Goal: Information Seeking & Learning: Check status

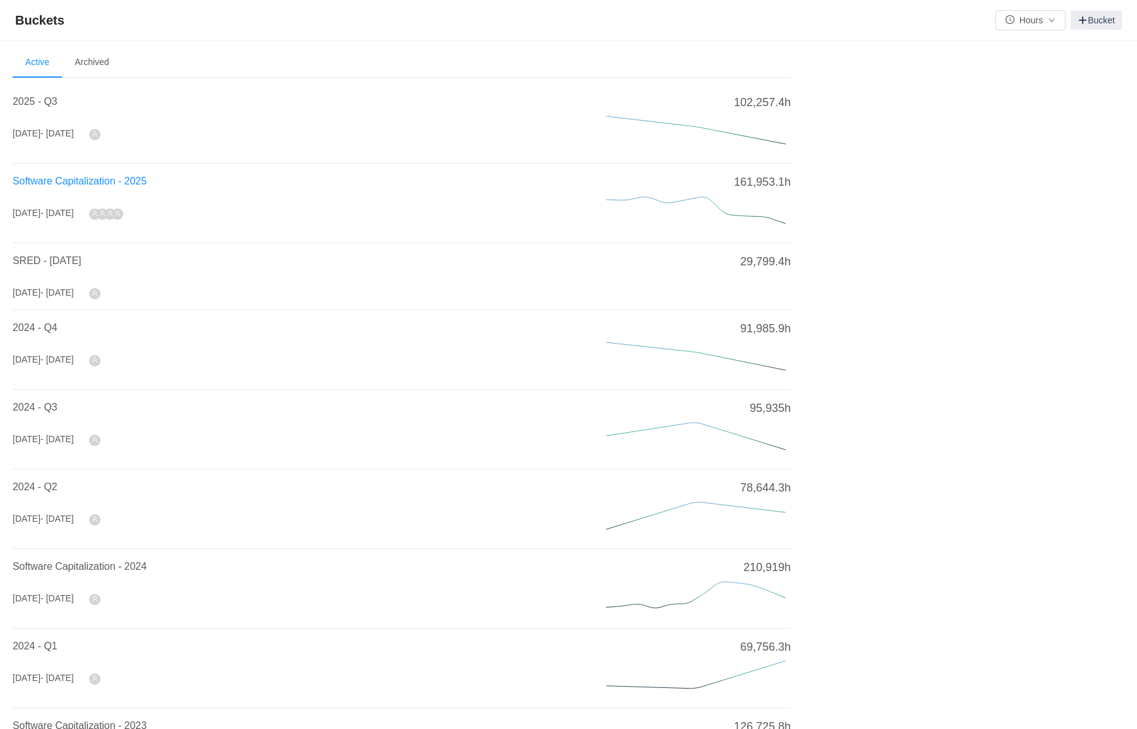
click at [88, 185] on span "Software Capitalization - 2025" at bounding box center [80, 181] width 134 height 11
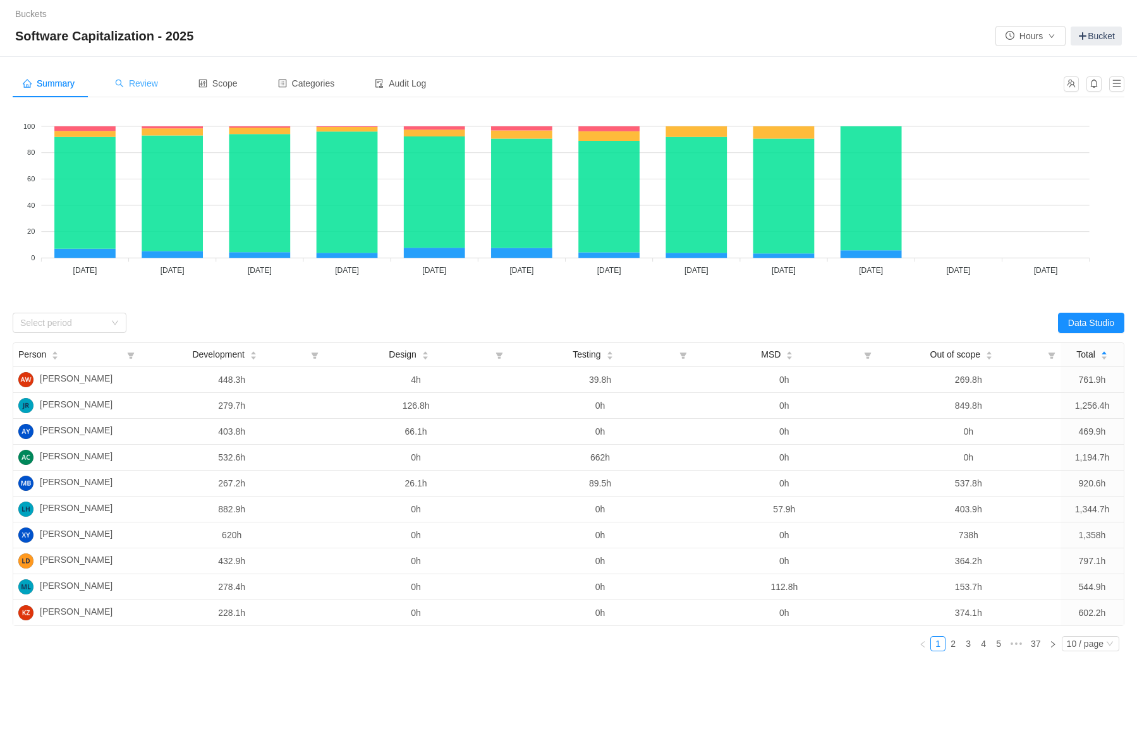
click at [142, 82] on span "Review" at bounding box center [136, 83] width 43 height 10
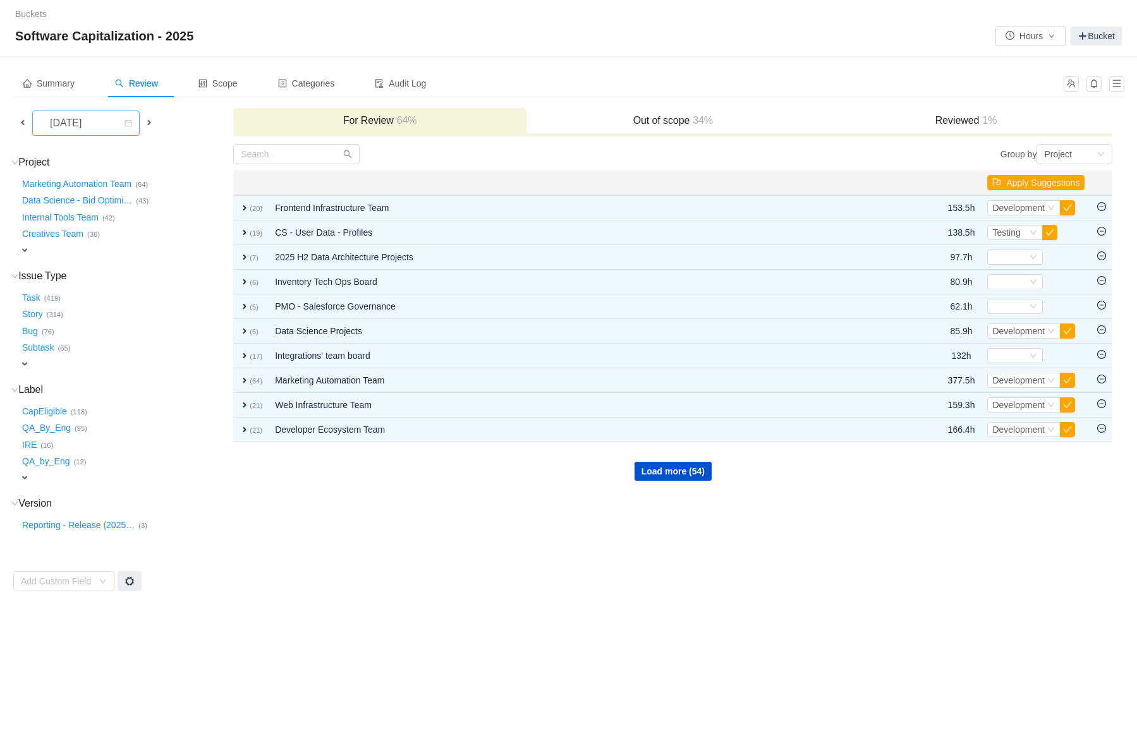
click at [132, 119] on icon "icon: calendar" at bounding box center [129, 123] width 8 height 8
click at [106, 192] on li "[DATE]" at bounding box center [89, 192] width 114 height 20
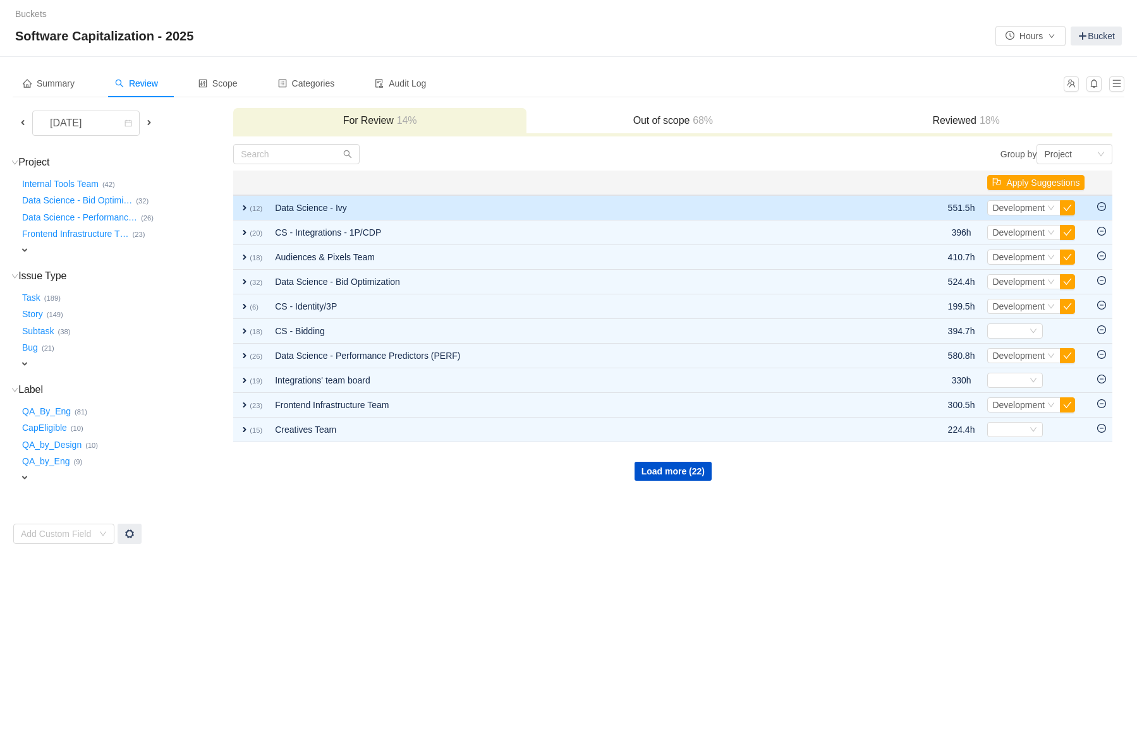
click at [243, 209] on span "expand" at bounding box center [245, 208] width 10 height 10
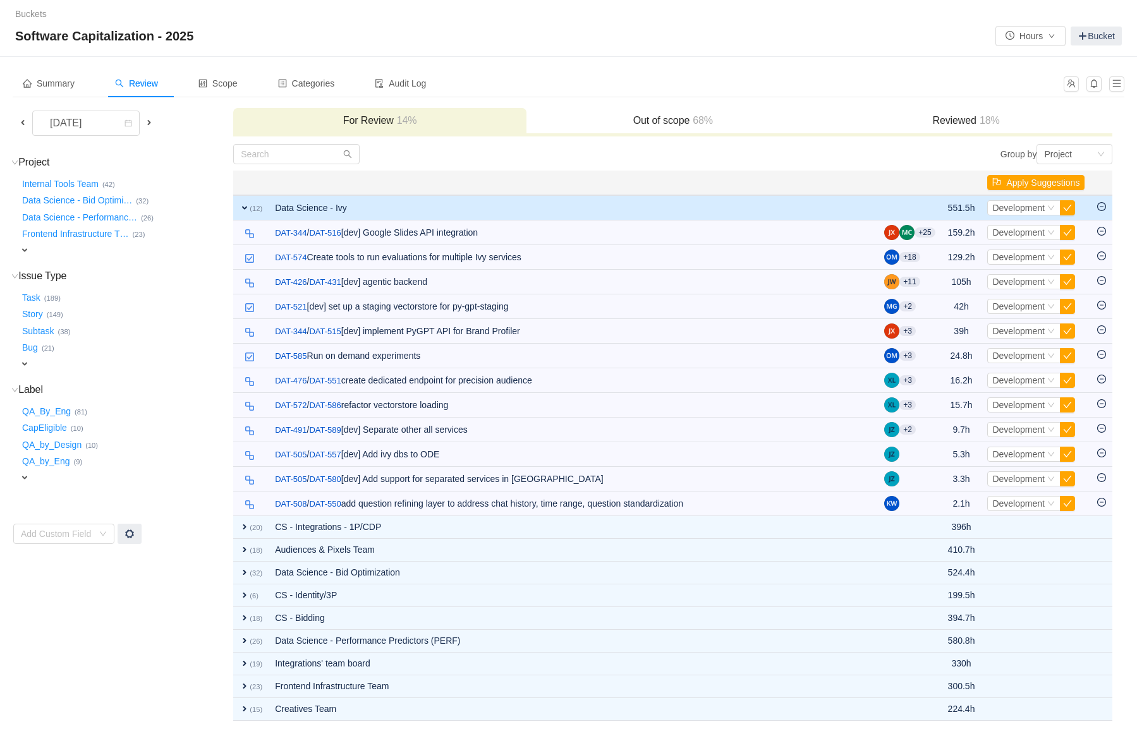
click at [243, 209] on span "expand" at bounding box center [245, 208] width 10 height 10
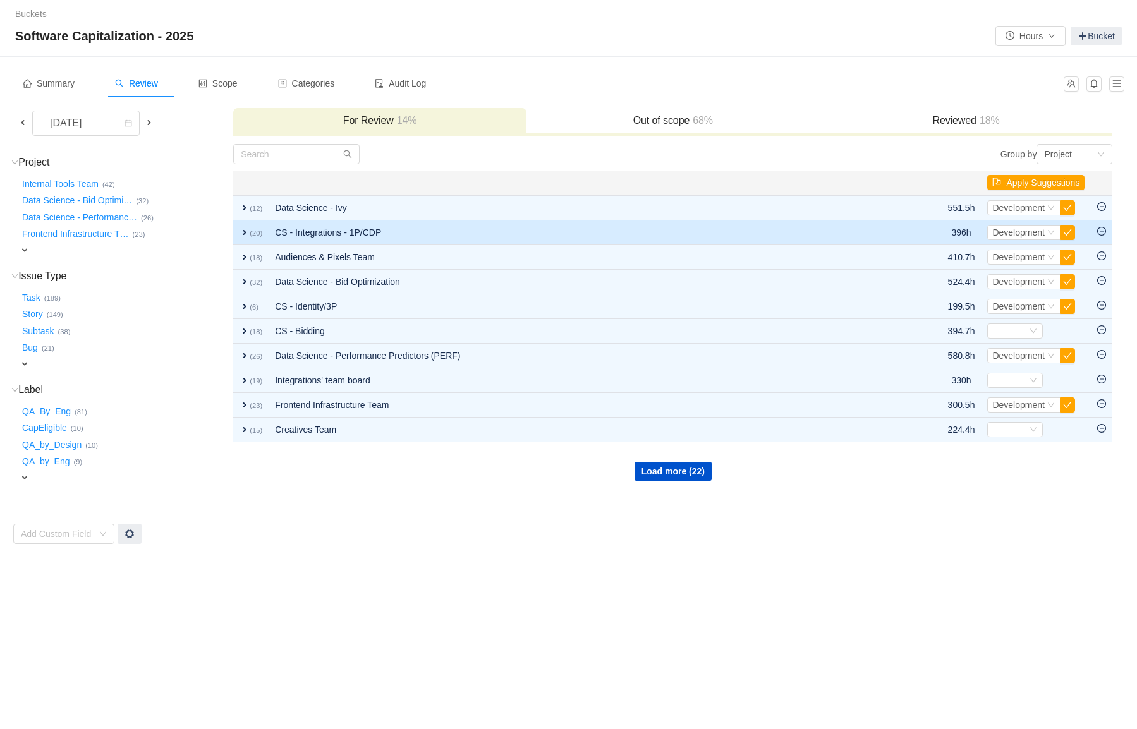
click at [242, 234] on span "expand" at bounding box center [245, 233] width 10 height 10
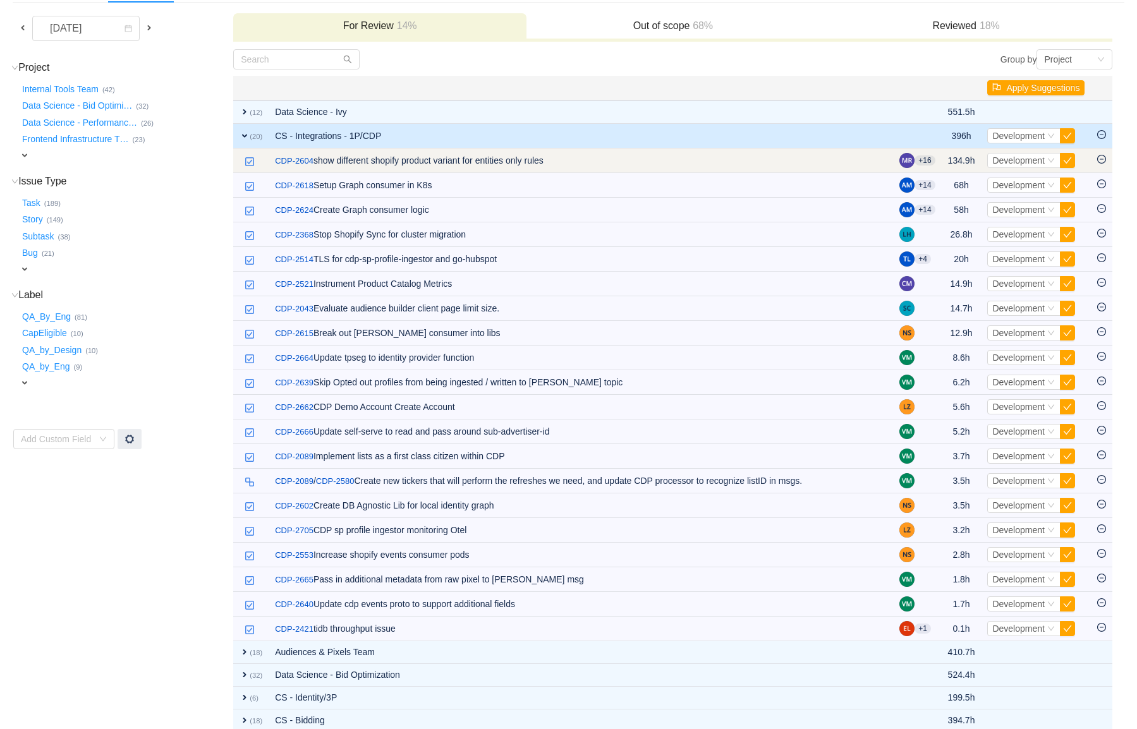
scroll to position [96, 0]
click at [307, 159] on link "CDP-2604" at bounding box center [294, 160] width 39 height 13
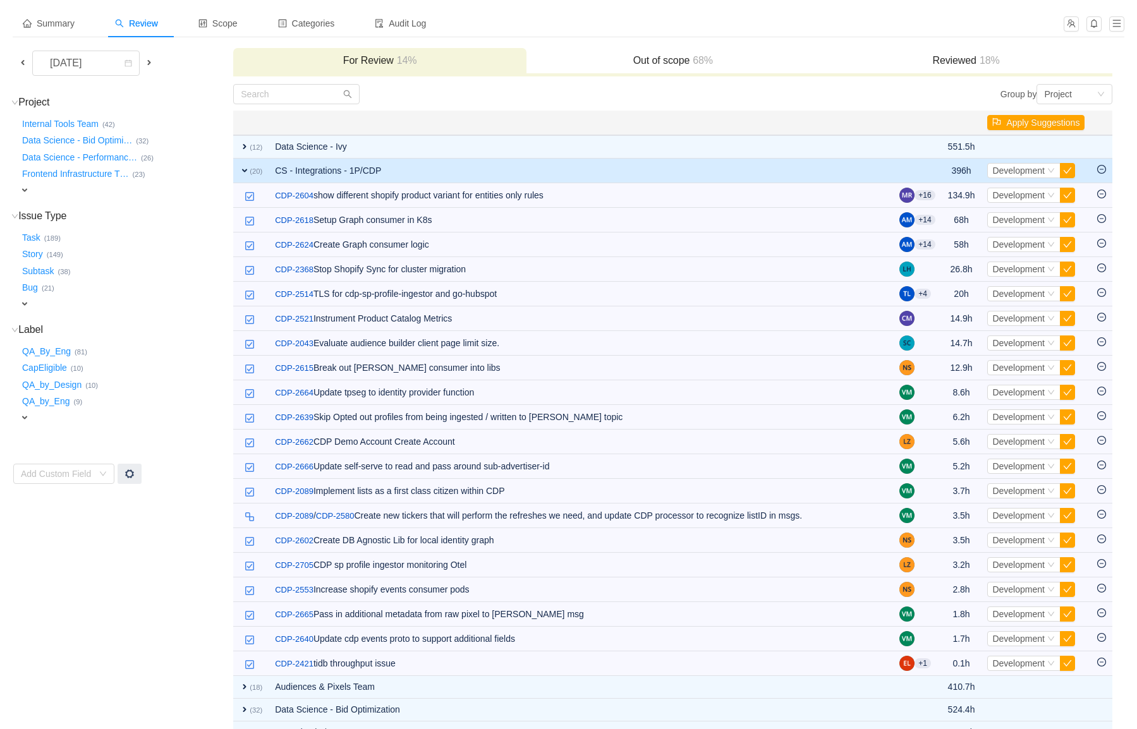
scroll to position [65, 0]
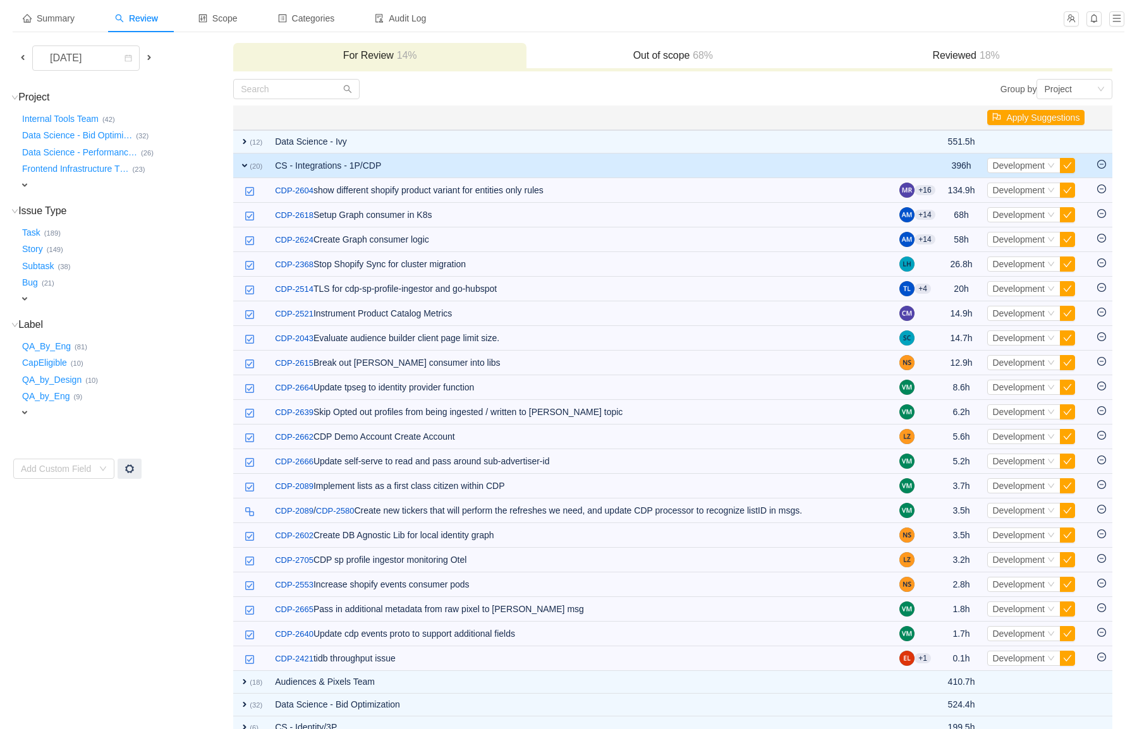
click at [943, 54] on h3 "Reviewed 18%" at bounding box center [966, 55] width 281 height 13
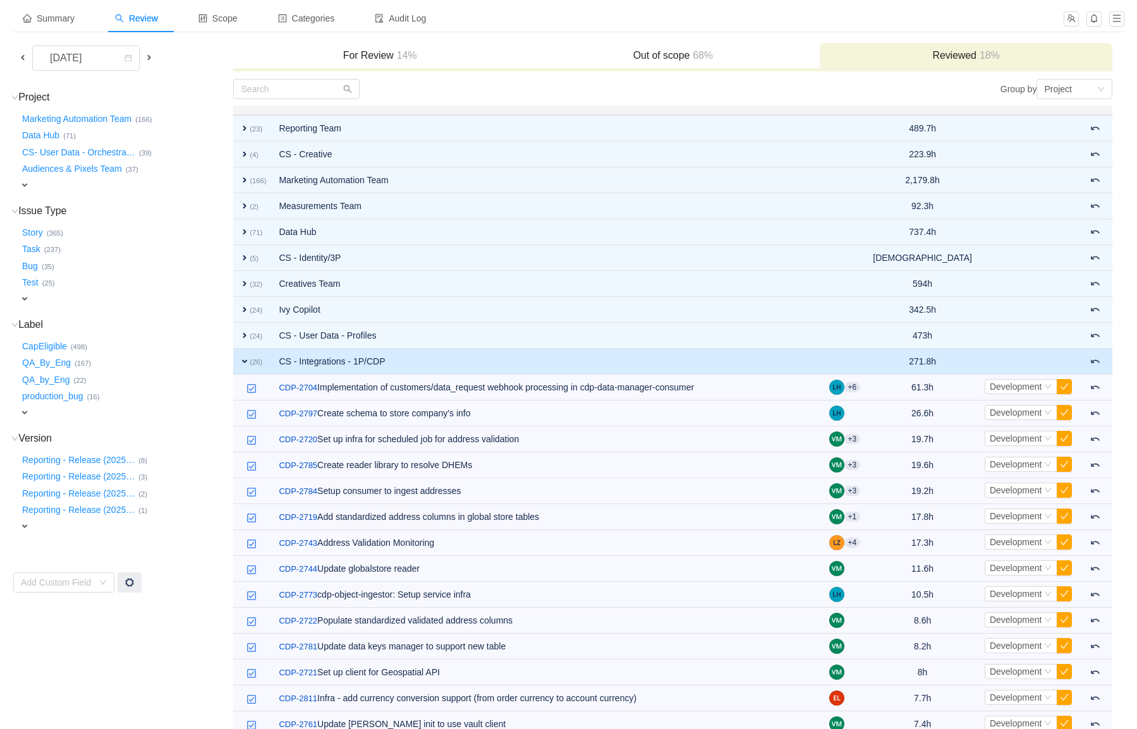
click at [390, 68] on div "For Review 14%" at bounding box center [379, 56] width 293 height 27
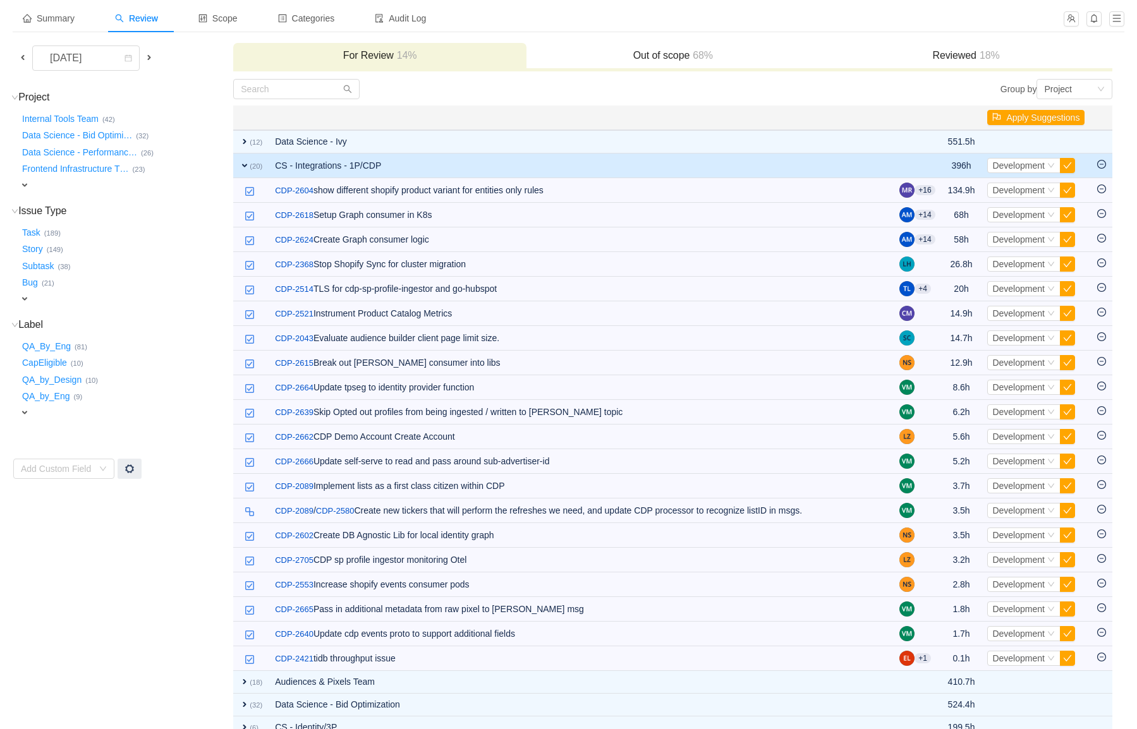
click at [992, 61] on span "18%" at bounding box center [988, 55] width 23 height 11
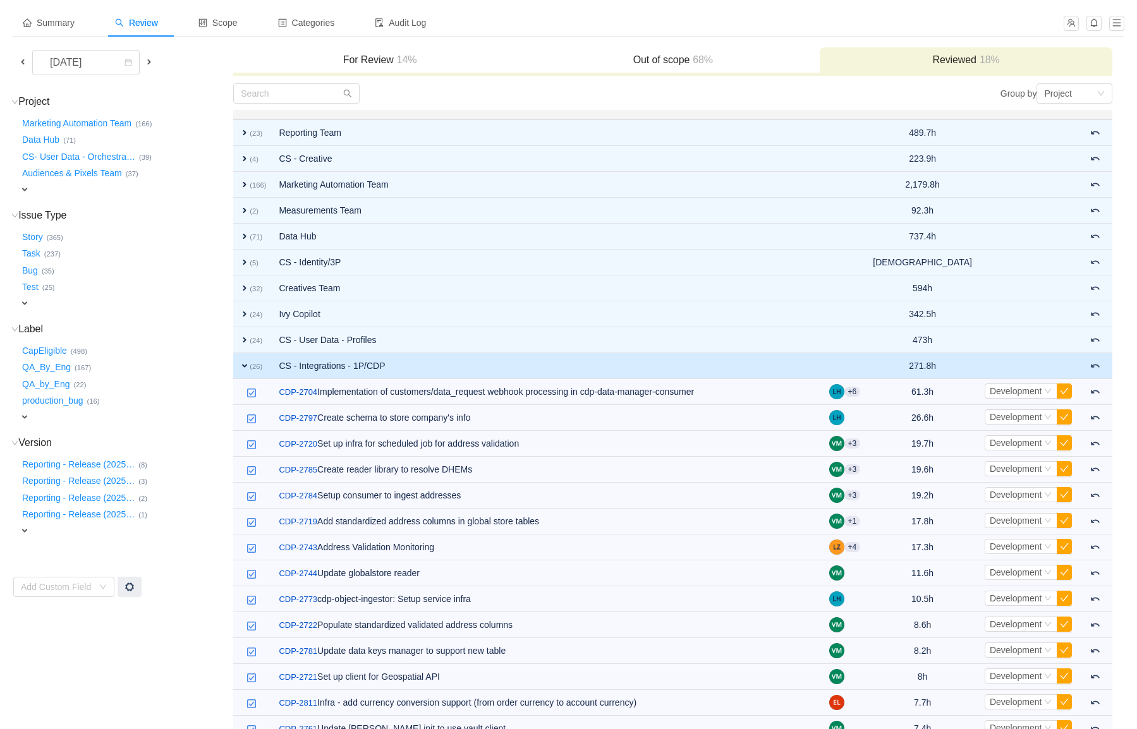
scroll to position [42, 0]
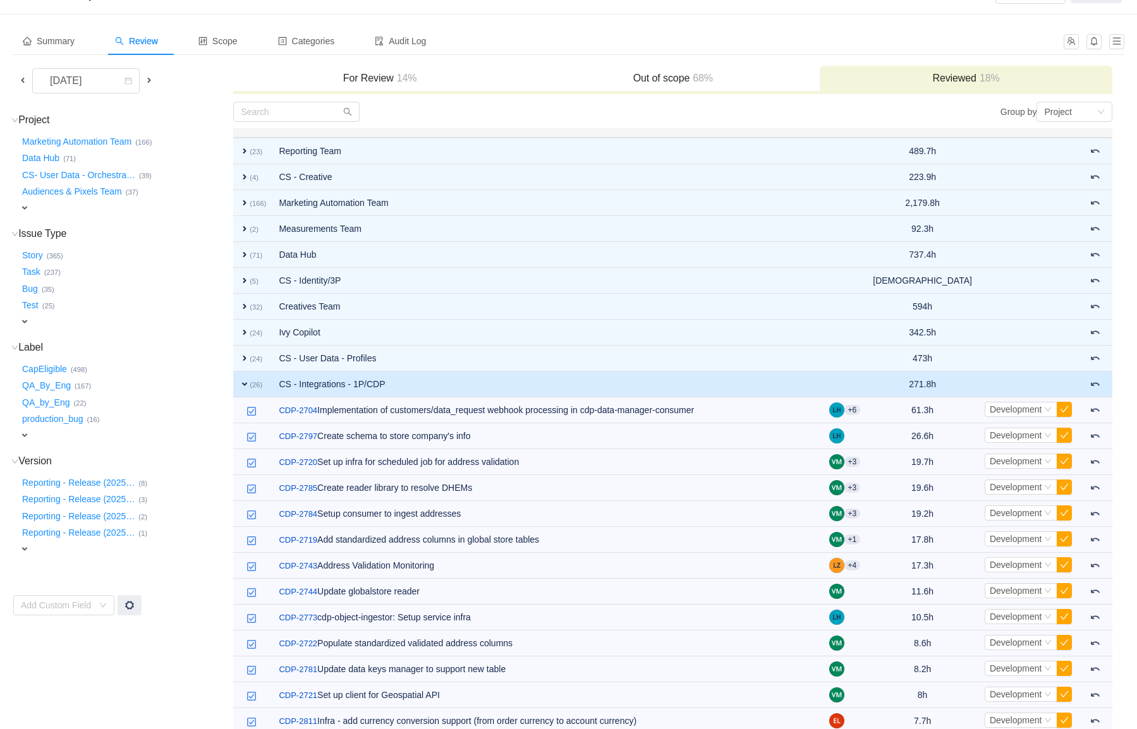
click at [707, 75] on span "68%" at bounding box center [701, 78] width 23 height 11
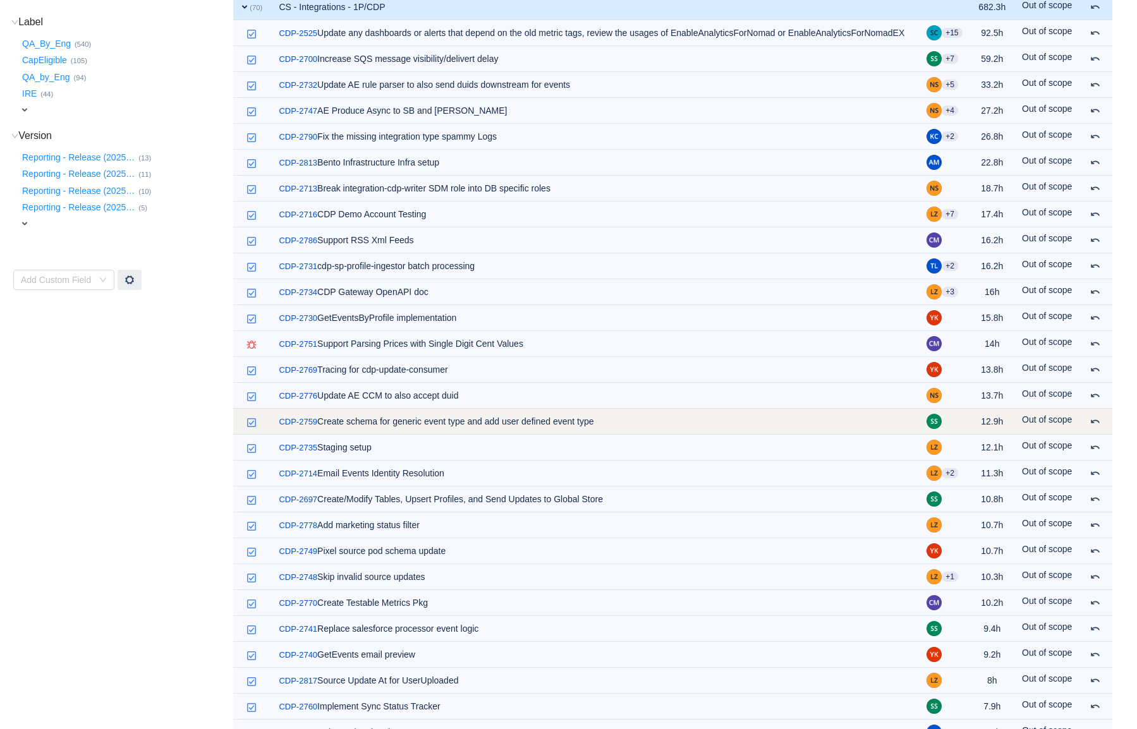
scroll to position [0, 0]
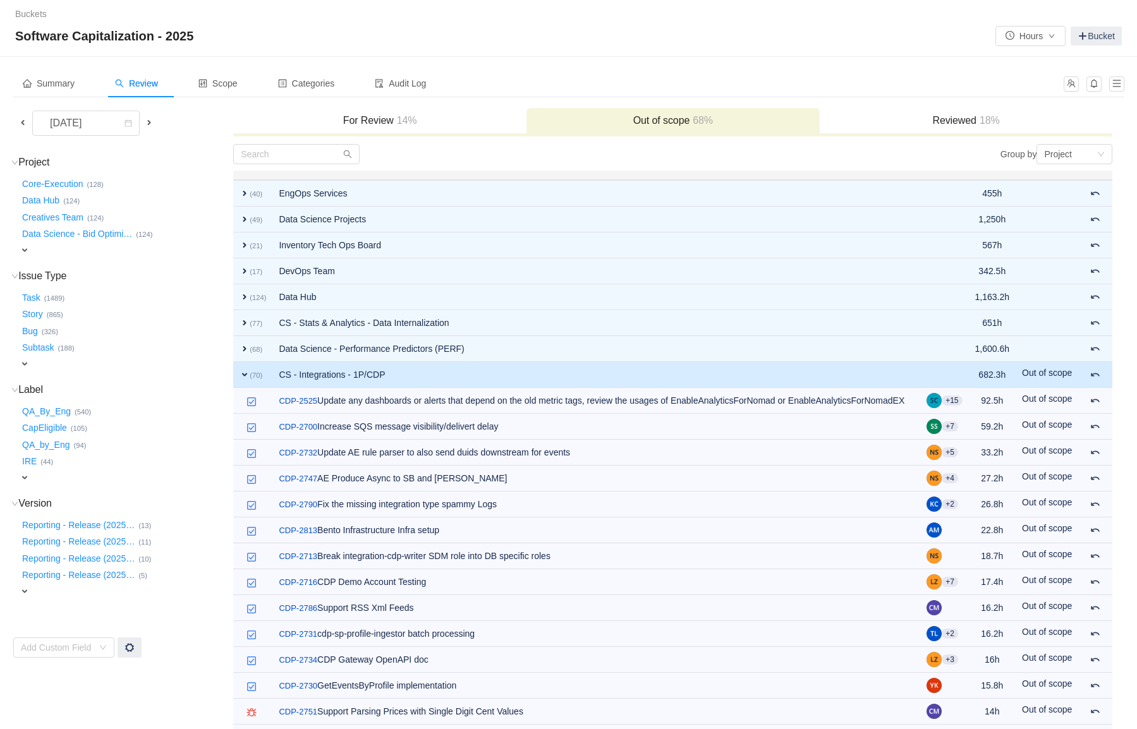
click at [365, 121] on h3 "For Review 14%" at bounding box center [380, 120] width 281 height 13
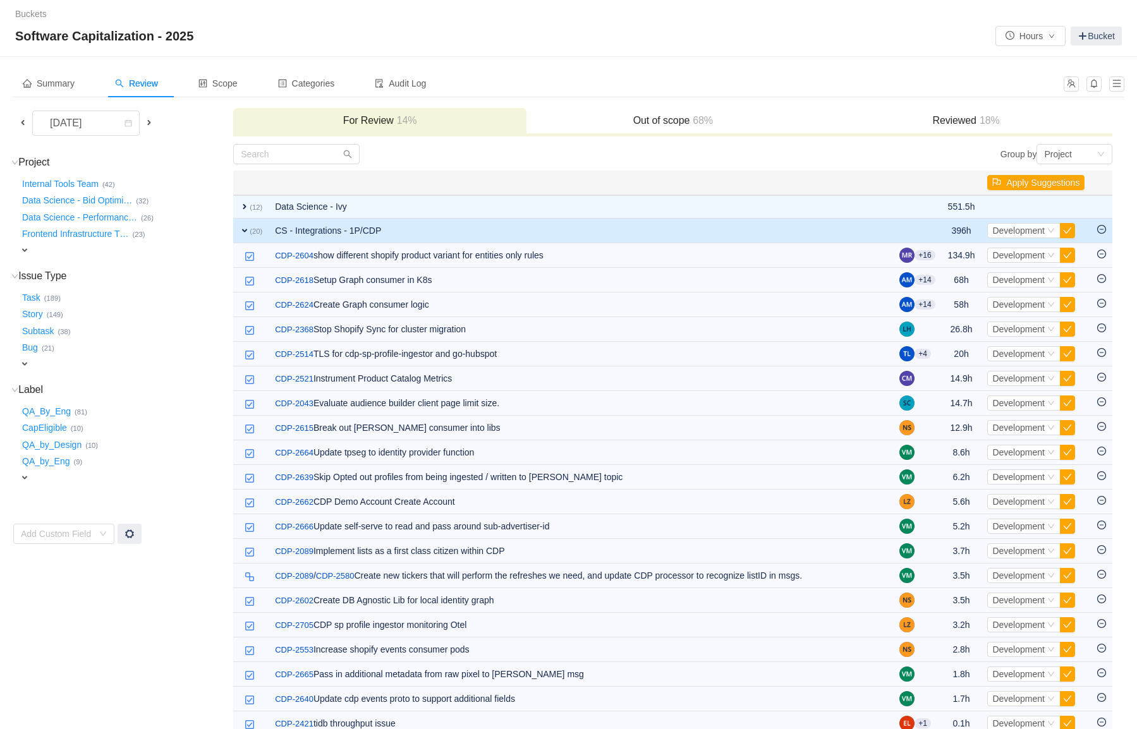
click at [245, 228] on span "expand" at bounding box center [245, 231] width 10 height 10
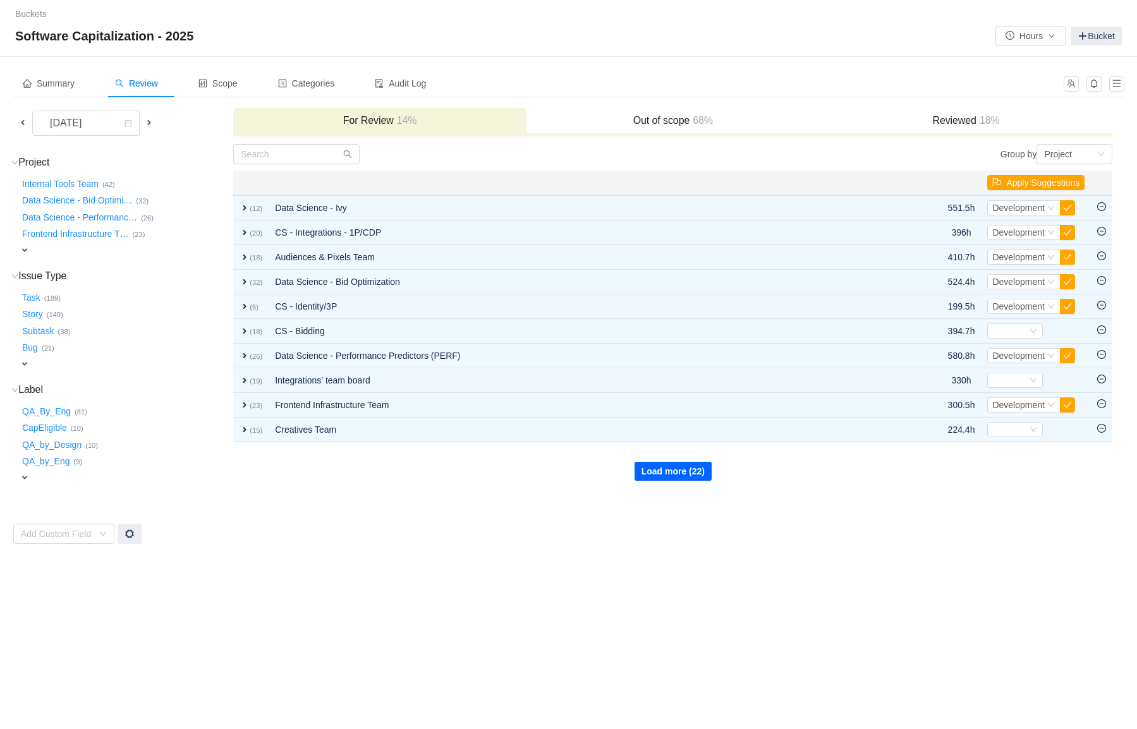
click at [664, 468] on button "Load more (22)" at bounding box center [673, 471] width 77 height 19
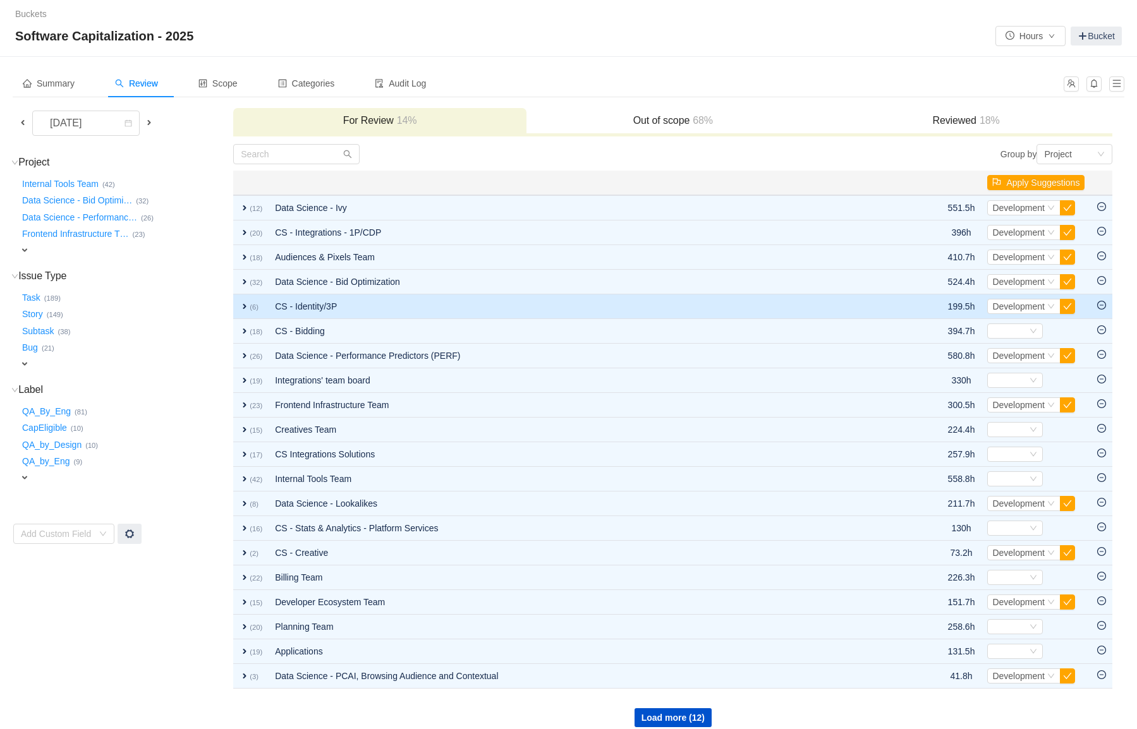
click at [241, 306] on span "expand" at bounding box center [245, 307] width 10 height 10
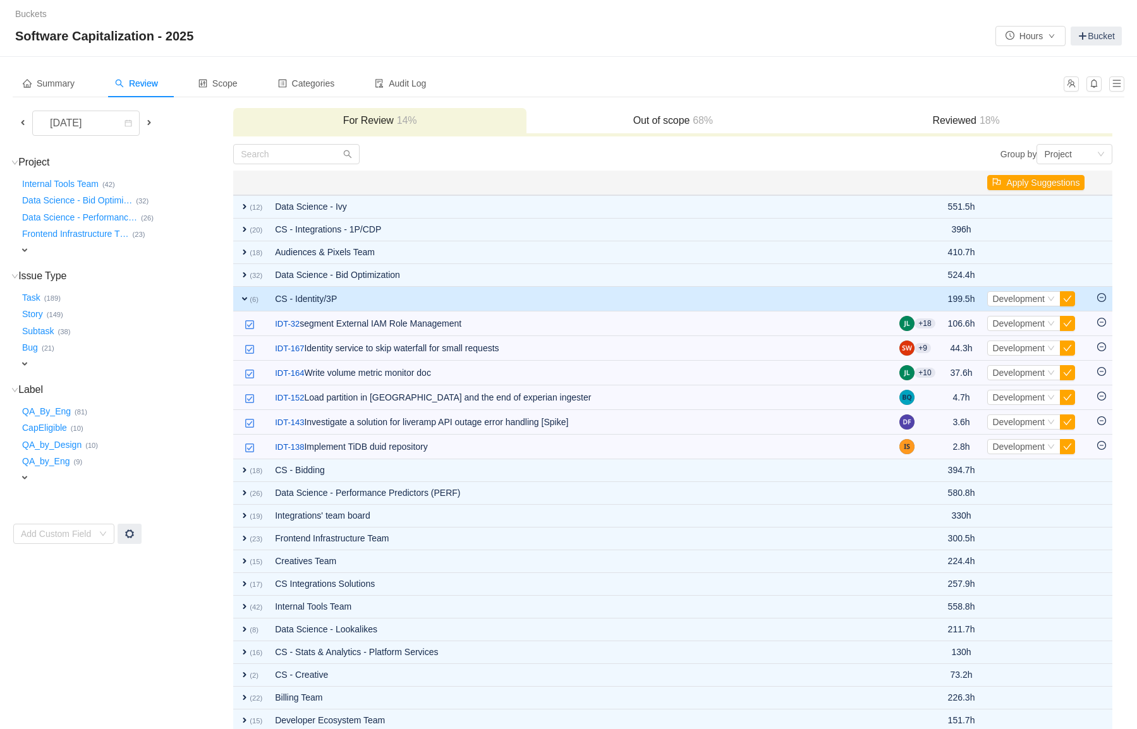
click at [243, 300] on span "expand" at bounding box center [245, 299] width 10 height 10
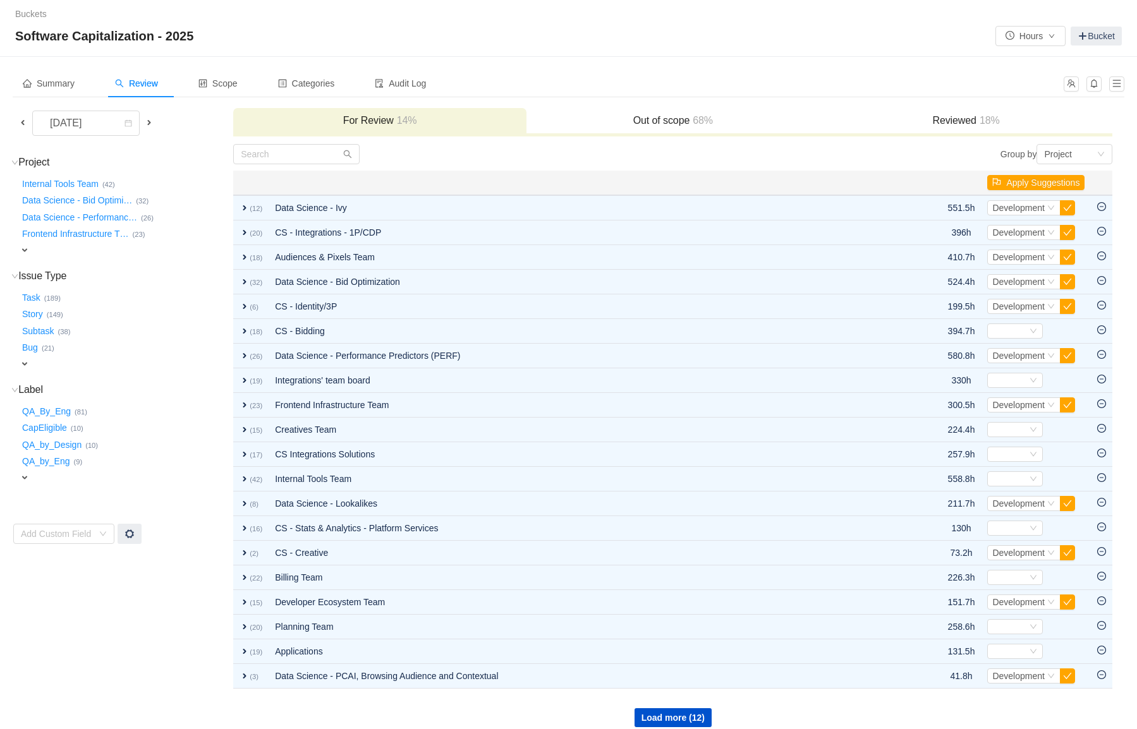
click at [696, 110] on div "Out of scope 68%" at bounding box center [673, 121] width 293 height 27
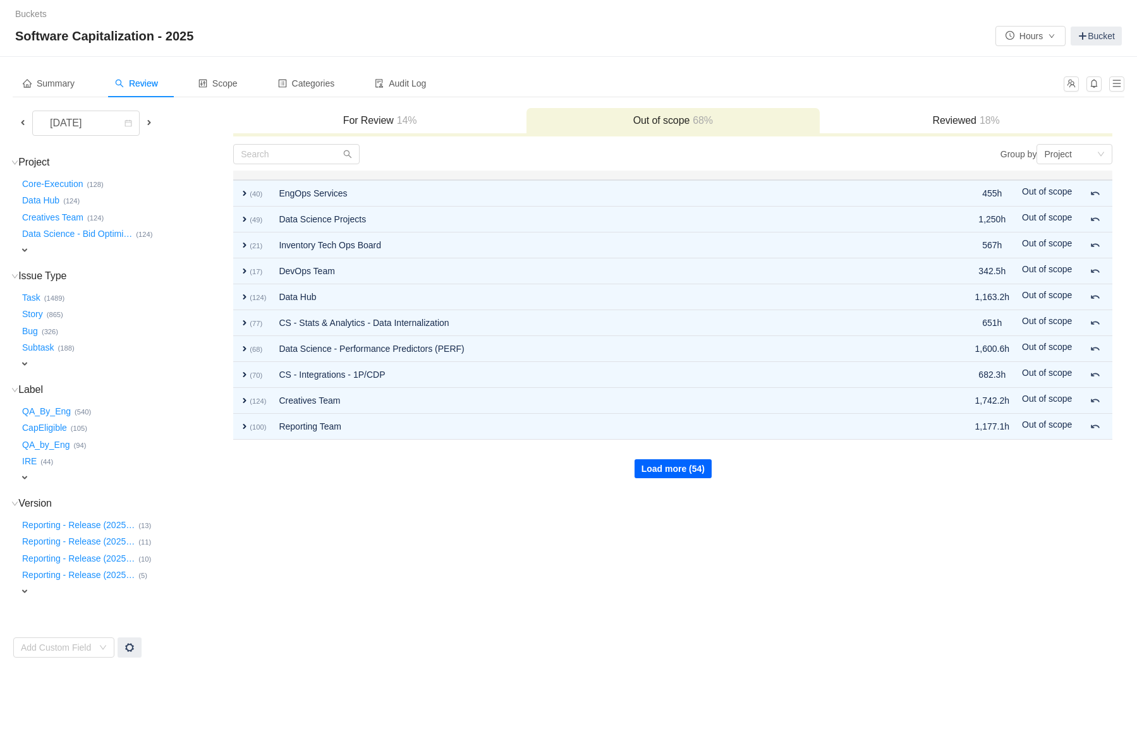
click at [643, 476] on button "Load more (54)" at bounding box center [673, 469] width 77 height 19
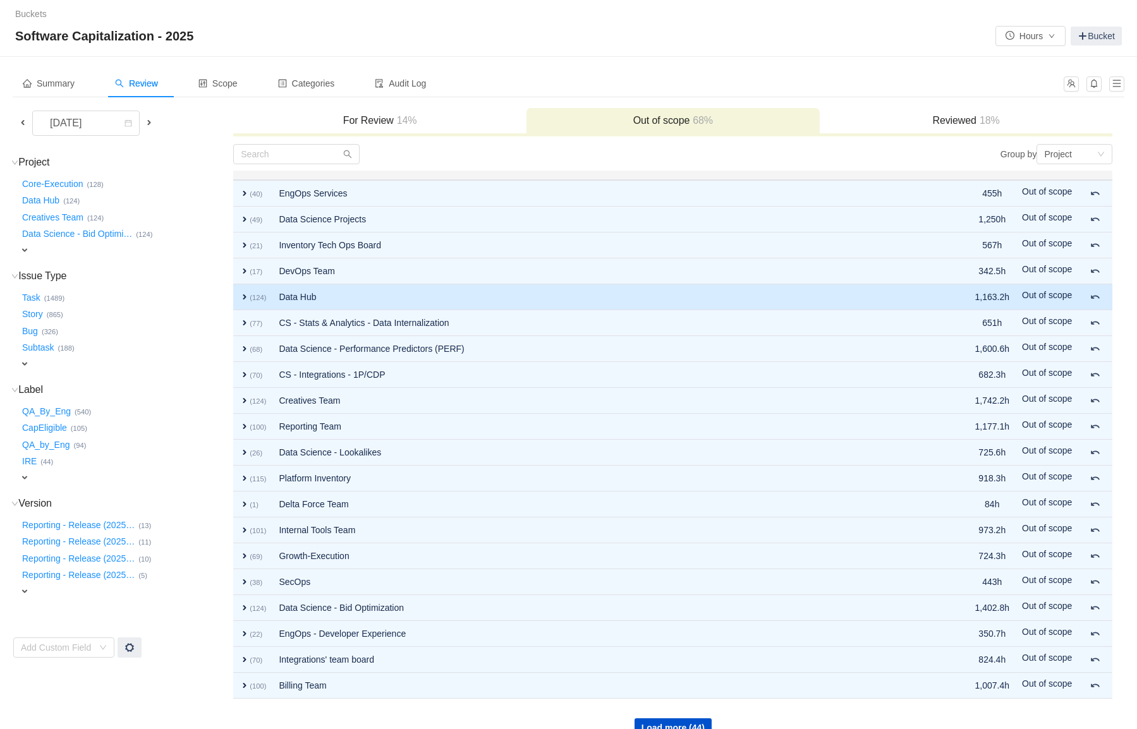
click at [250, 295] on span "expand" at bounding box center [245, 297] width 10 height 10
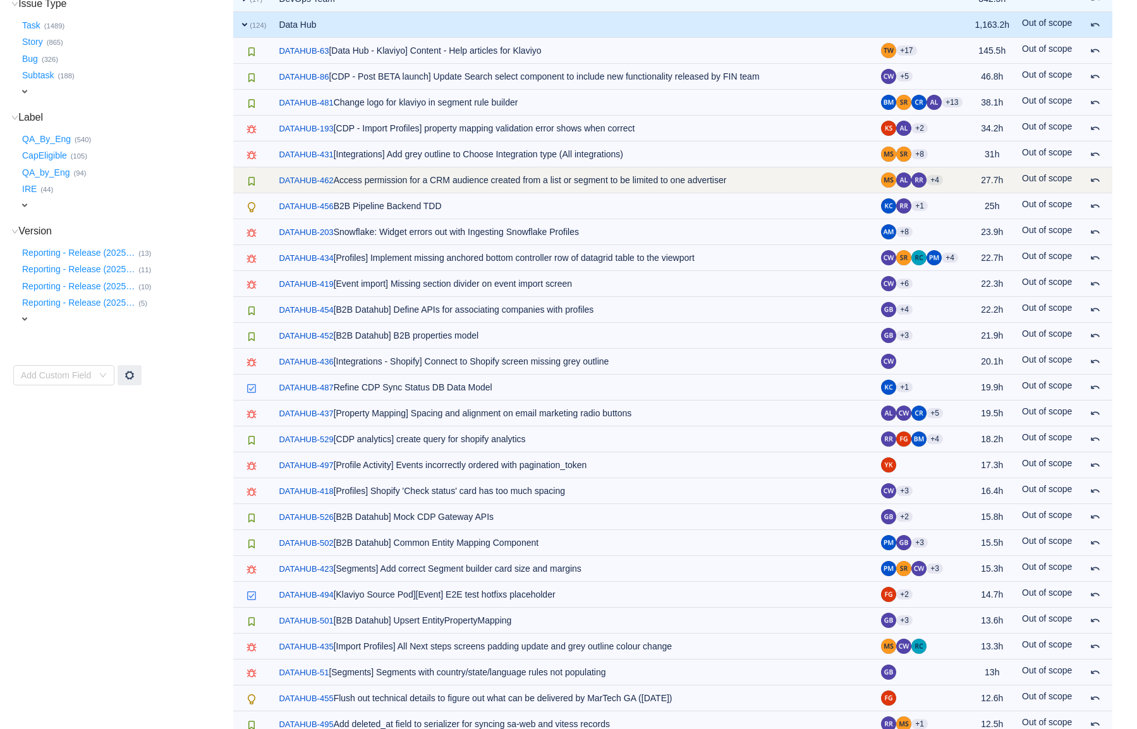
scroll to position [276, 0]
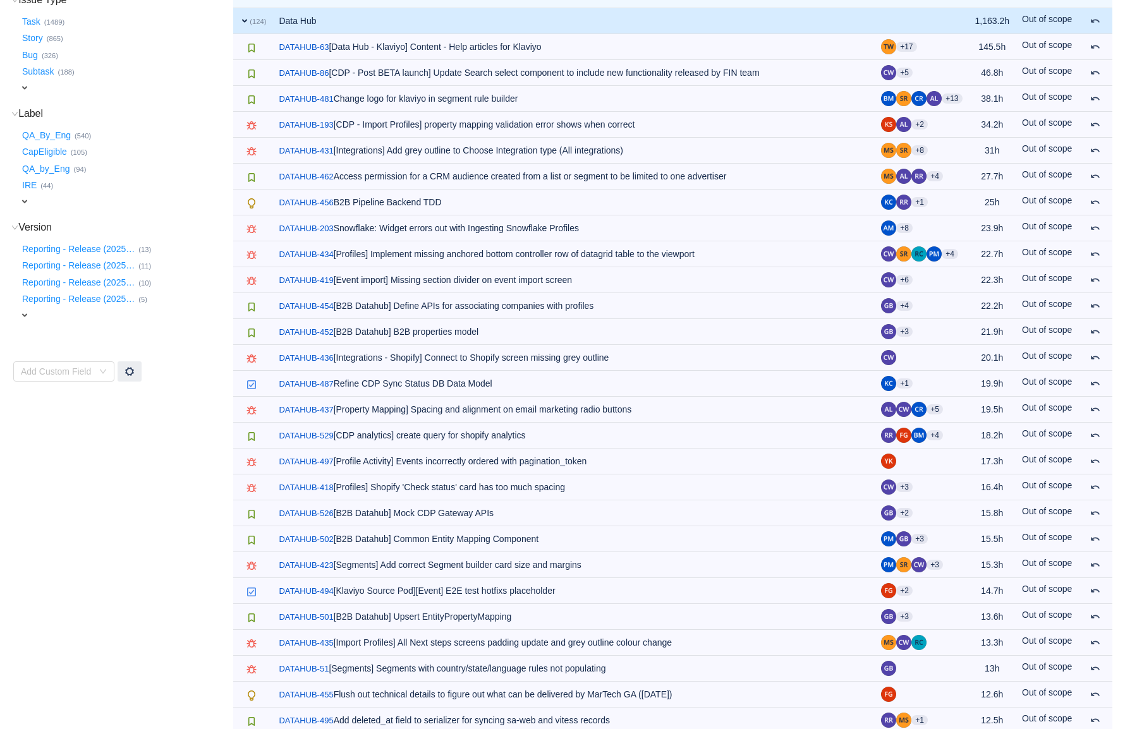
click at [237, 26] on td "expand (124)" at bounding box center [252, 21] width 39 height 26
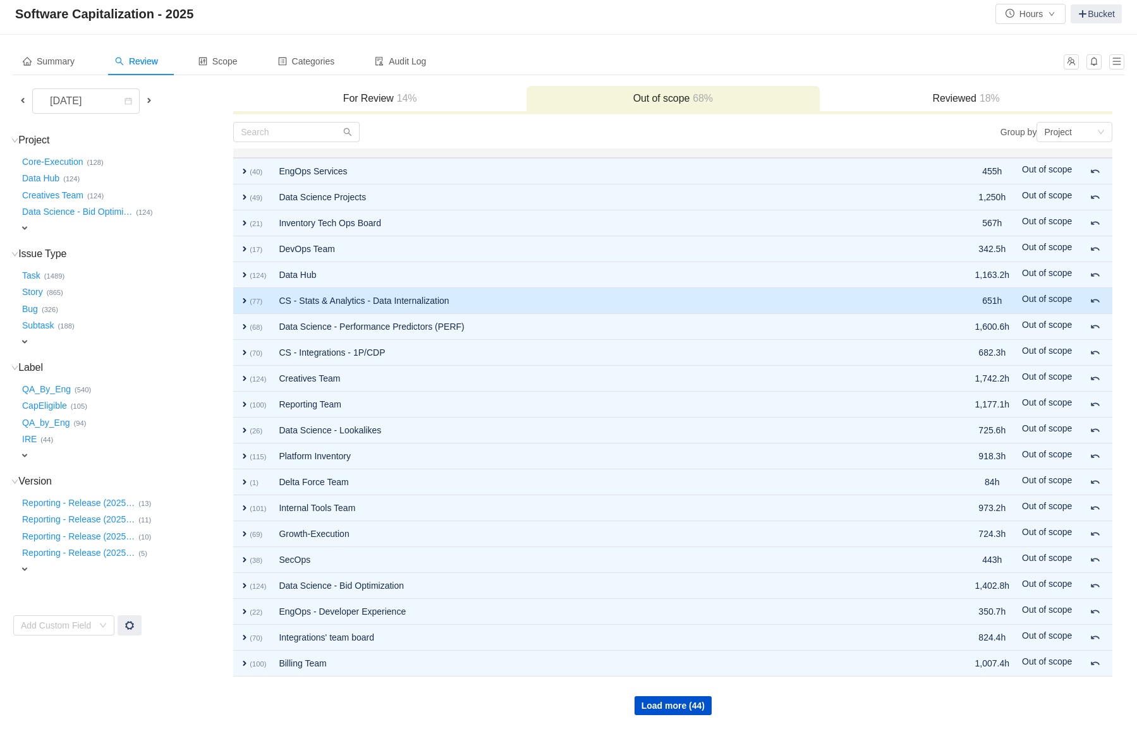
click at [252, 302] on small "(77)" at bounding box center [256, 302] width 13 height 8
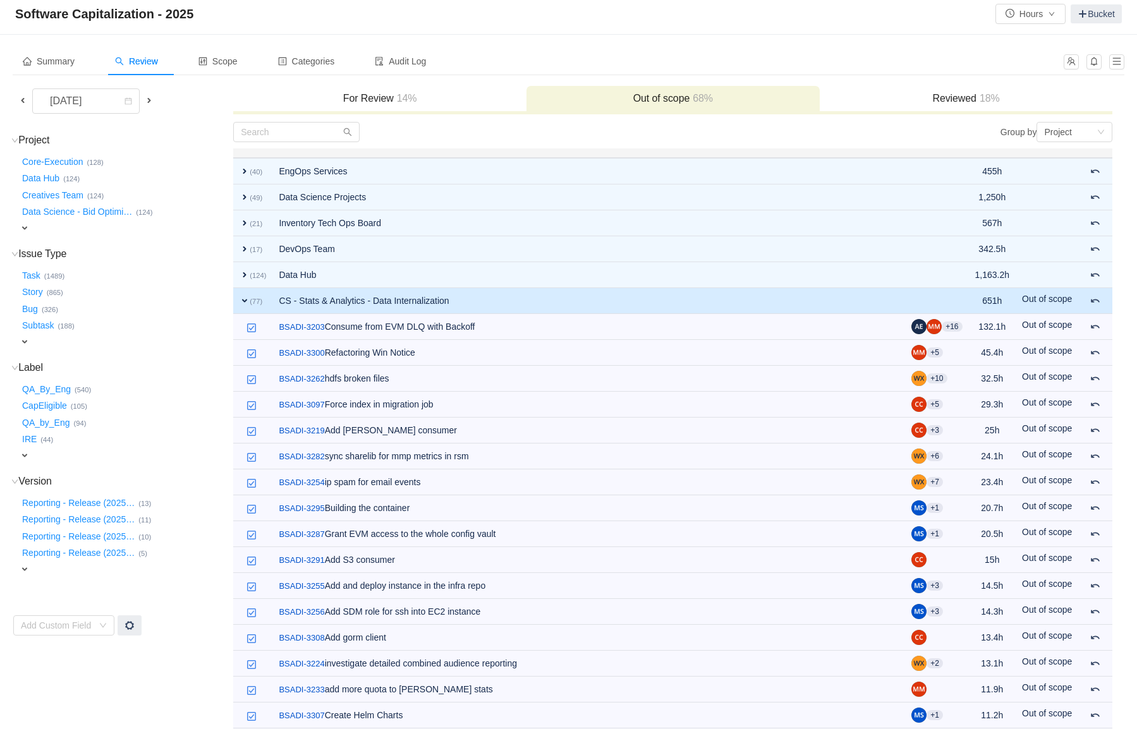
scroll to position [276, 0]
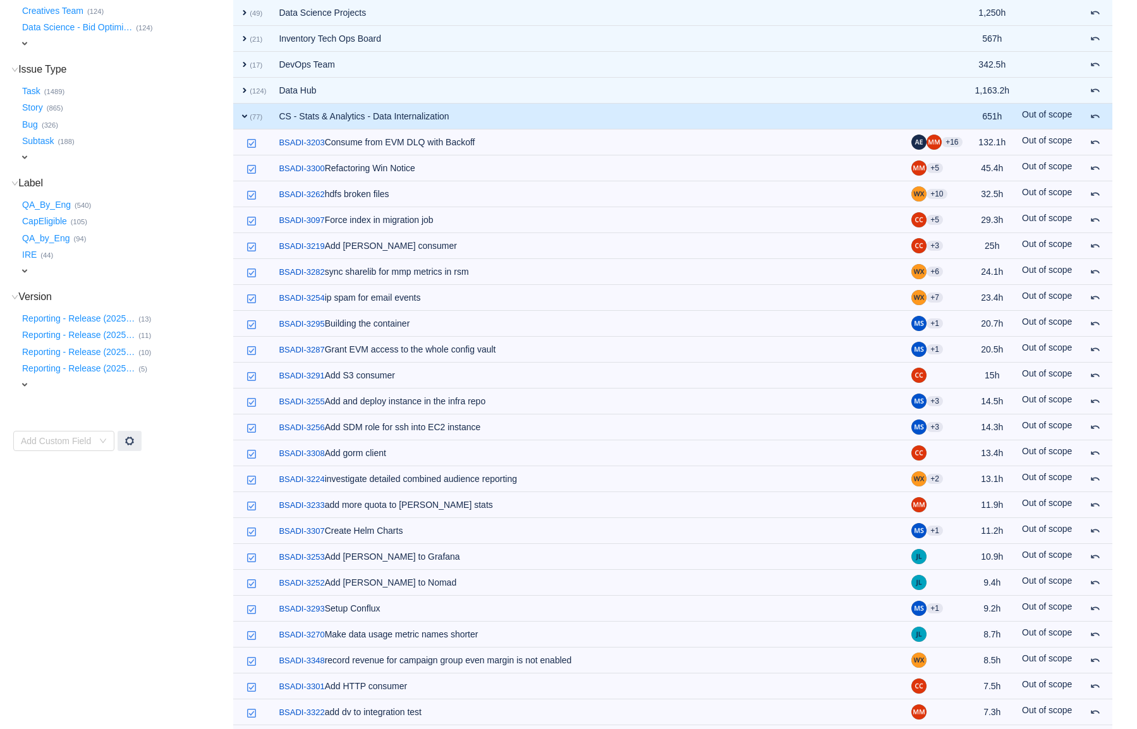
click at [240, 121] on td "expand (77)" at bounding box center [252, 117] width 39 height 26
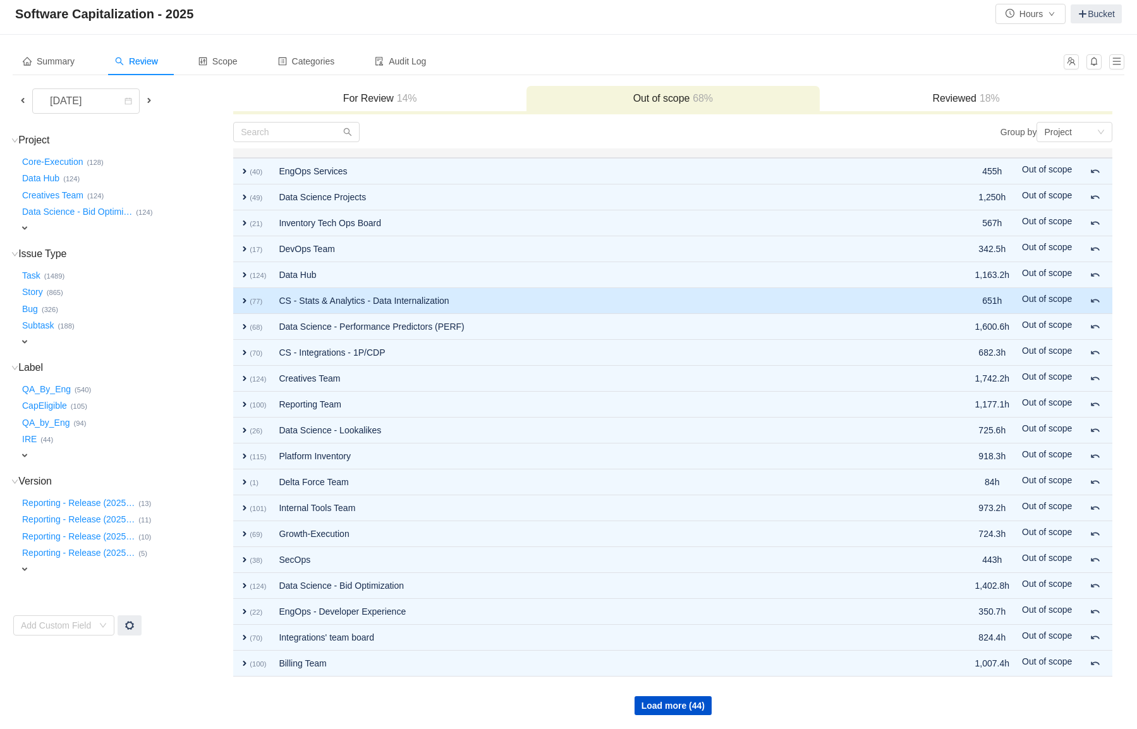
scroll to position [22, 0]
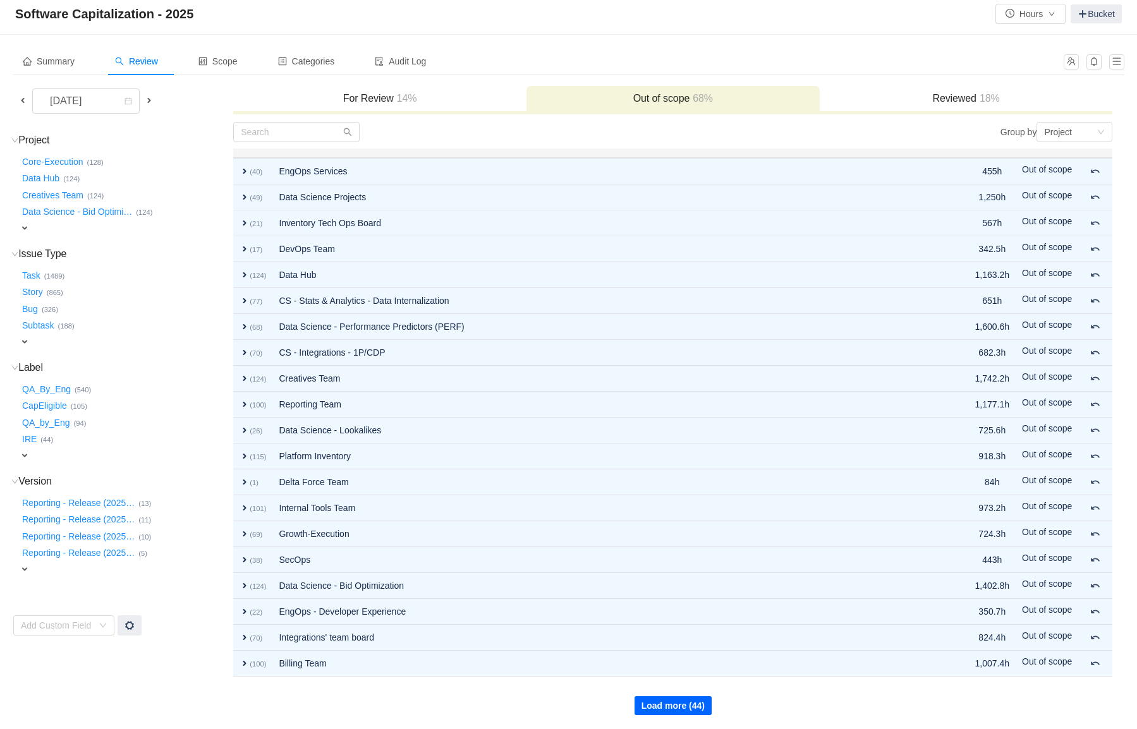
click at [656, 712] on button "Load more (44)" at bounding box center [673, 706] width 77 height 19
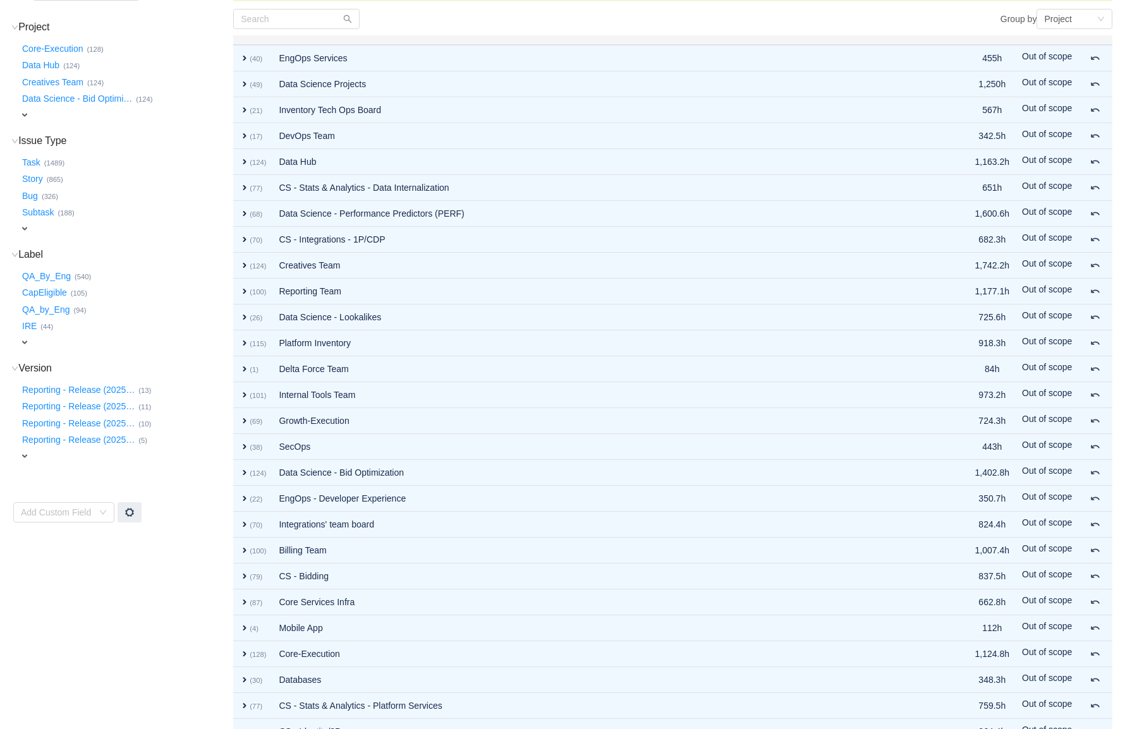
scroll to position [281, 0]
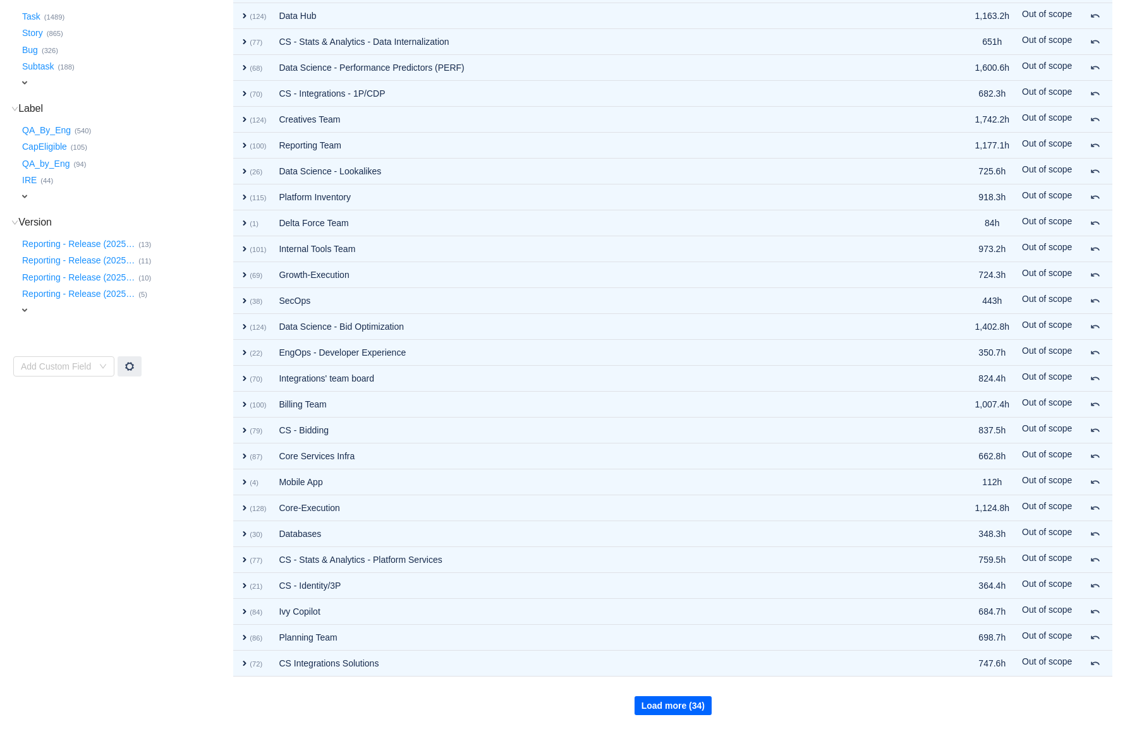
click at [666, 705] on button "Load more (34)" at bounding box center [673, 706] width 77 height 19
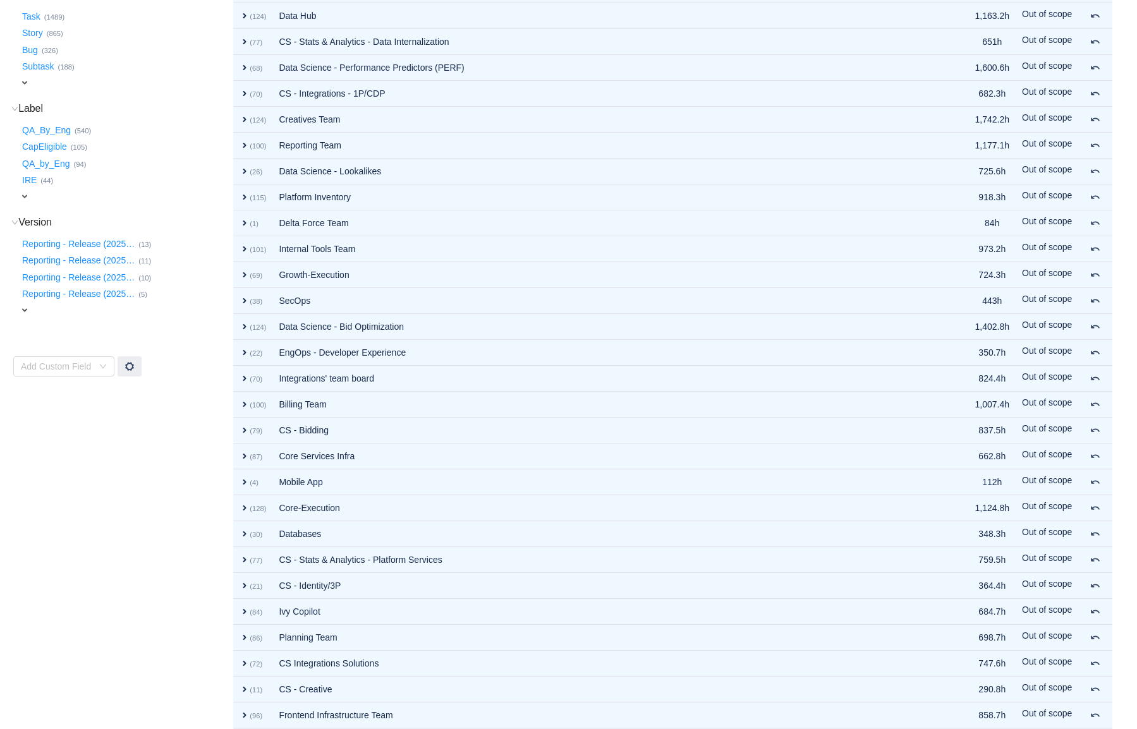
scroll to position [540, 0]
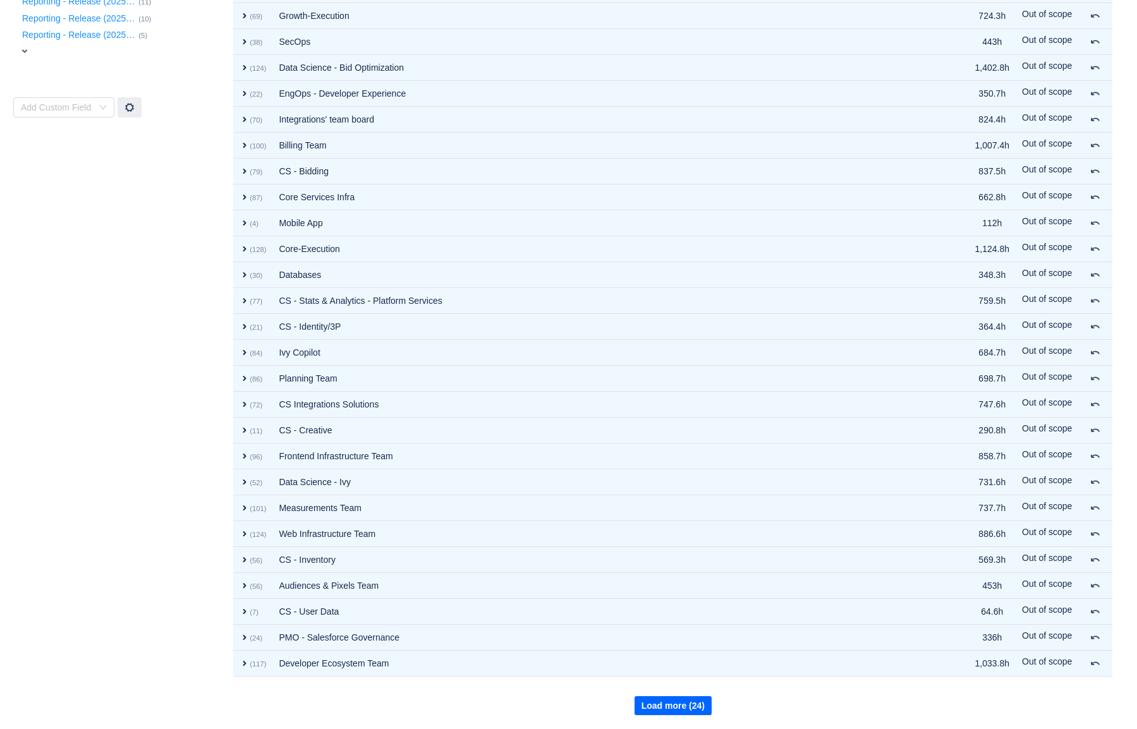
click at [666, 705] on button "Load more (24)" at bounding box center [673, 706] width 77 height 19
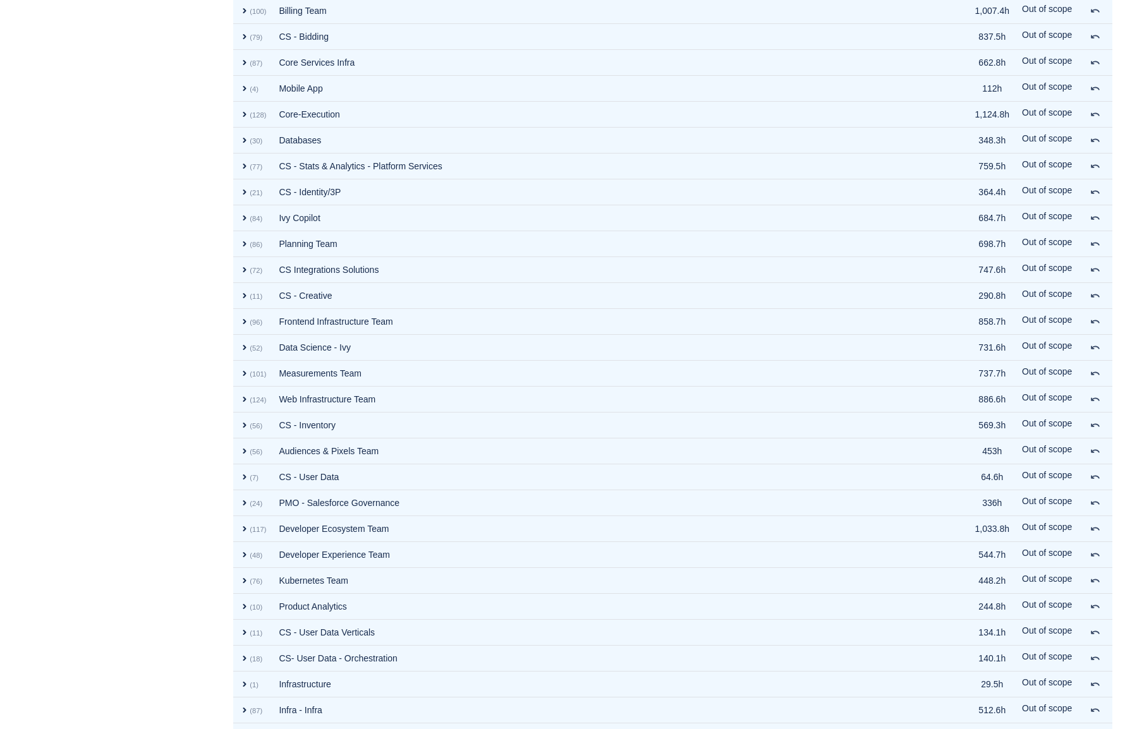
scroll to position [800, 0]
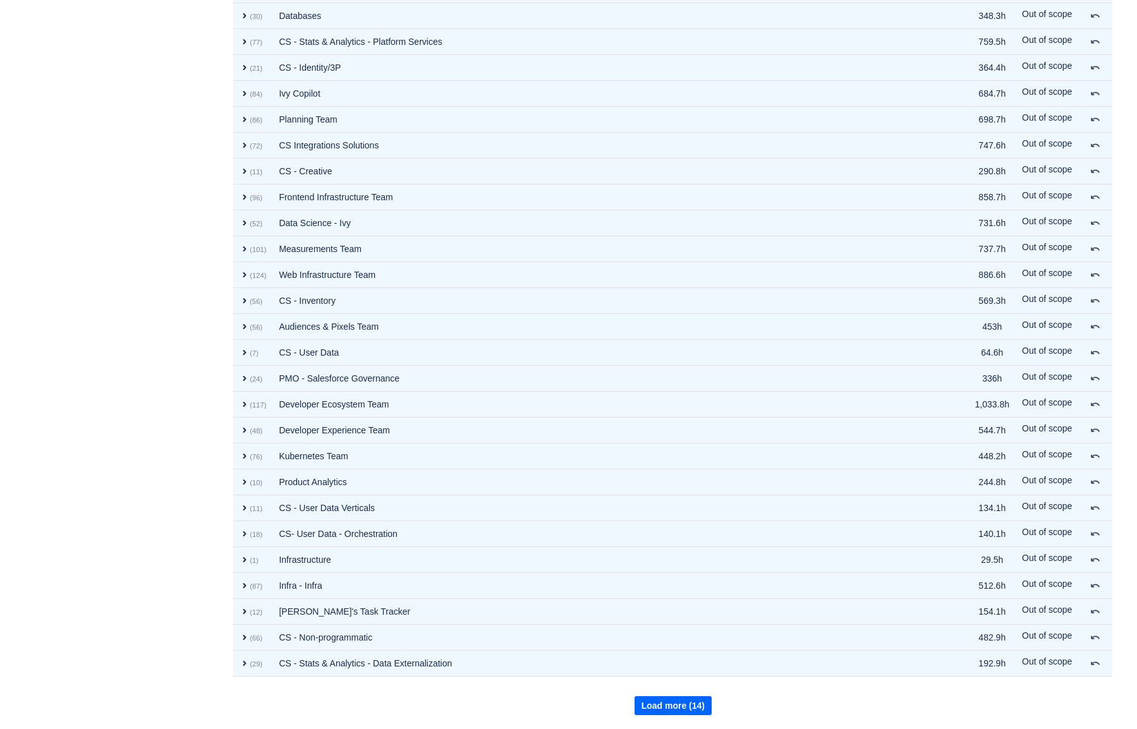
click at [675, 711] on button "Load more (14)" at bounding box center [673, 706] width 77 height 19
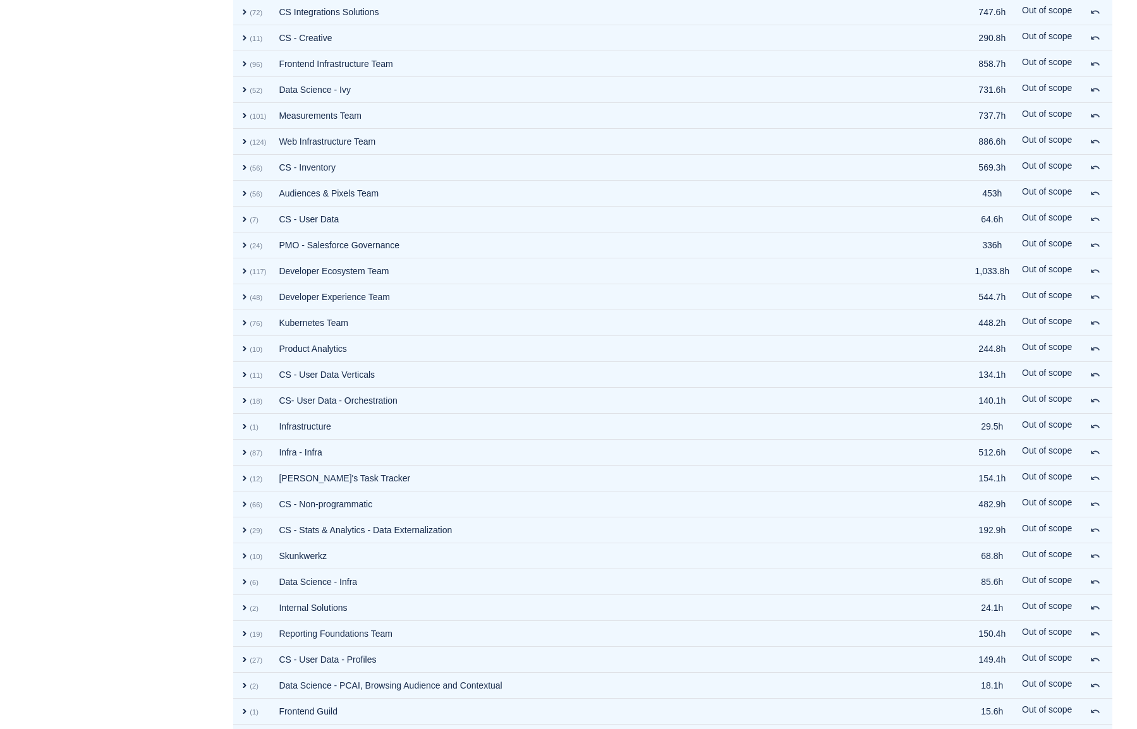
scroll to position [1059, 0]
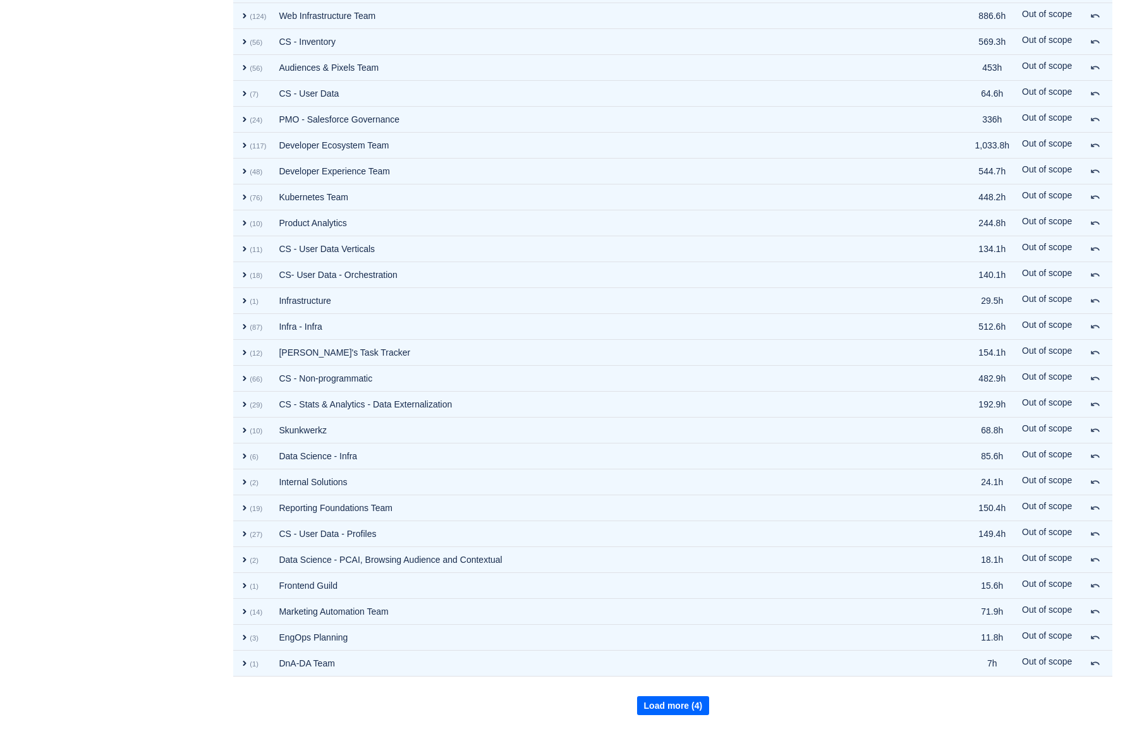
click at [675, 711] on button "Load more (4)" at bounding box center [673, 706] width 73 height 19
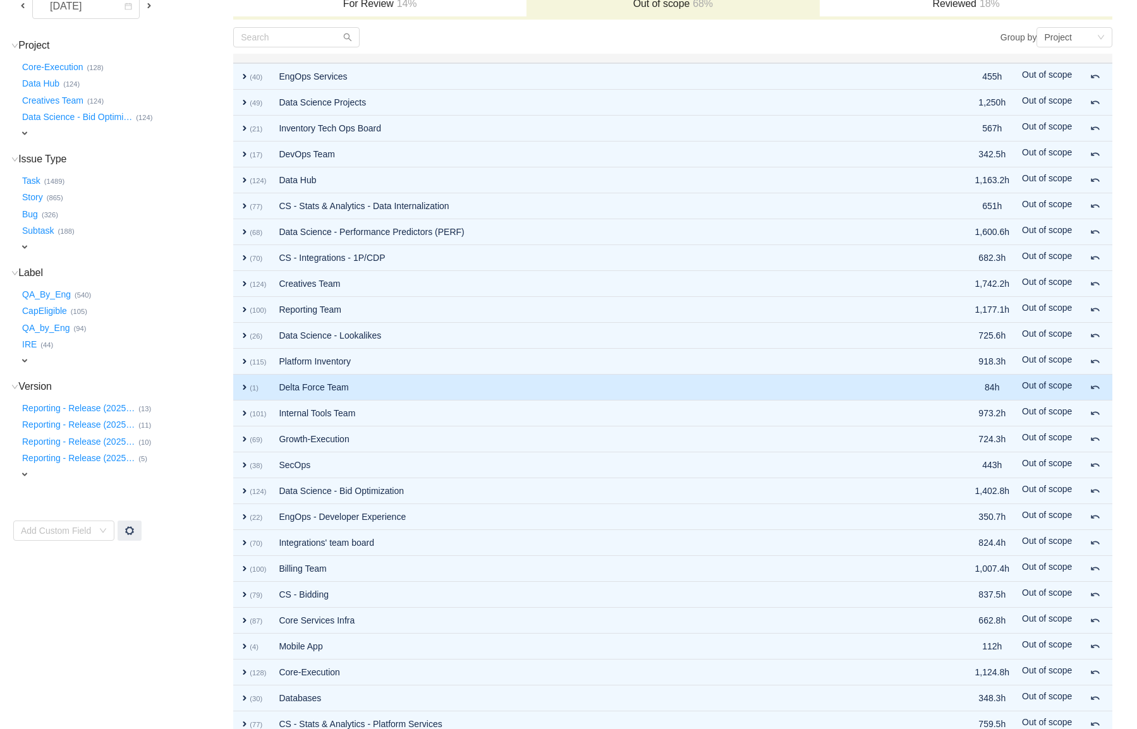
scroll to position [124, 0]
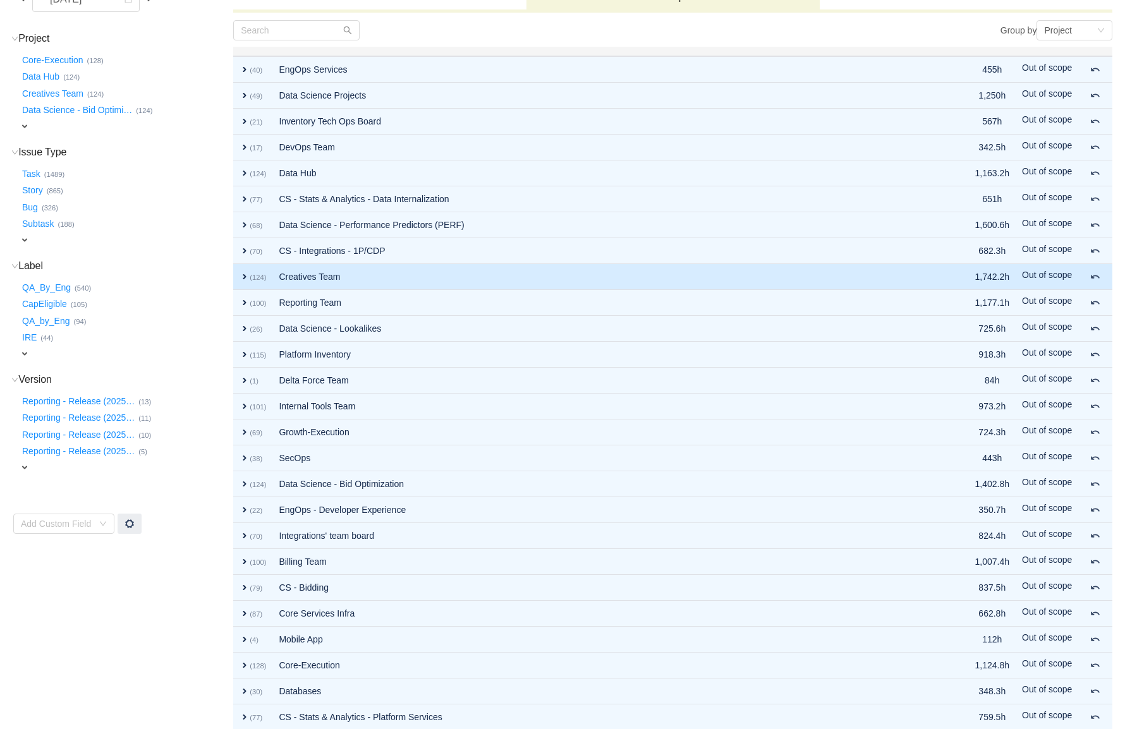
click at [272, 279] on td "expand (124)" at bounding box center [252, 277] width 39 height 26
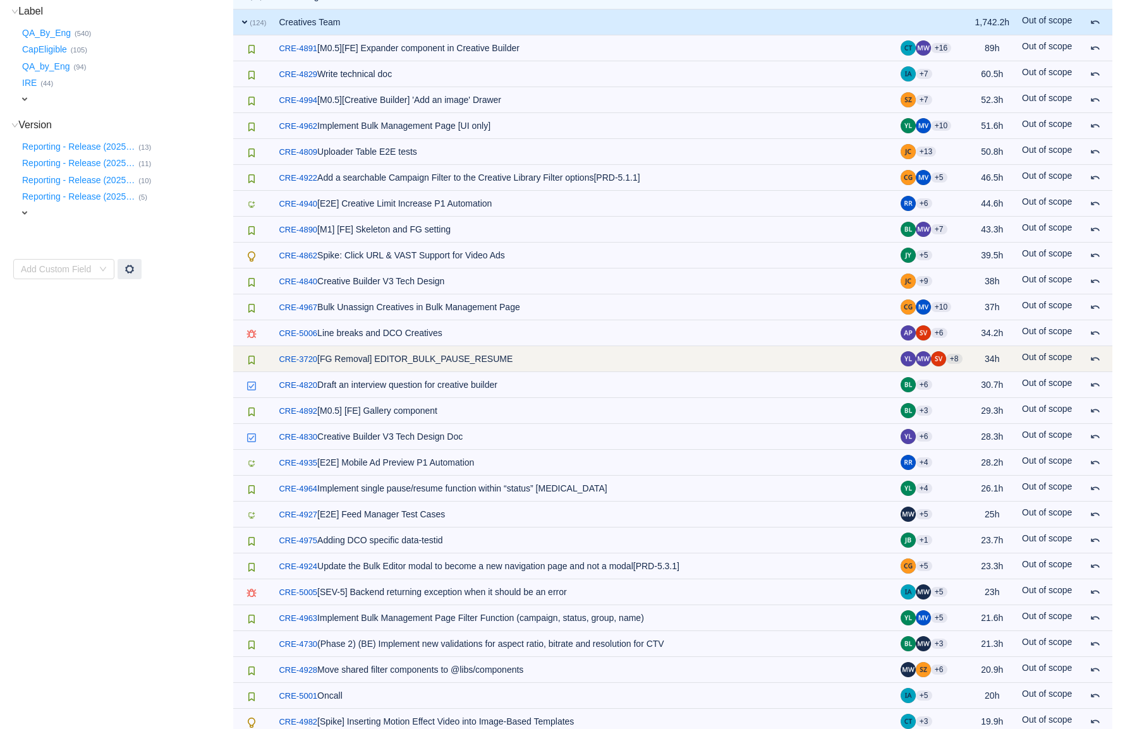
scroll to position [377, 0]
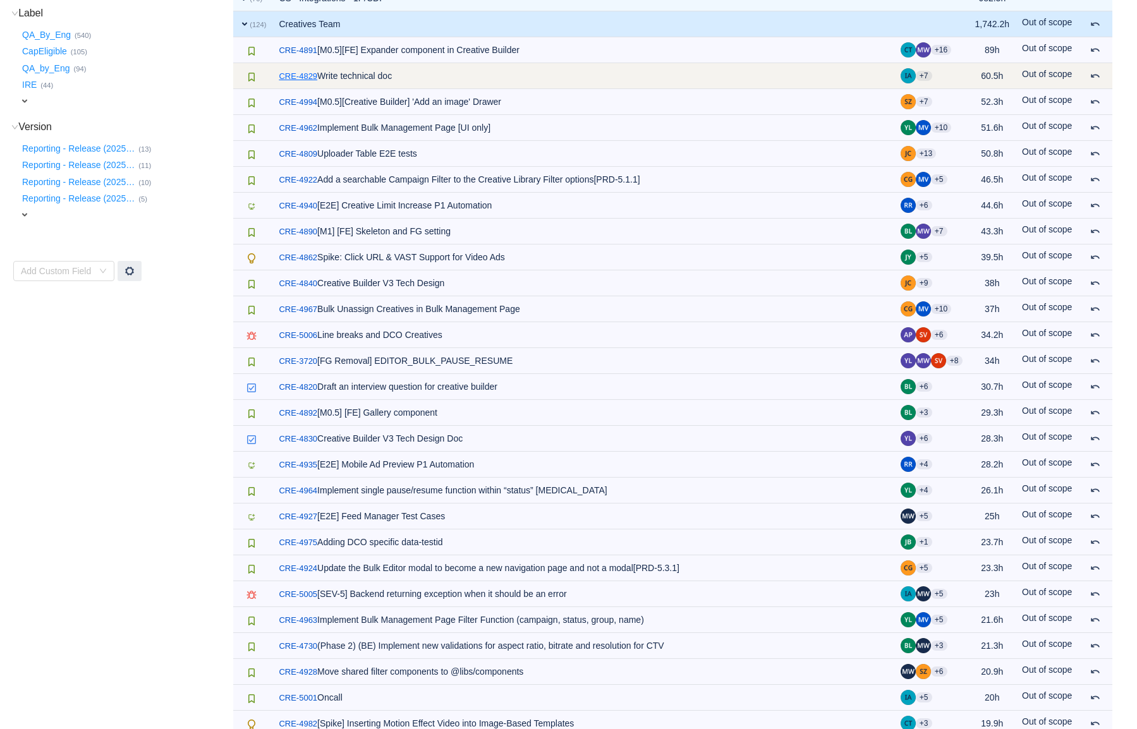
click at [295, 76] on link "CRE-4829" at bounding box center [298, 76] width 39 height 13
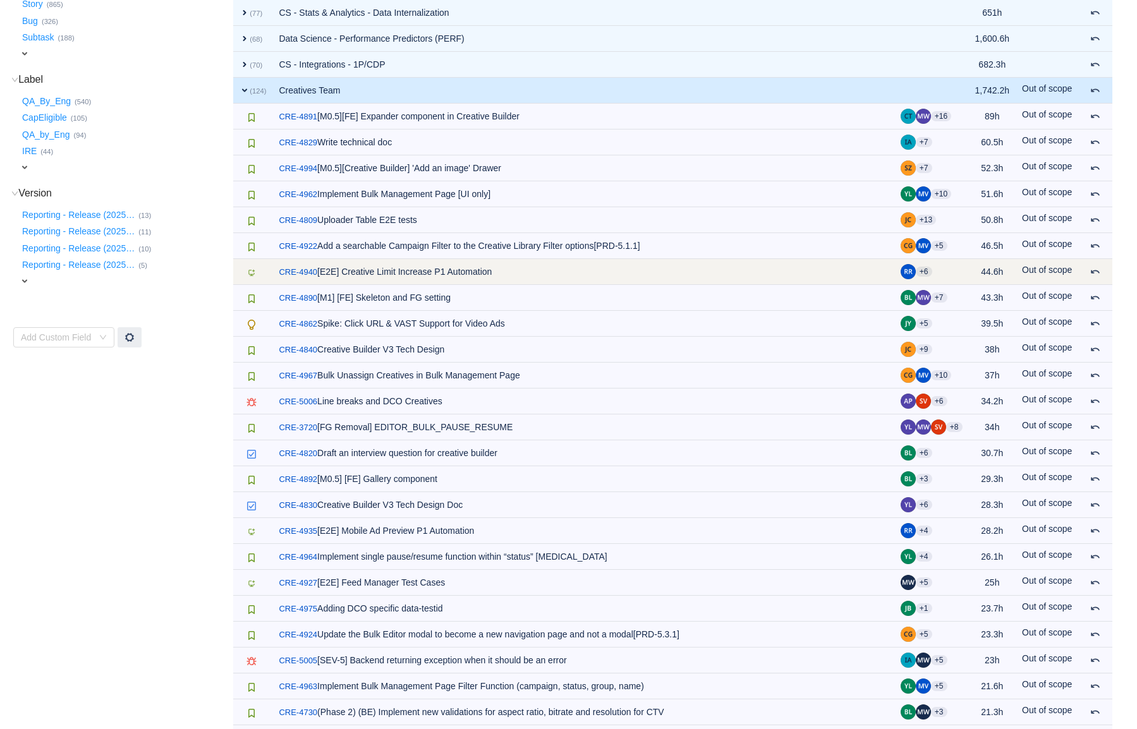
scroll to position [290, 0]
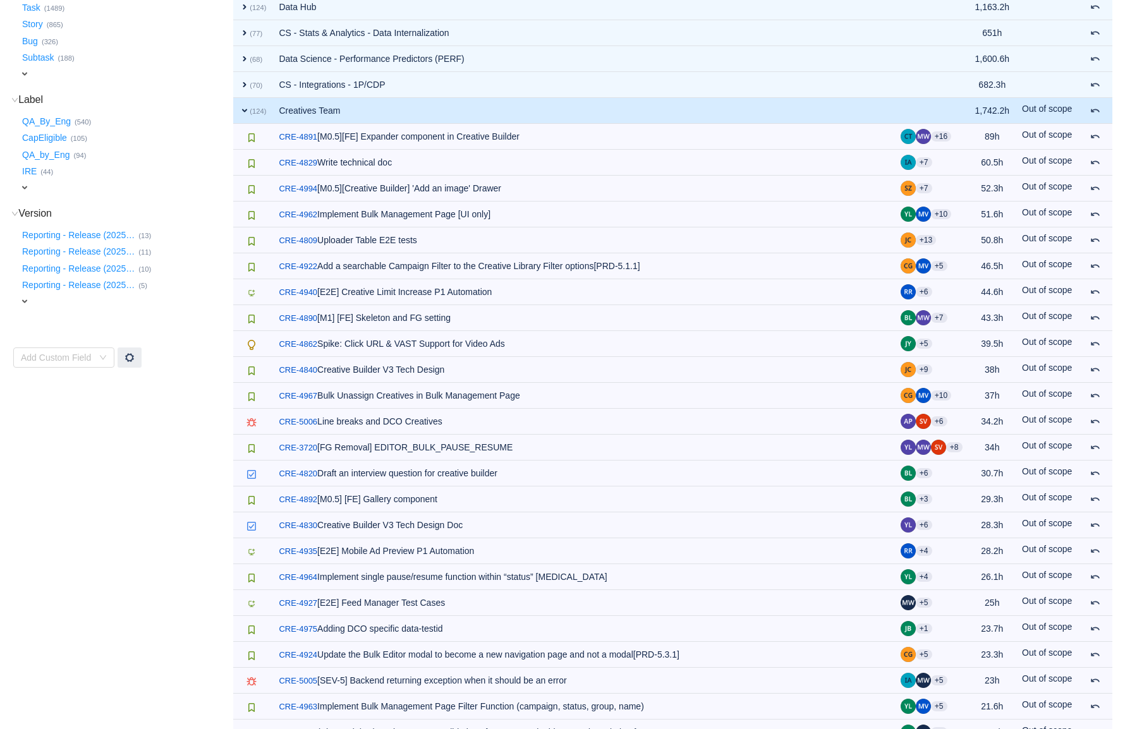
click at [241, 111] on span "expand" at bounding box center [245, 111] width 10 height 10
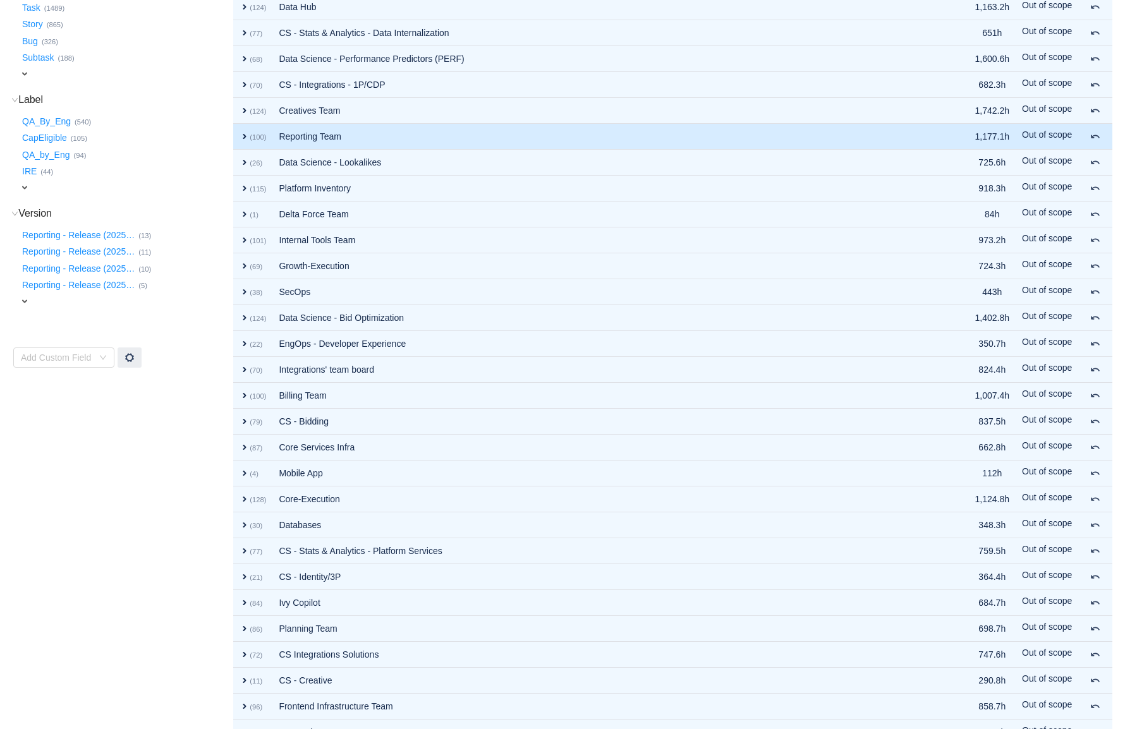
click at [243, 137] on span "expand" at bounding box center [245, 136] width 10 height 10
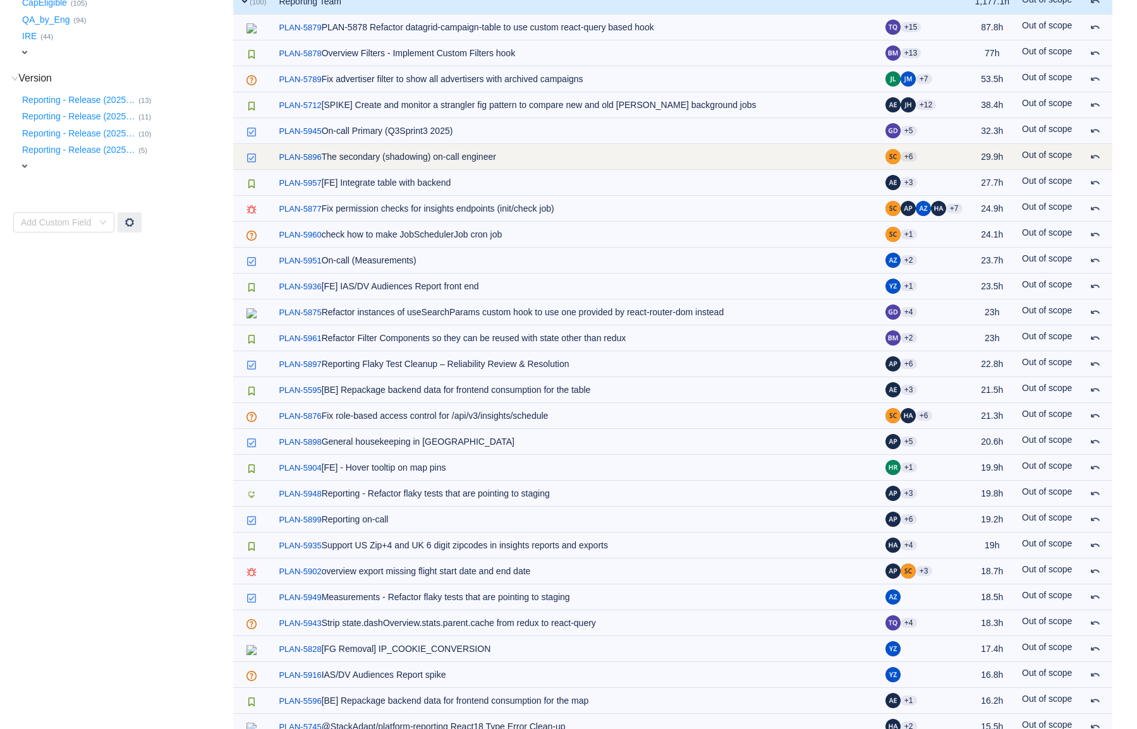
scroll to position [426, 0]
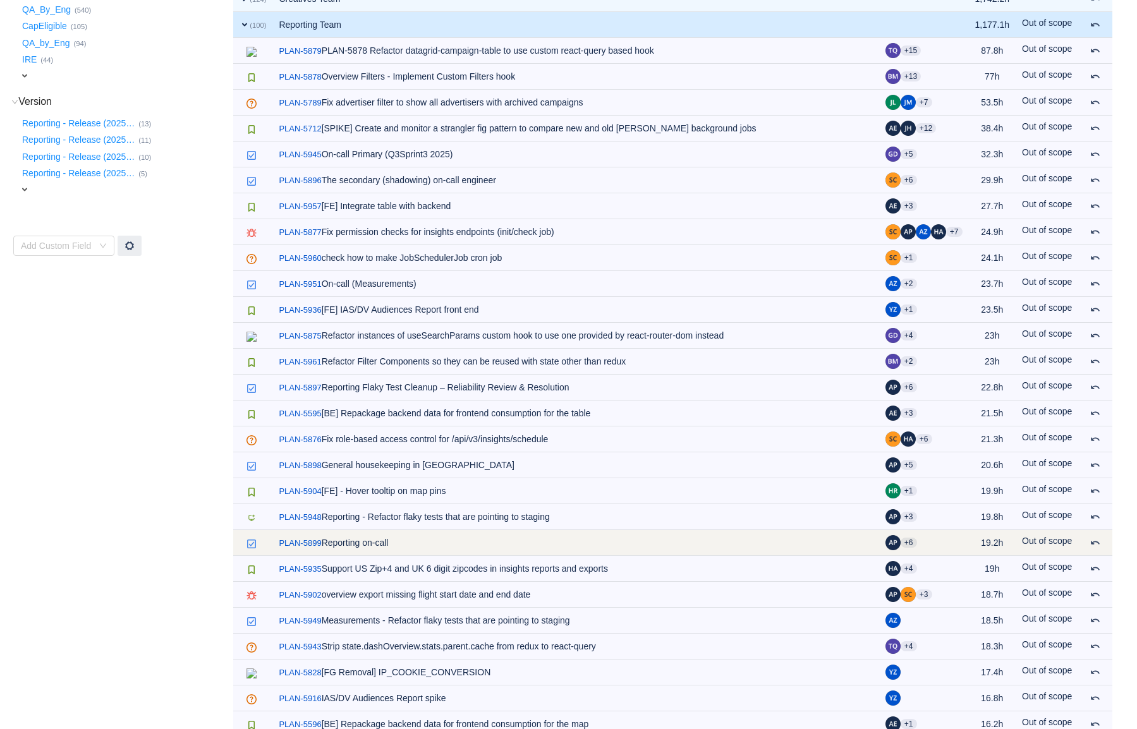
scroll to position [399, 0]
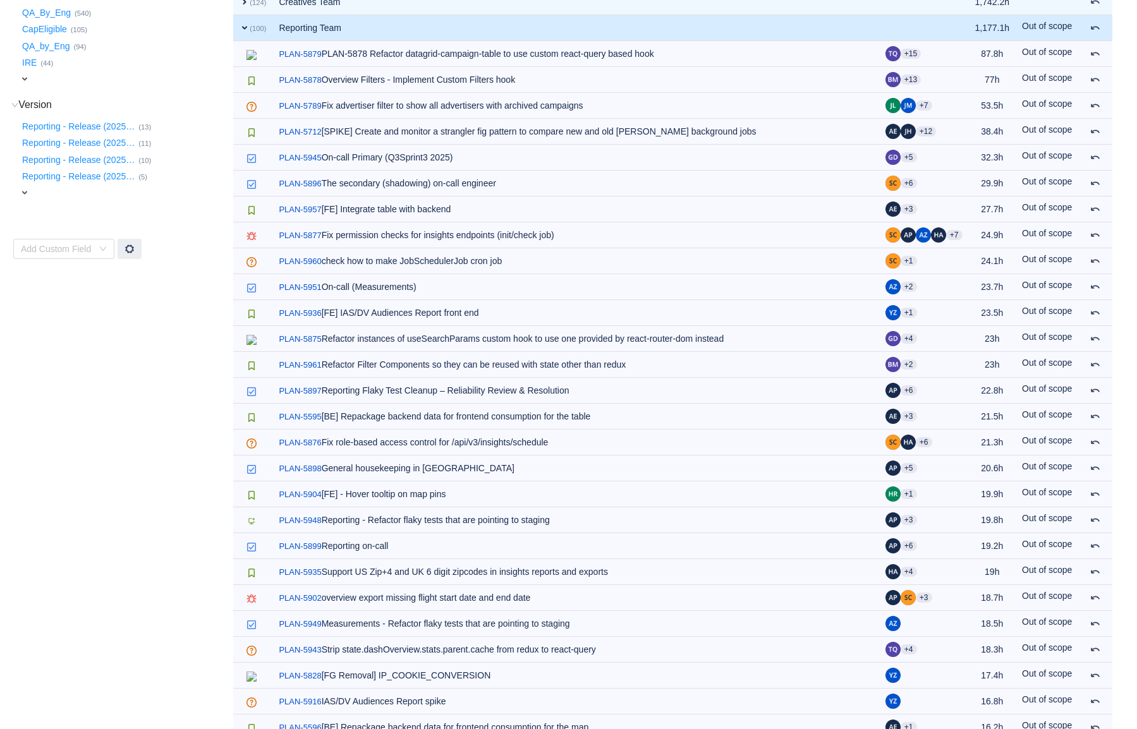
click at [240, 29] on span "expand" at bounding box center [245, 28] width 10 height 10
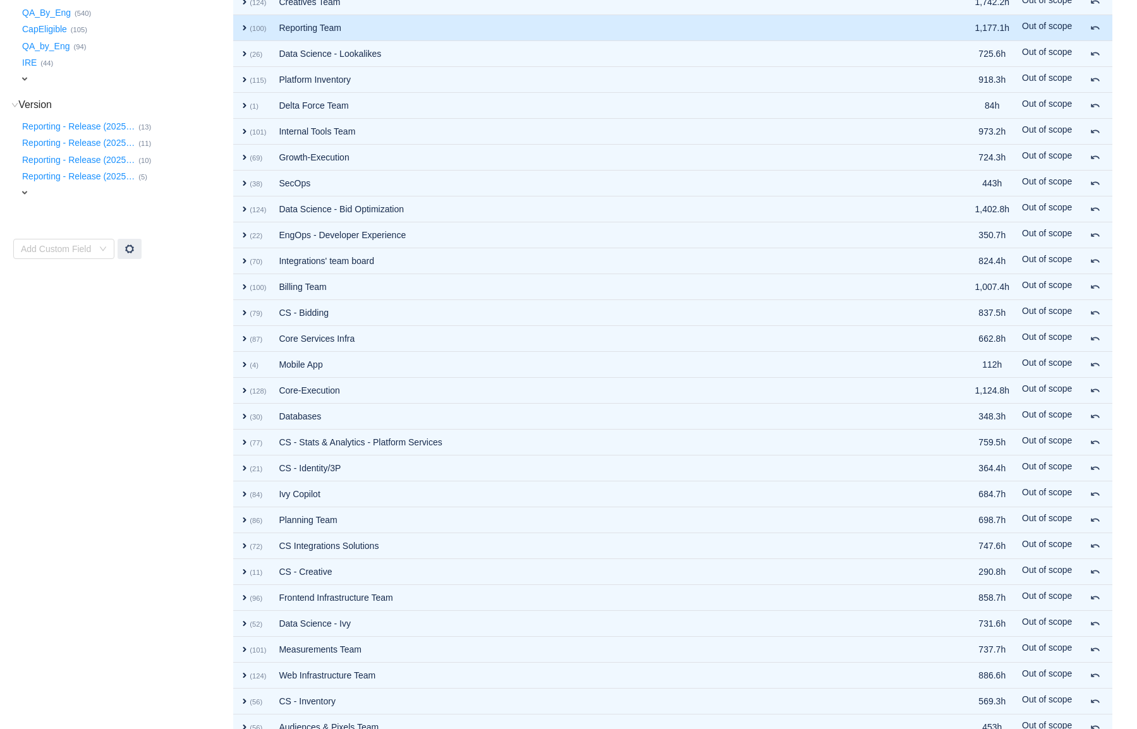
click at [245, 25] on span "expand" at bounding box center [245, 28] width 10 height 10
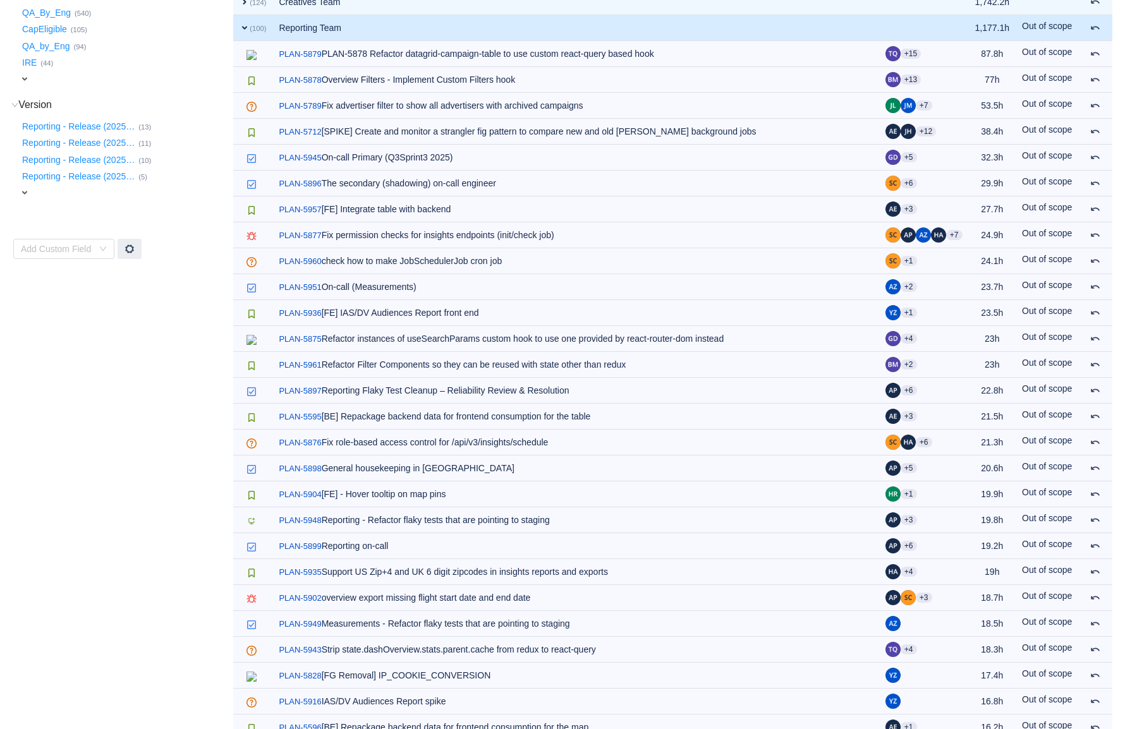
click at [245, 25] on span "expand" at bounding box center [245, 28] width 10 height 10
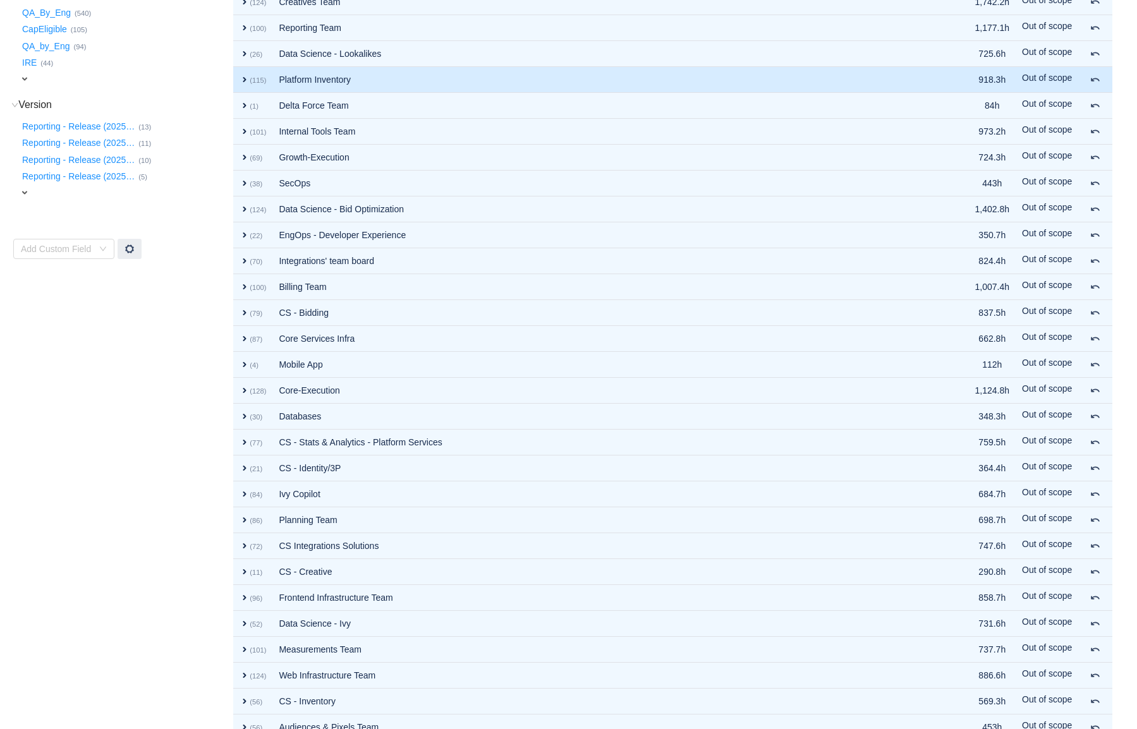
click at [245, 83] on span "expand" at bounding box center [245, 80] width 10 height 10
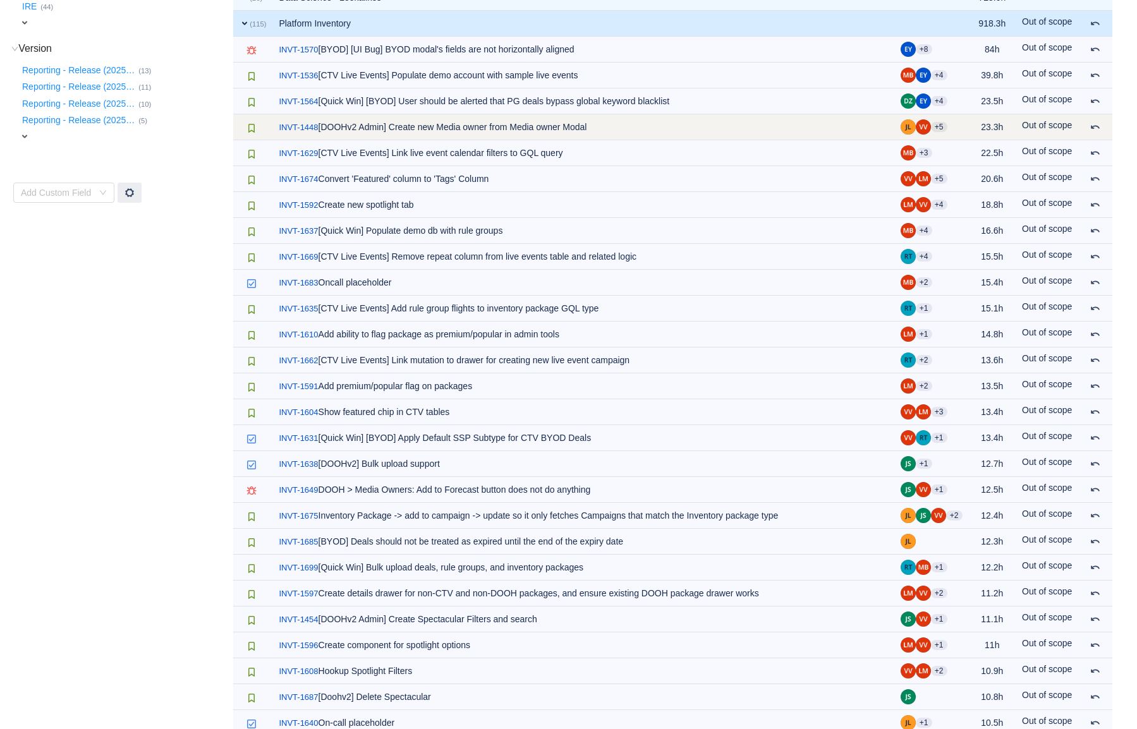
scroll to position [458, 0]
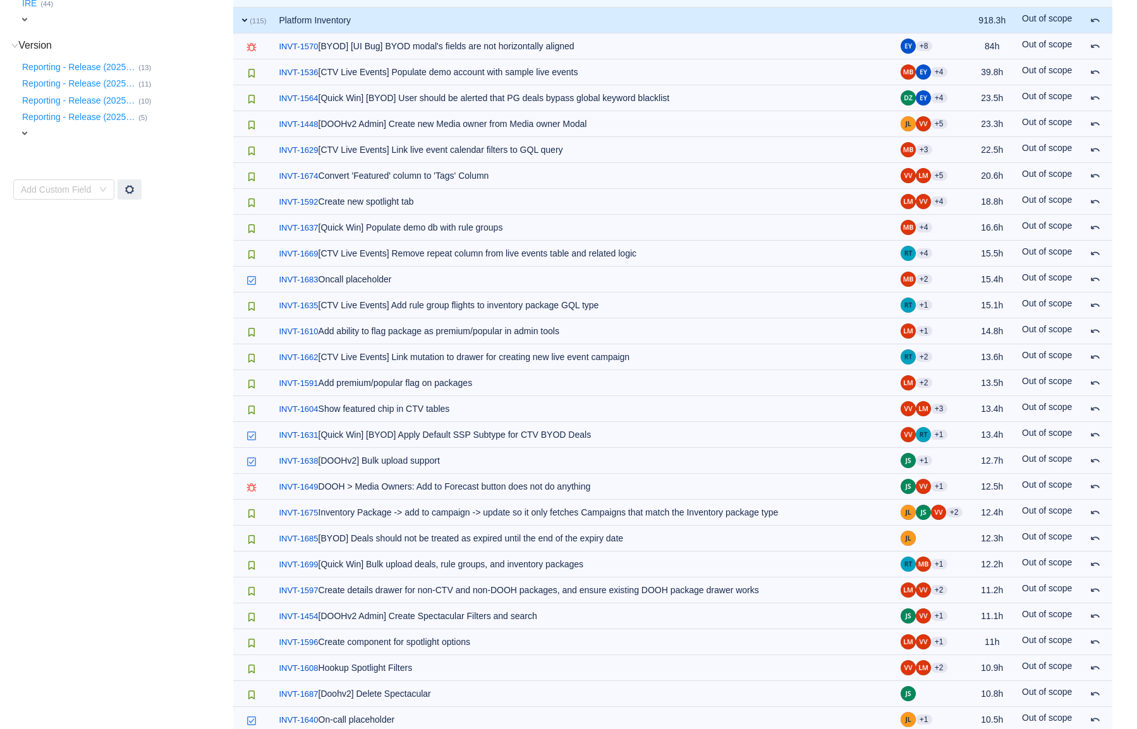
click at [247, 20] on span "expand" at bounding box center [245, 20] width 10 height 10
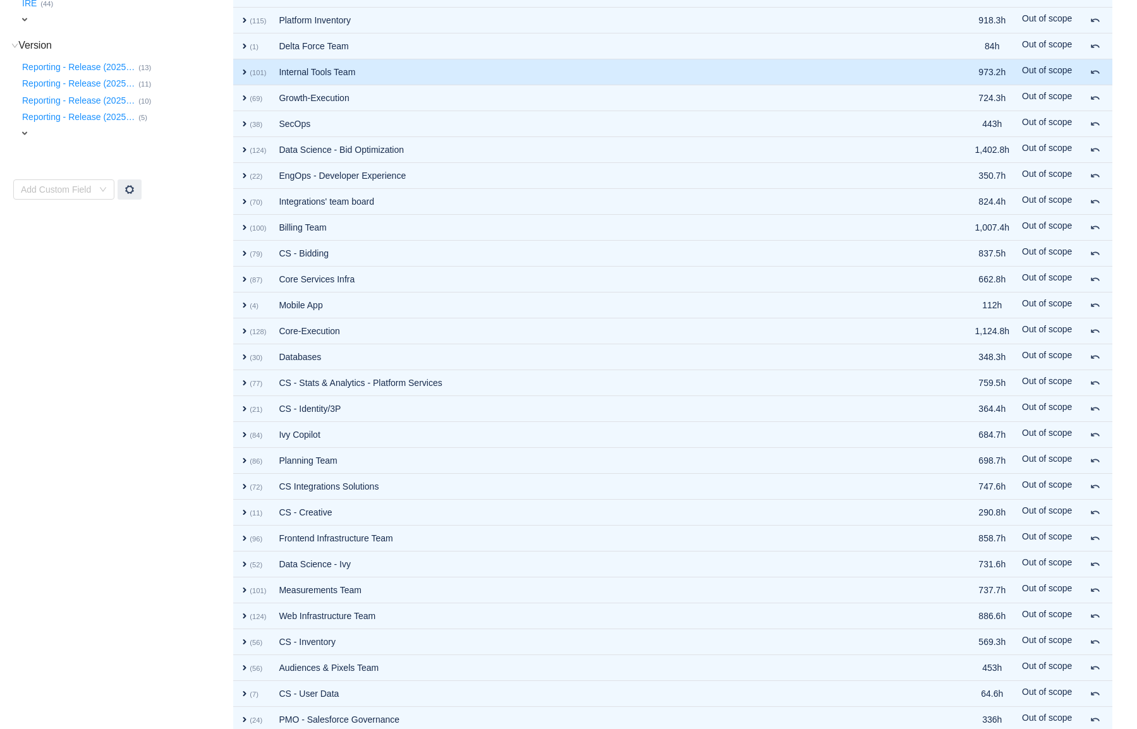
click at [245, 69] on span "expand" at bounding box center [245, 72] width 10 height 10
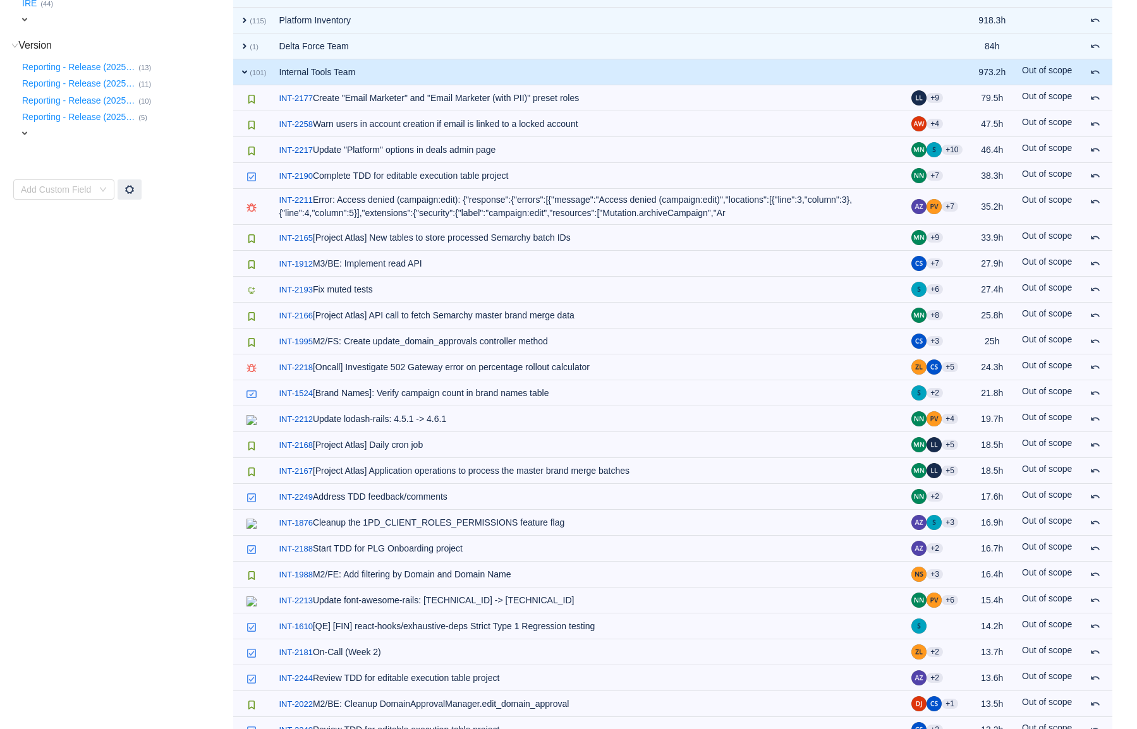
click at [247, 73] on span "expand" at bounding box center [245, 72] width 10 height 10
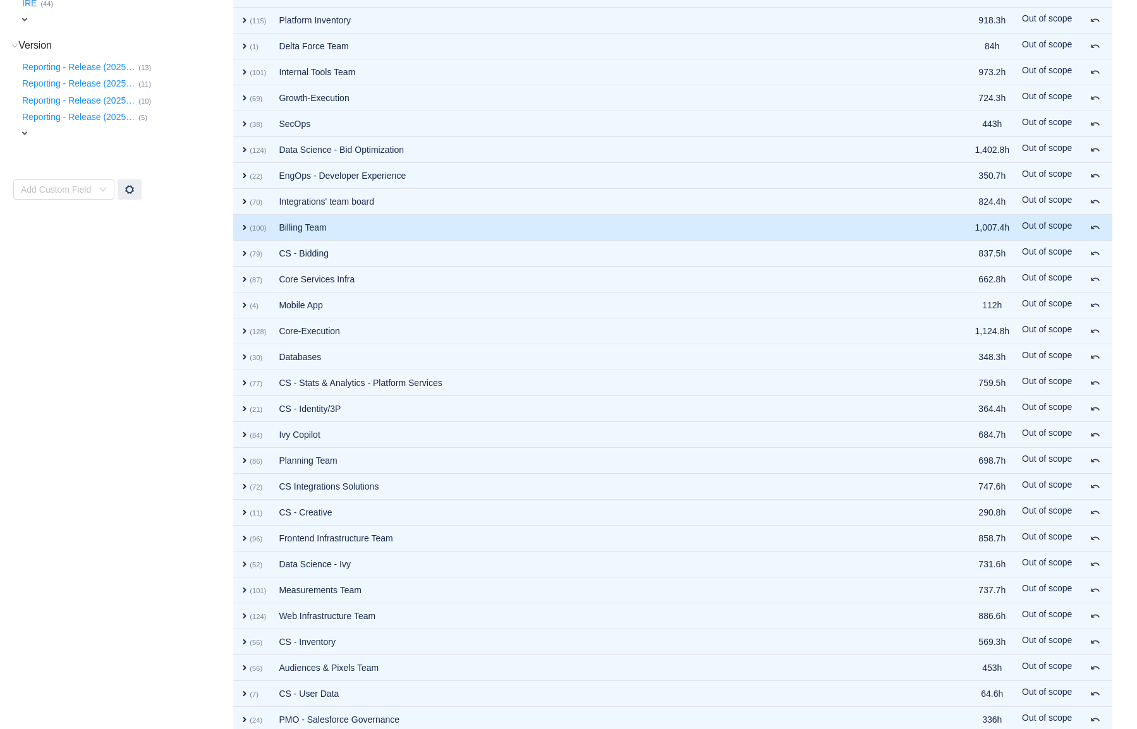
click at [240, 233] on td "expand (100)" at bounding box center [252, 228] width 39 height 26
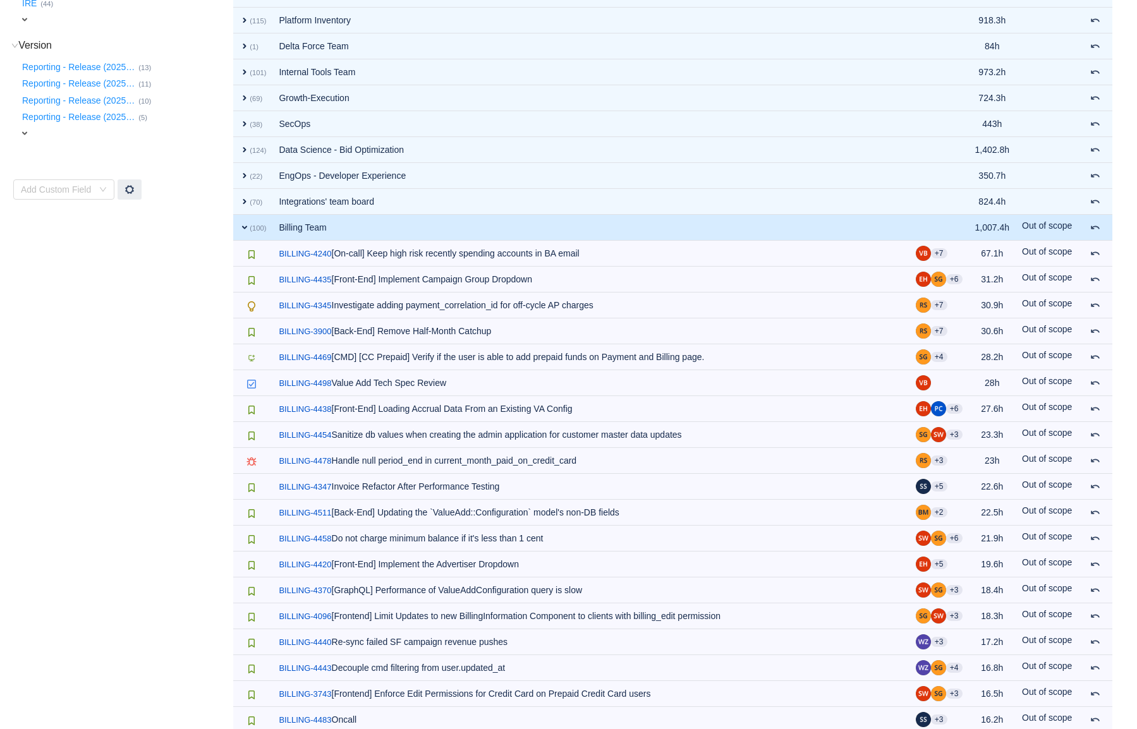
click at [246, 233] on td "expand (100)" at bounding box center [252, 228] width 39 height 26
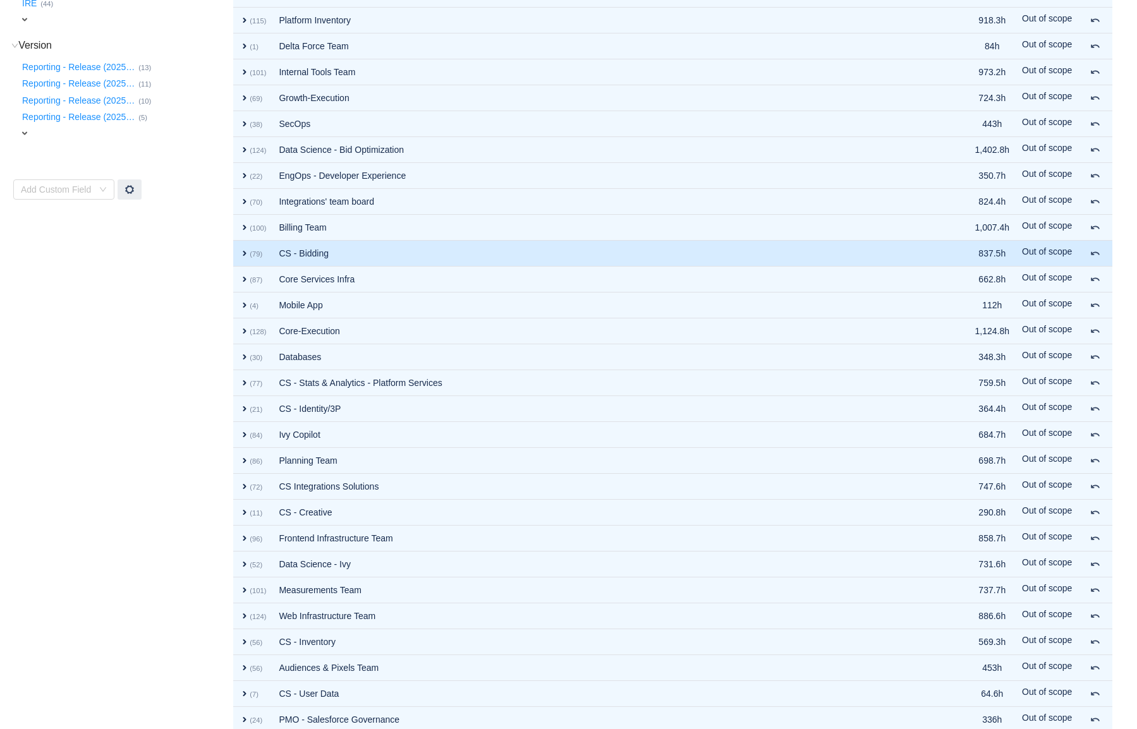
click at [245, 259] on td "expand (79)" at bounding box center [252, 254] width 39 height 26
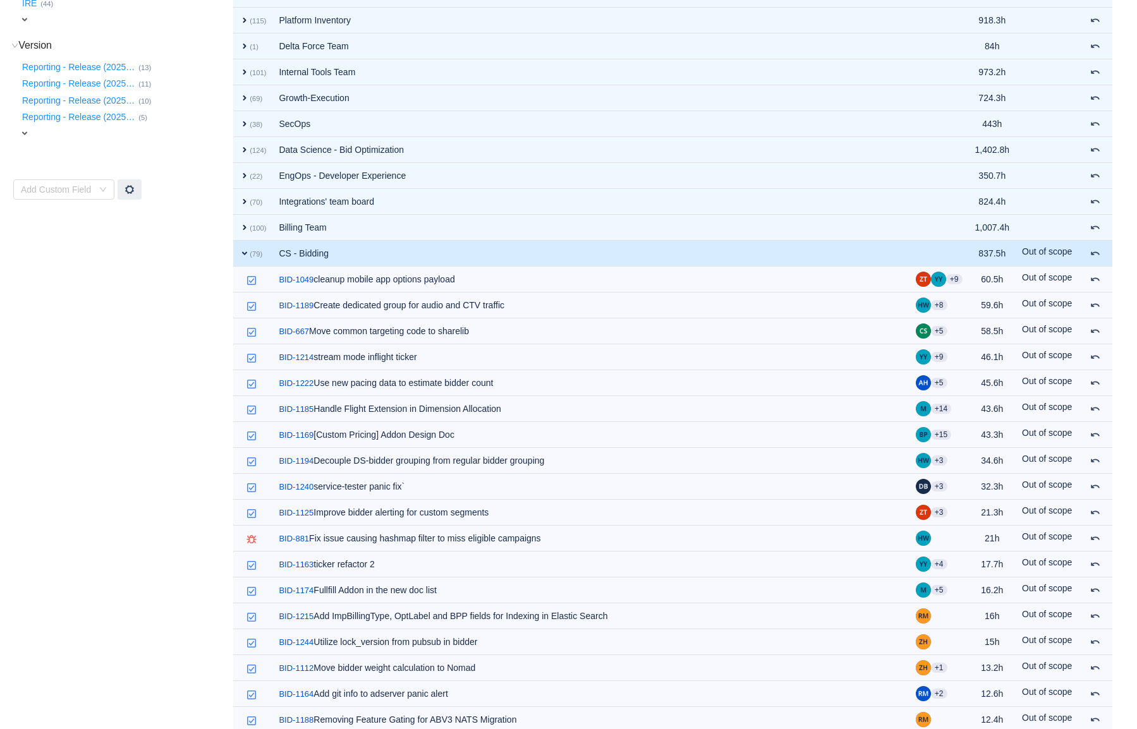
click at [245, 259] on td "expand (79)" at bounding box center [252, 254] width 39 height 26
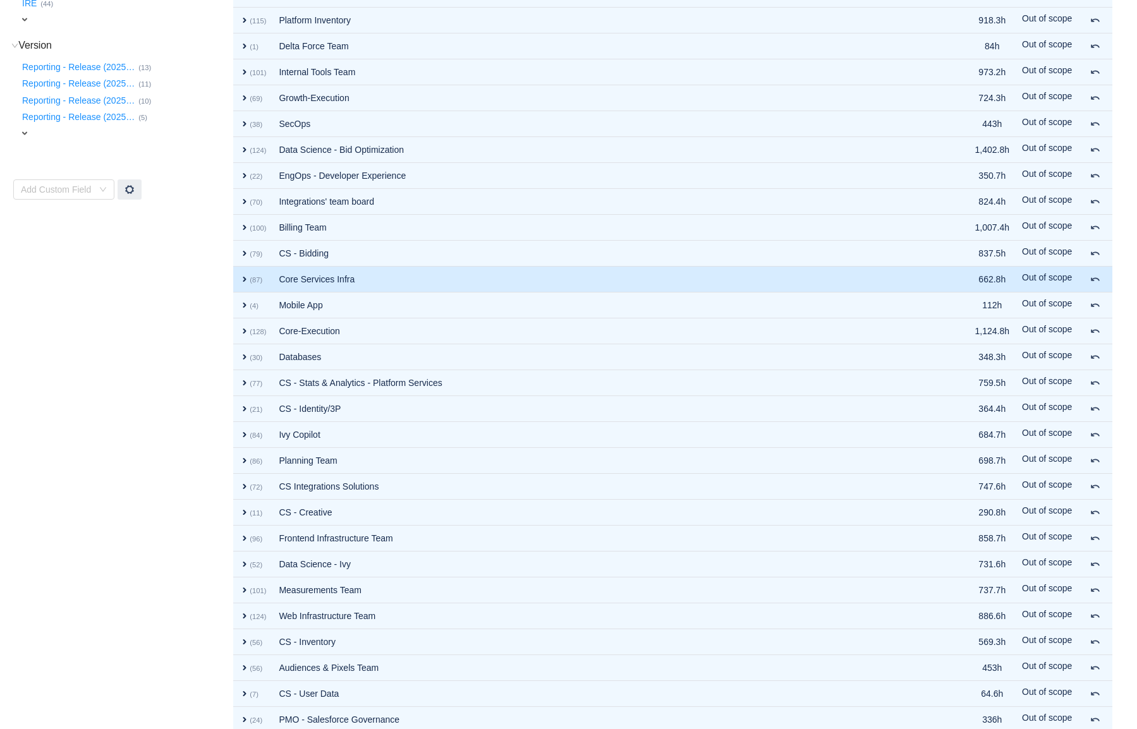
click at [248, 283] on span "expand" at bounding box center [245, 279] width 10 height 10
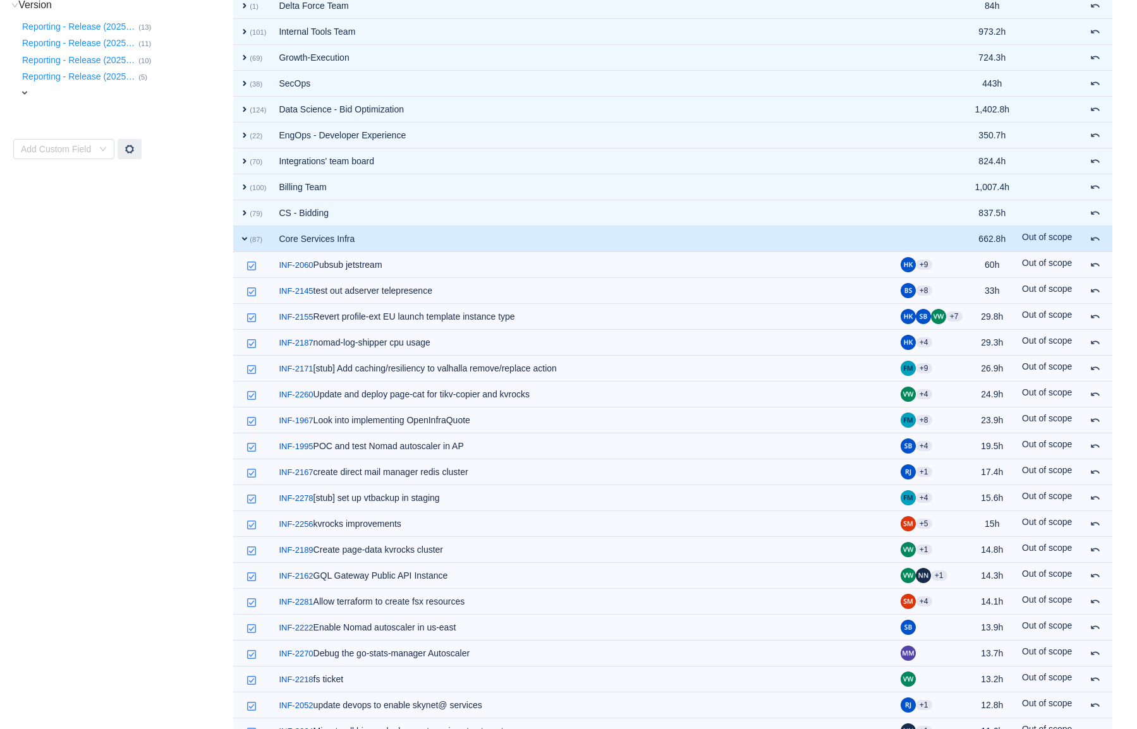
scroll to position [511, 0]
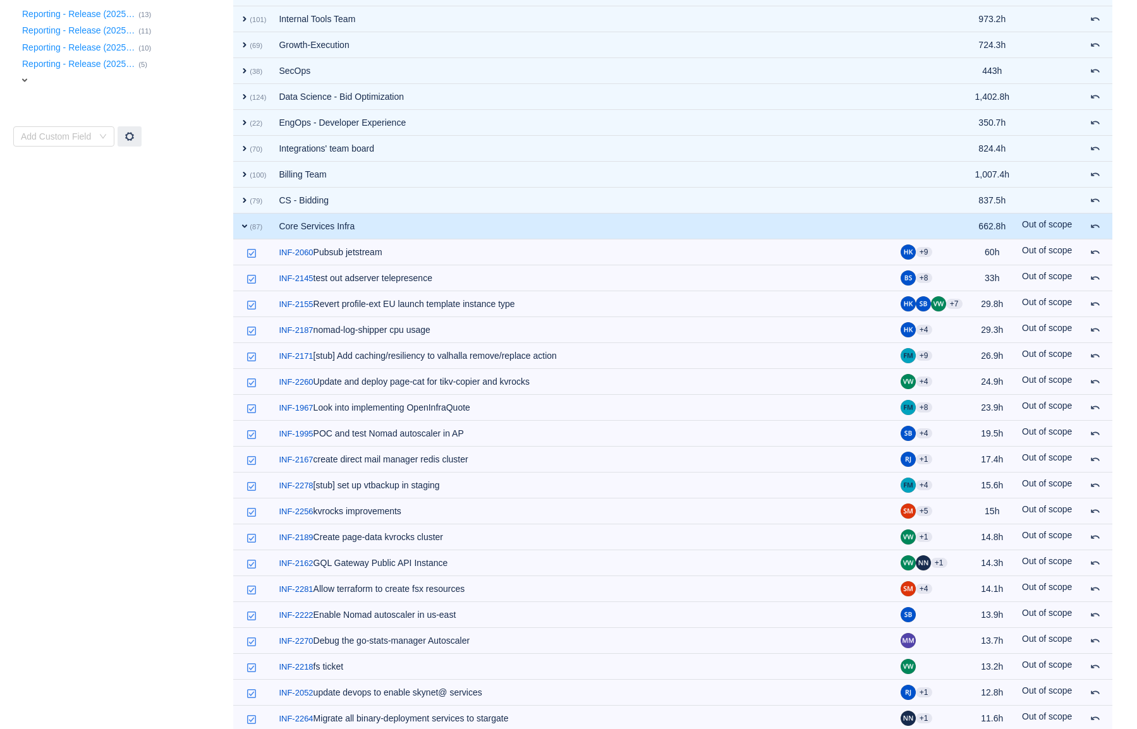
click at [248, 230] on span "expand" at bounding box center [245, 226] width 10 height 10
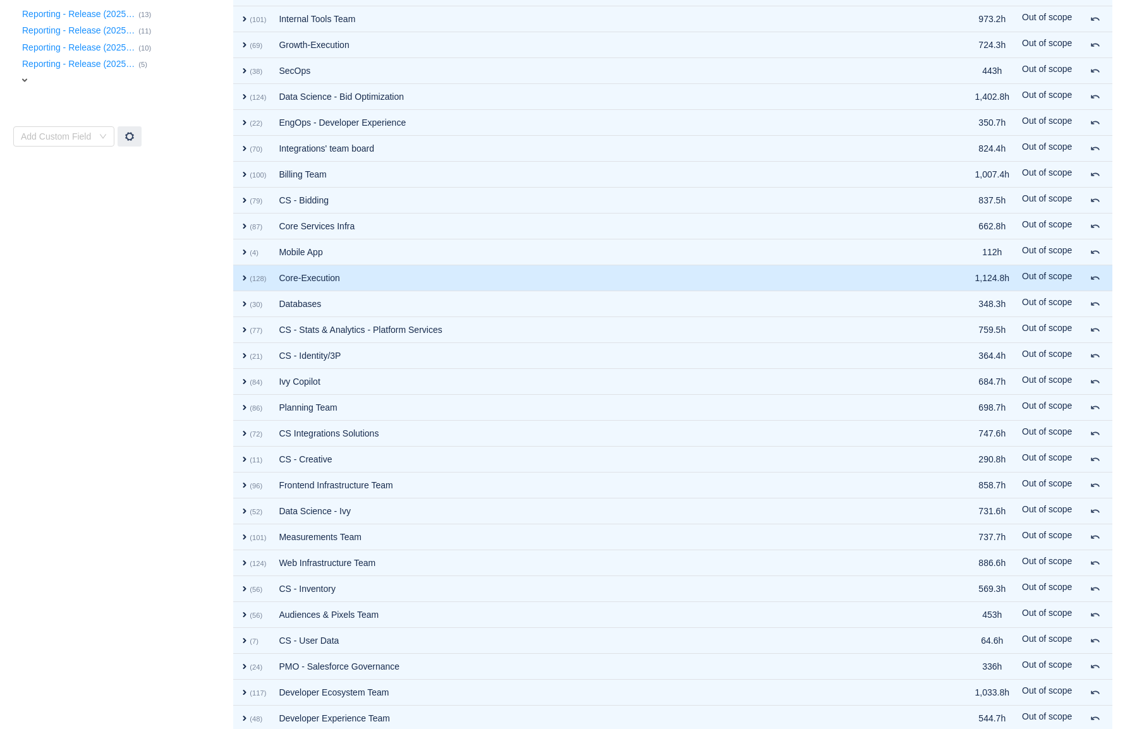
click at [245, 276] on span "expand" at bounding box center [245, 278] width 10 height 10
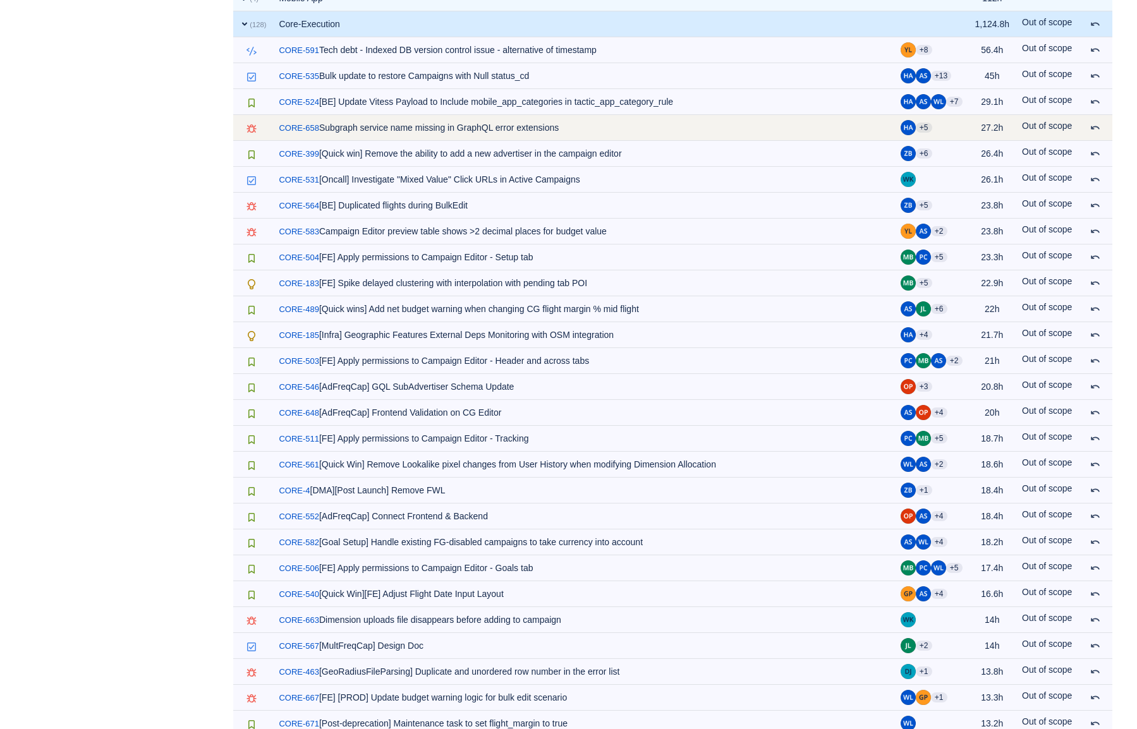
scroll to position [726, 0]
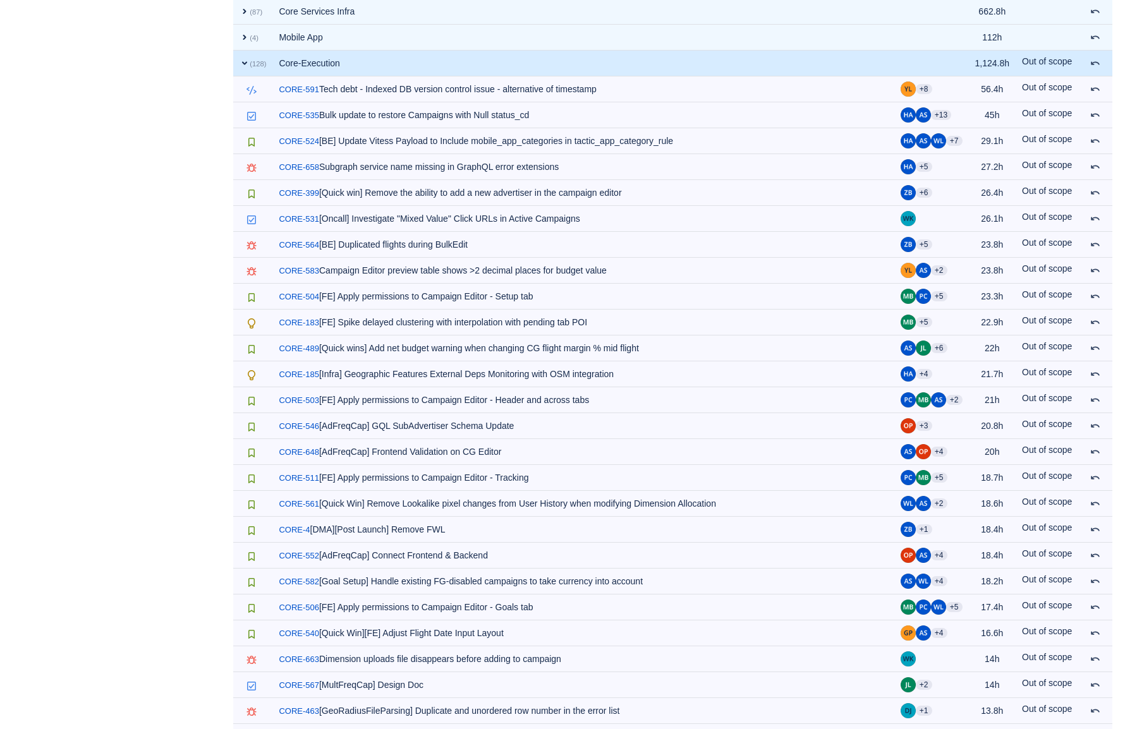
click at [240, 61] on span "expand" at bounding box center [245, 63] width 10 height 10
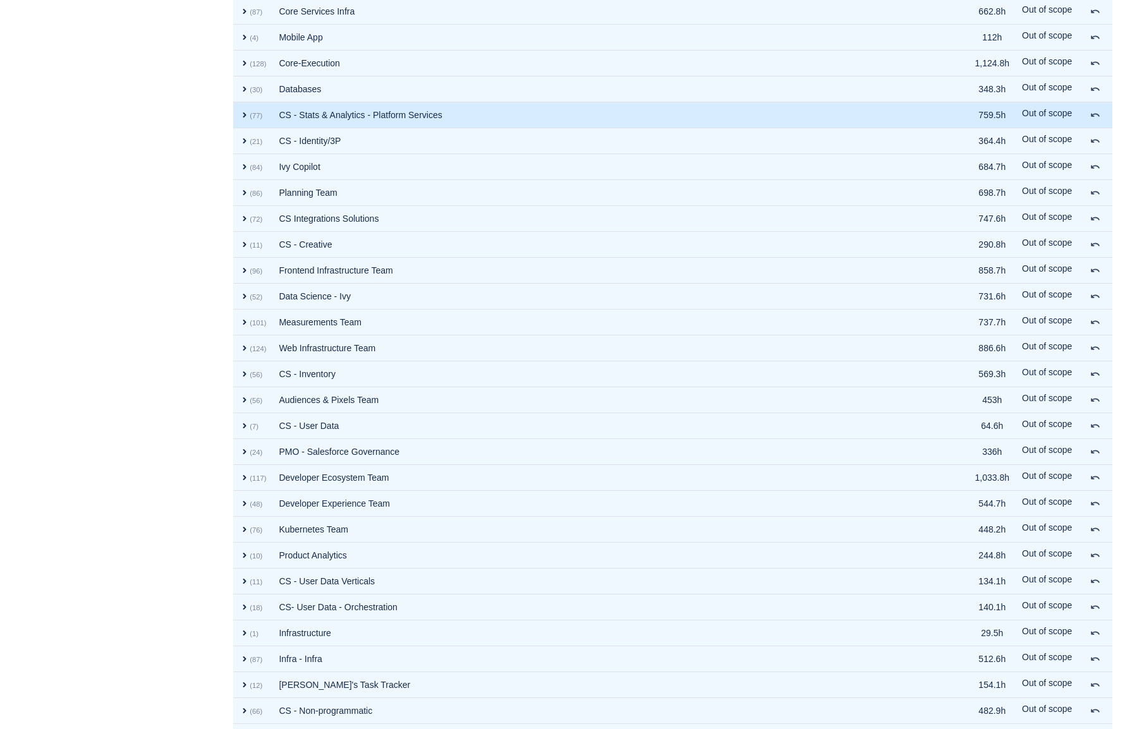
click at [243, 121] on td "expand (77)" at bounding box center [252, 115] width 39 height 26
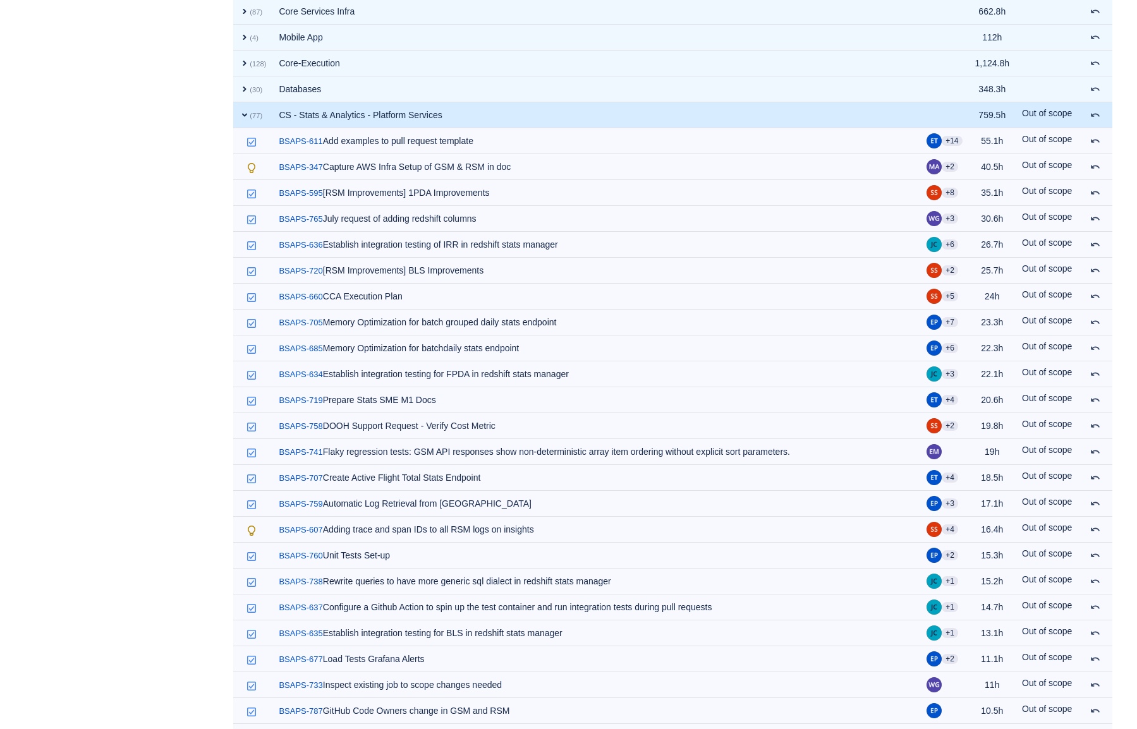
click at [243, 121] on td "expand (77)" at bounding box center [252, 115] width 39 height 26
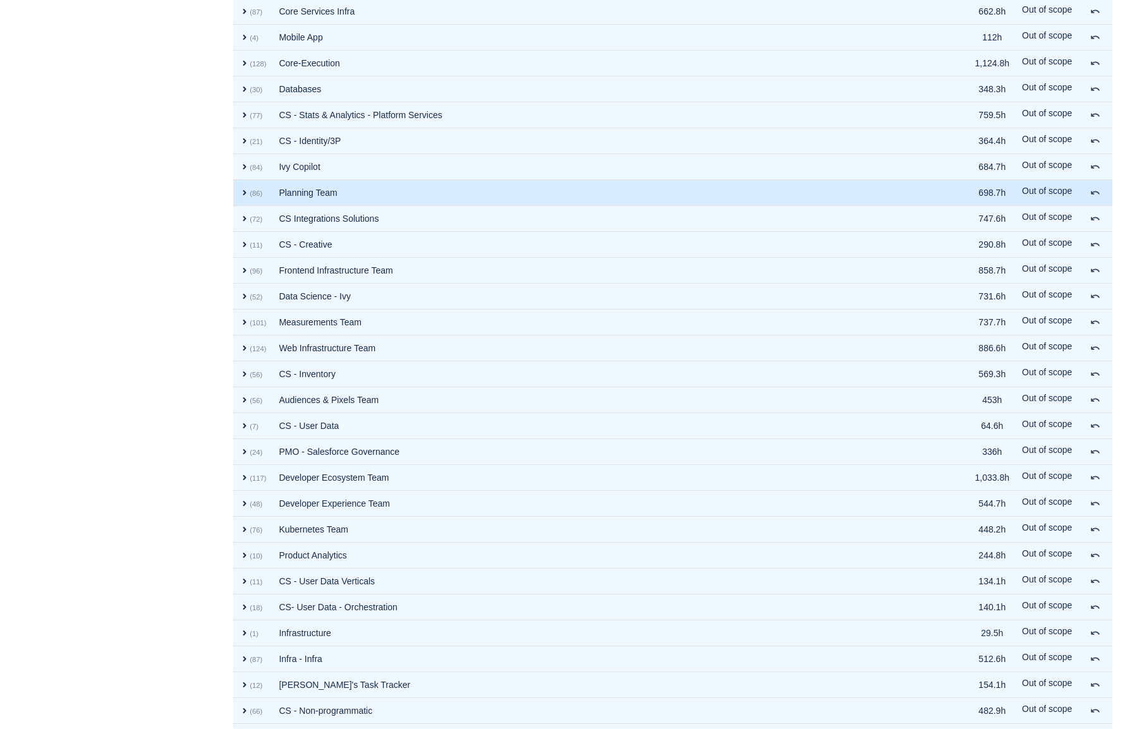
click at [248, 200] on td "expand (86)" at bounding box center [252, 193] width 39 height 26
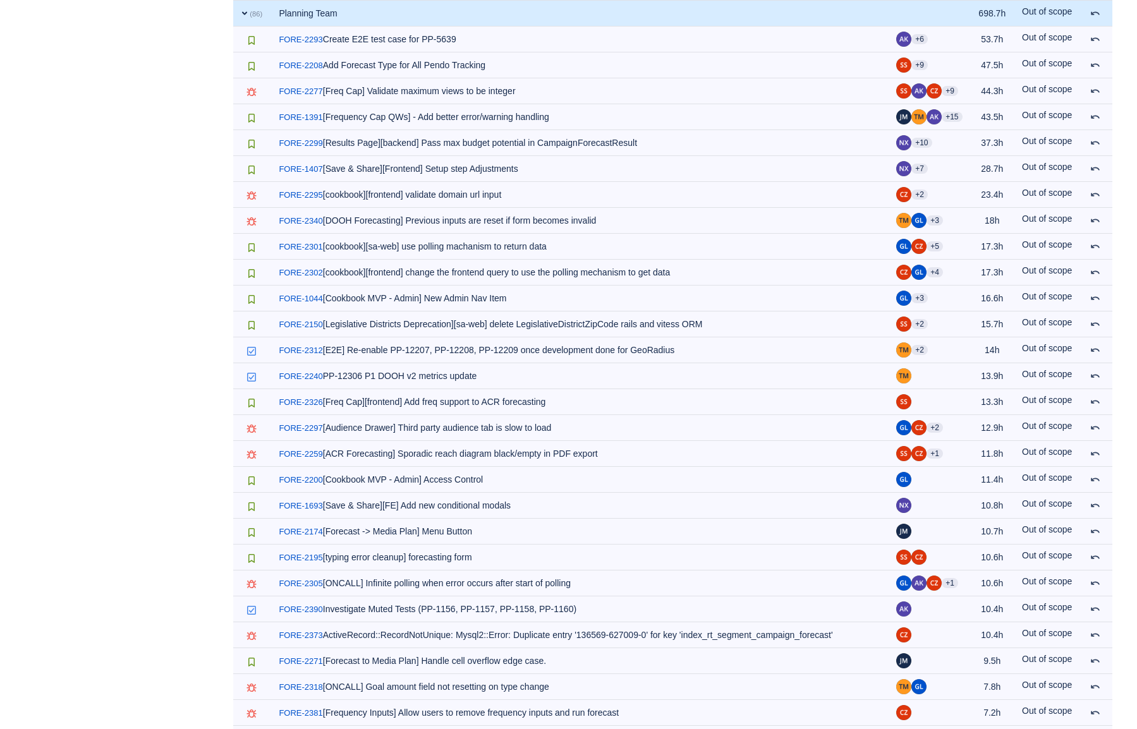
scroll to position [902, 0]
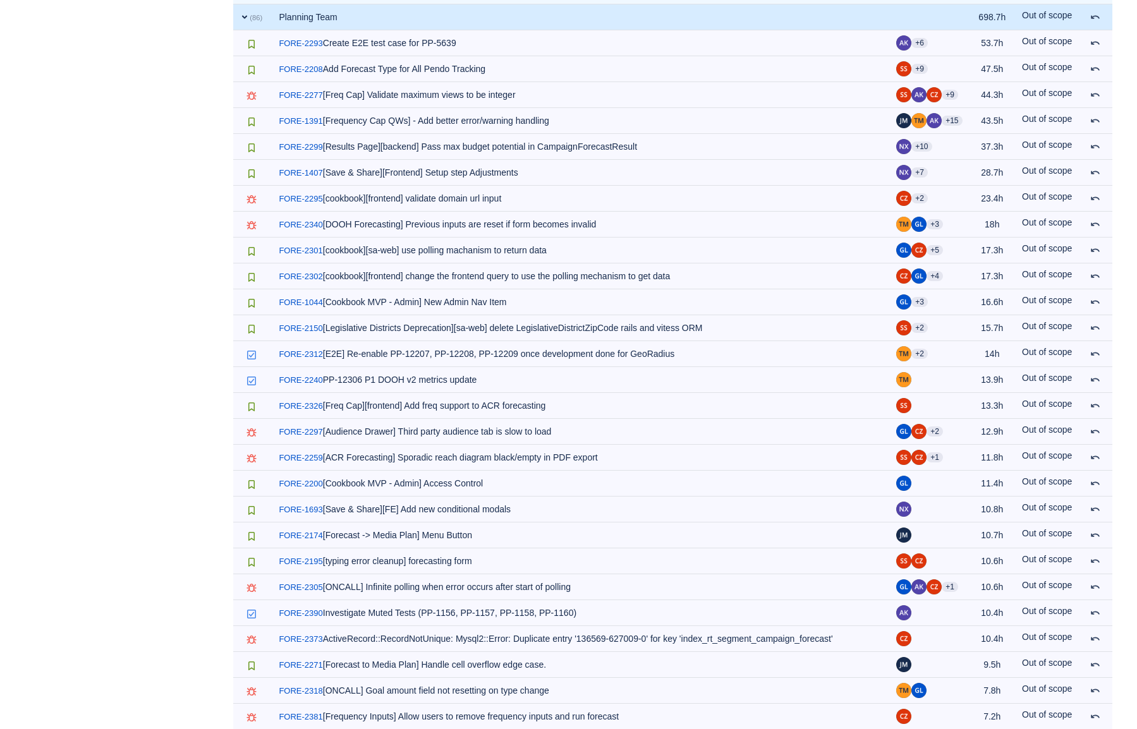
click at [246, 22] on td "expand (86)" at bounding box center [252, 17] width 39 height 26
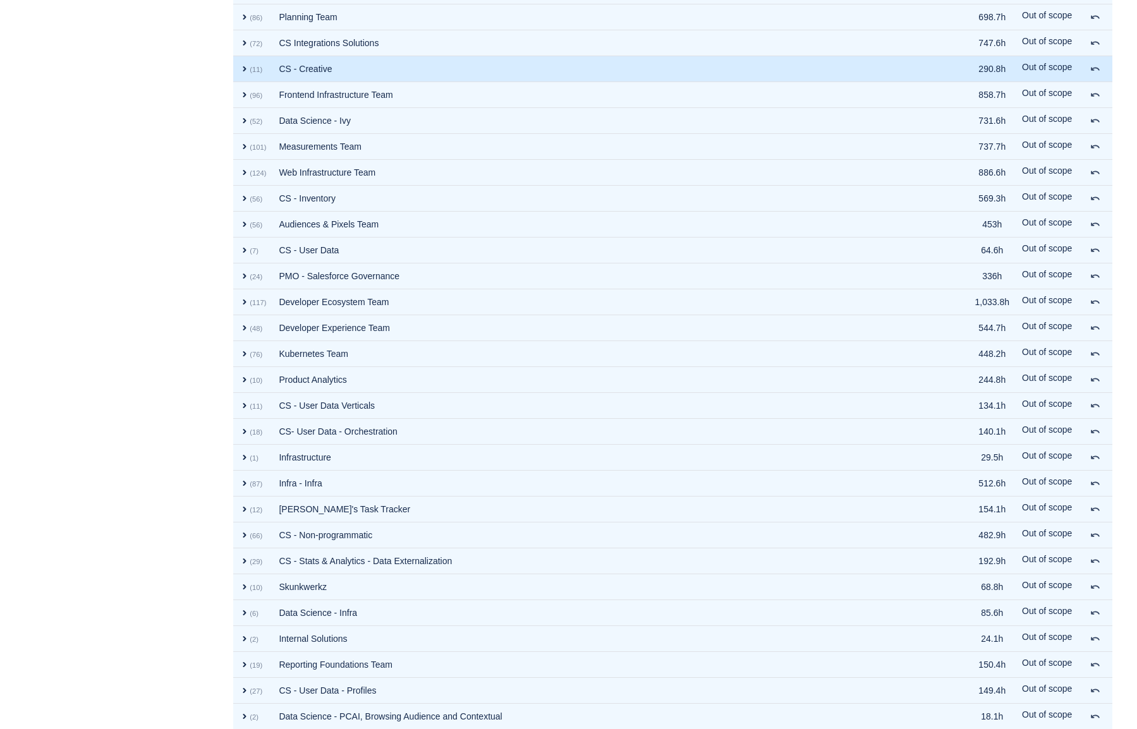
click at [237, 67] on td "expand (11)" at bounding box center [252, 69] width 39 height 26
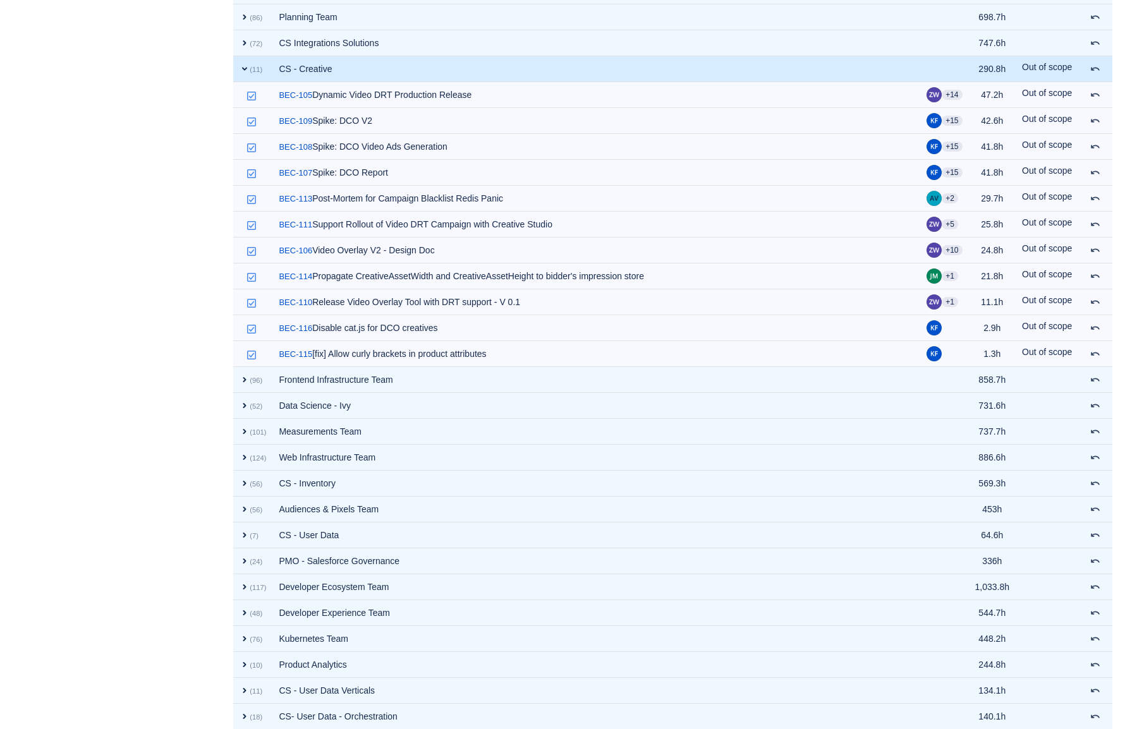
click at [237, 67] on td "expand (11)" at bounding box center [252, 69] width 39 height 26
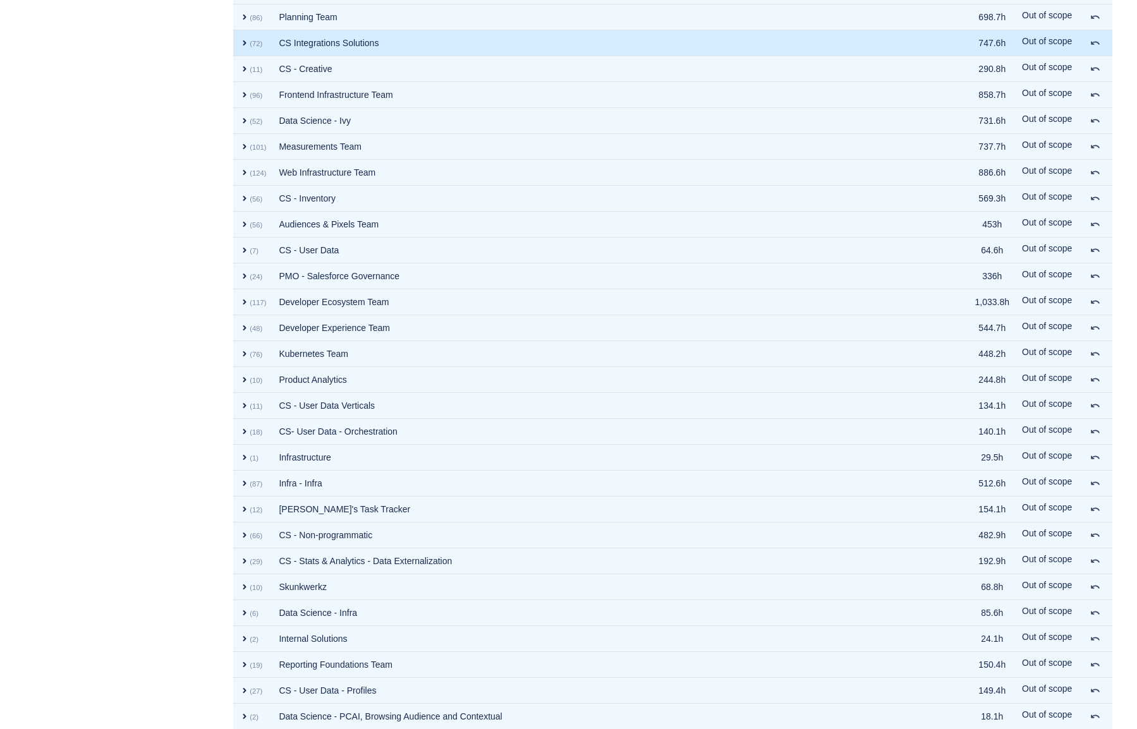
click at [245, 47] on td "expand (72)" at bounding box center [252, 43] width 39 height 26
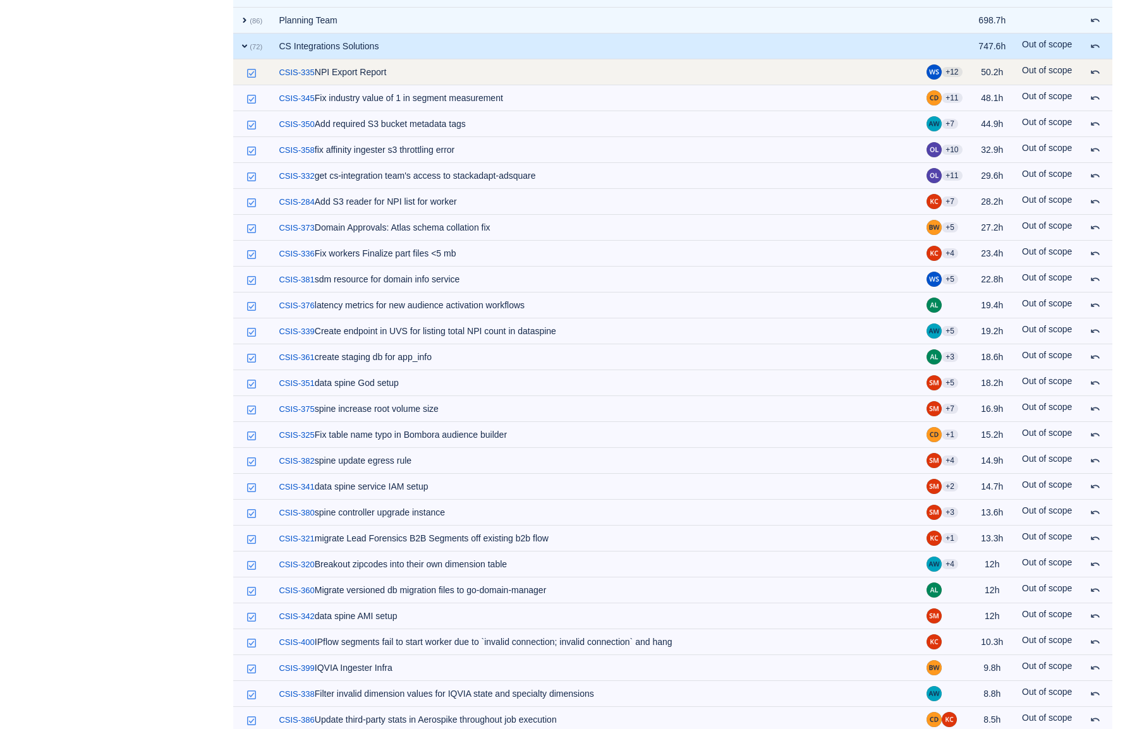
scroll to position [905, 0]
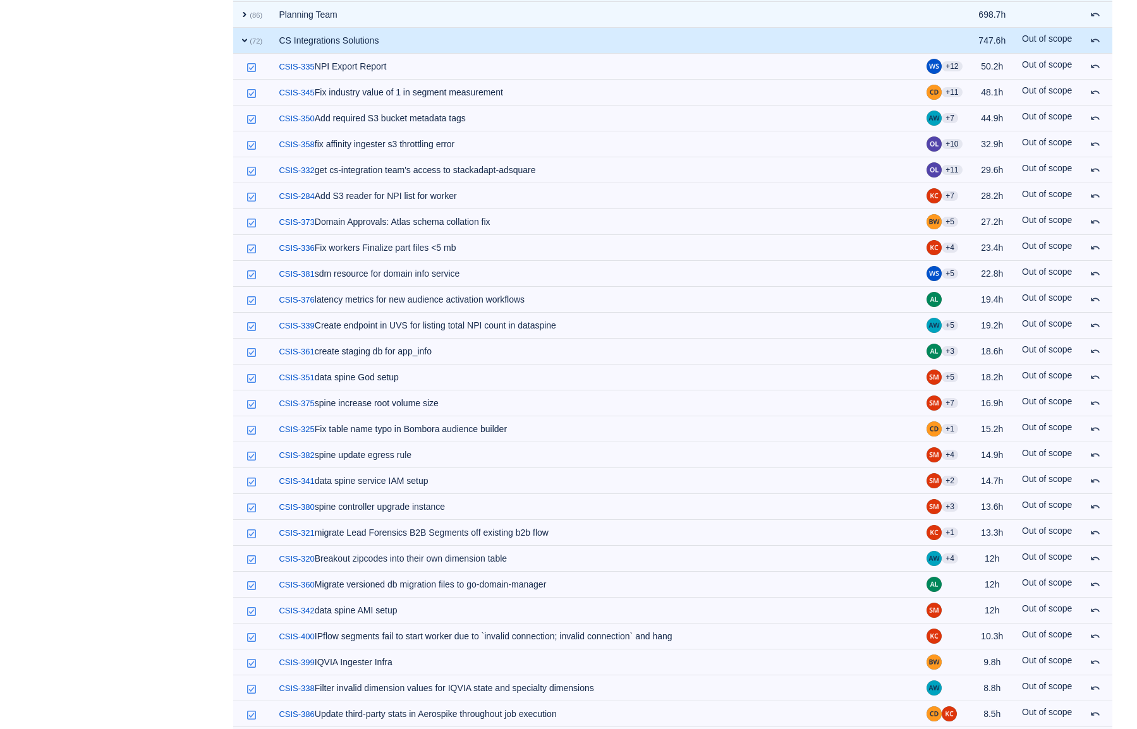
click at [248, 44] on span "expand" at bounding box center [245, 40] width 10 height 10
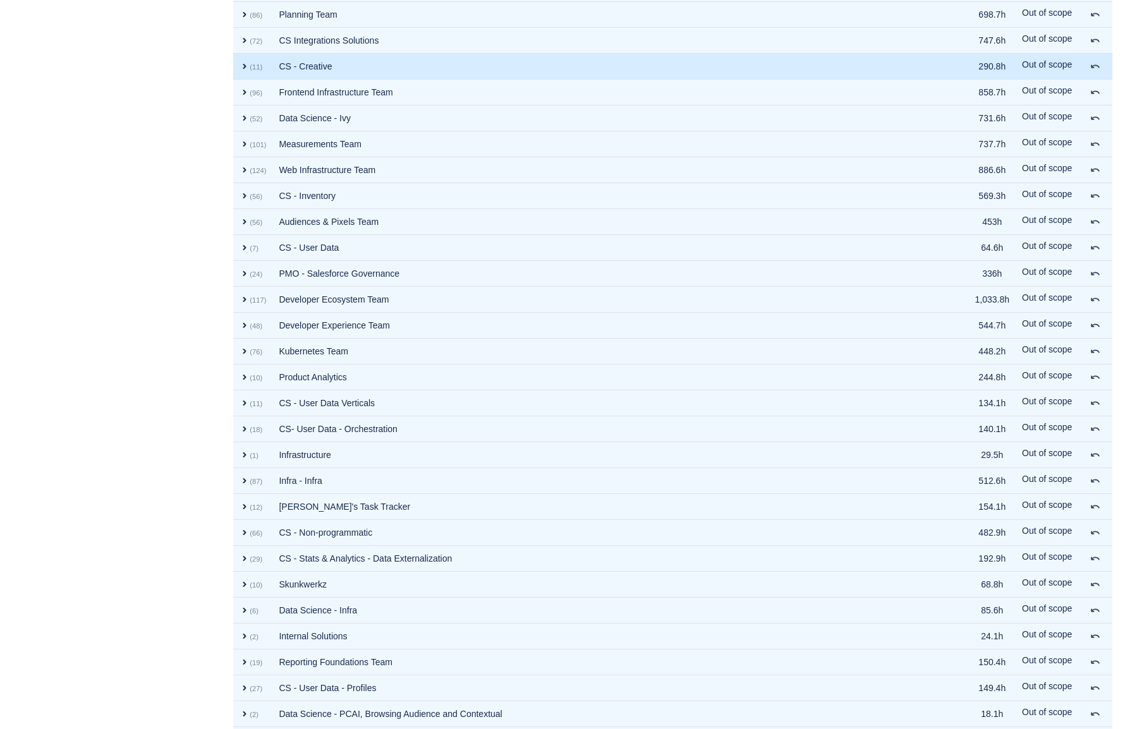
click at [245, 67] on span "expand" at bounding box center [245, 66] width 10 height 10
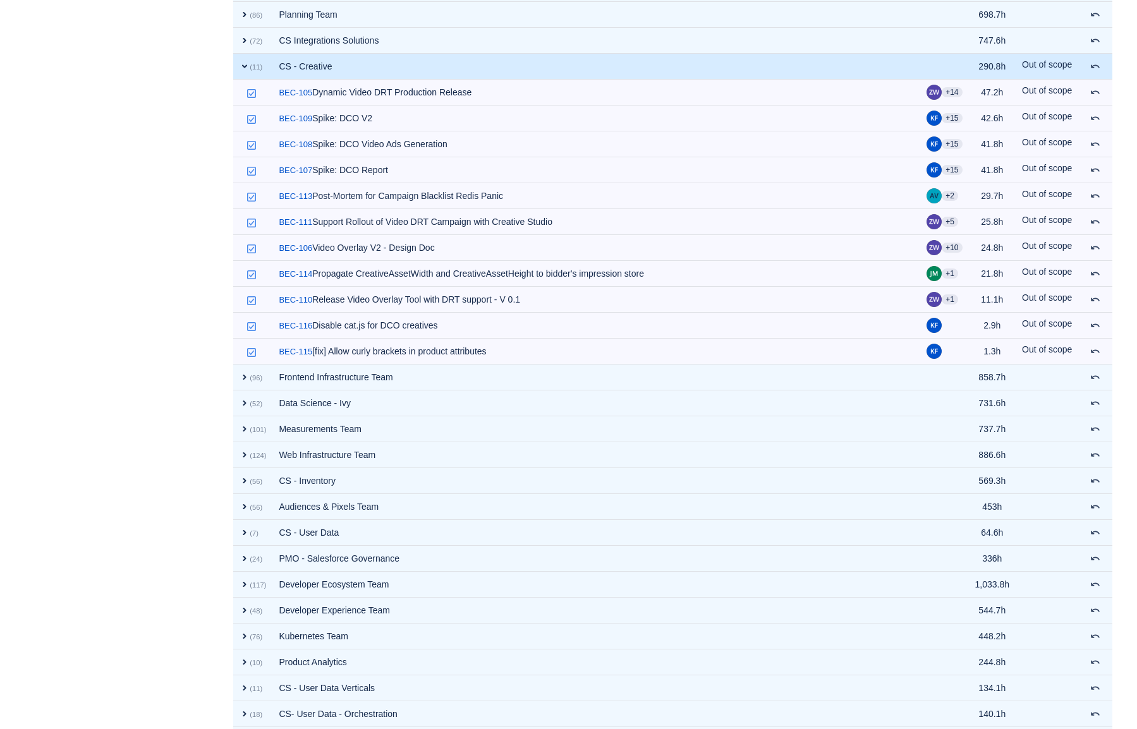
click at [245, 67] on span "expand" at bounding box center [245, 66] width 10 height 10
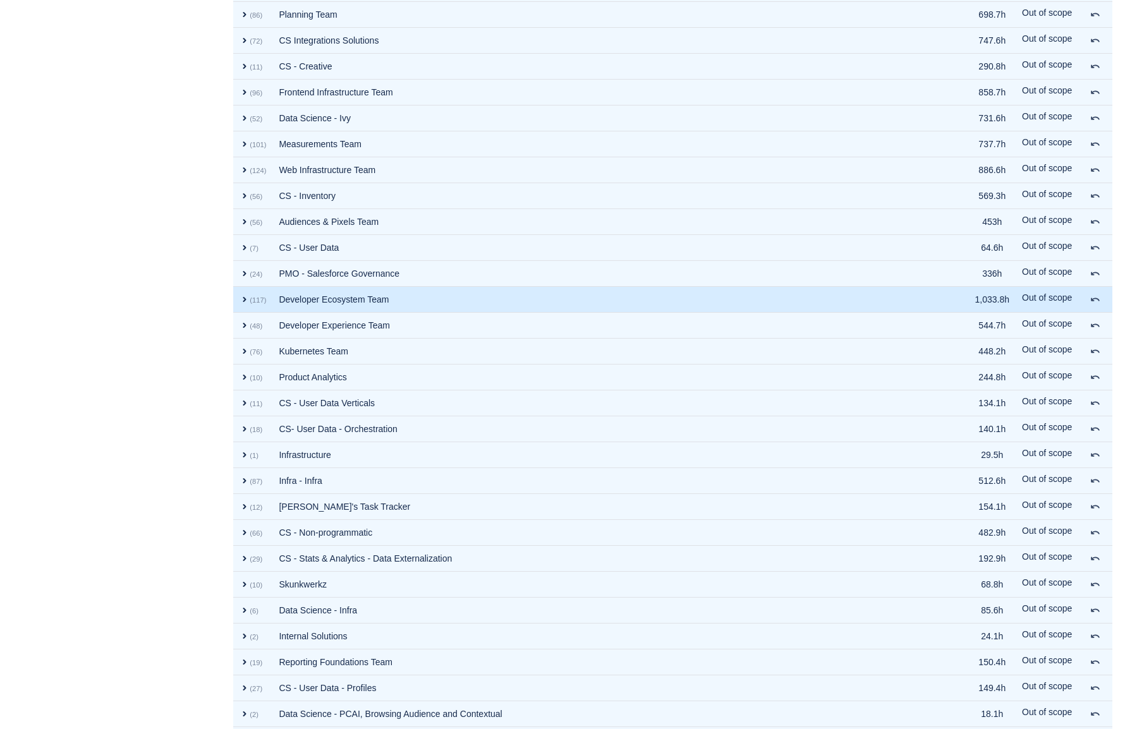
click at [243, 297] on span "expand" at bounding box center [245, 300] width 10 height 10
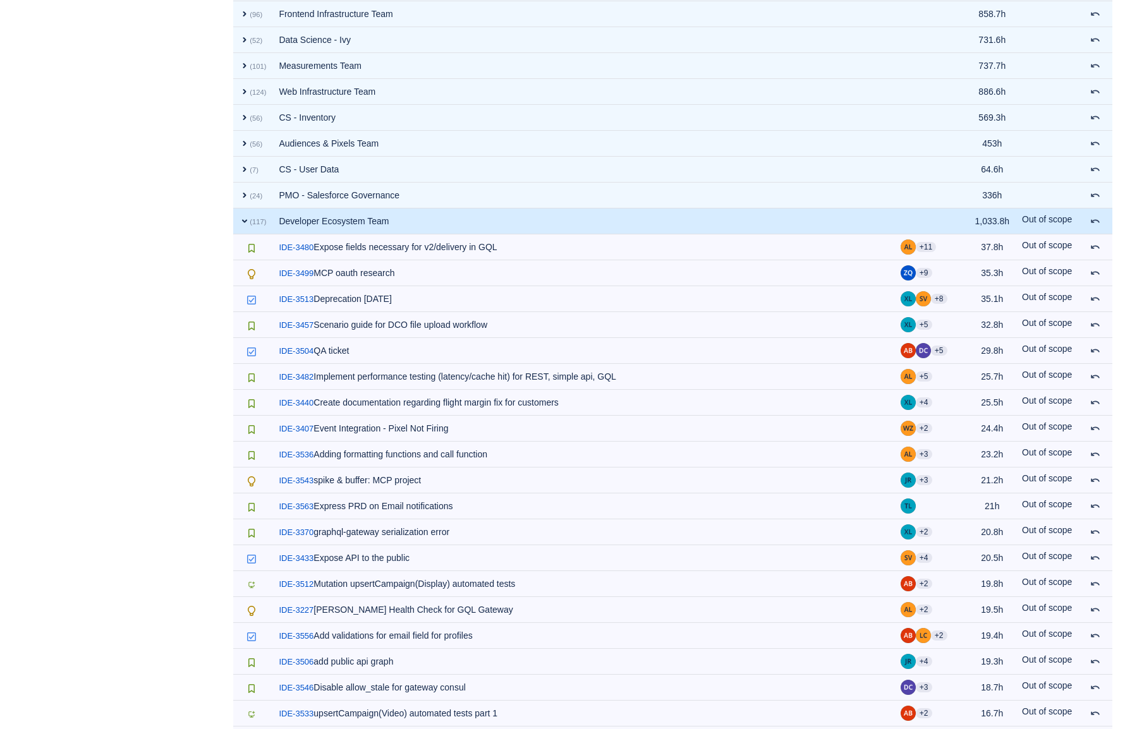
scroll to position [984, 0]
click at [243, 224] on span "expand" at bounding box center [245, 221] width 10 height 10
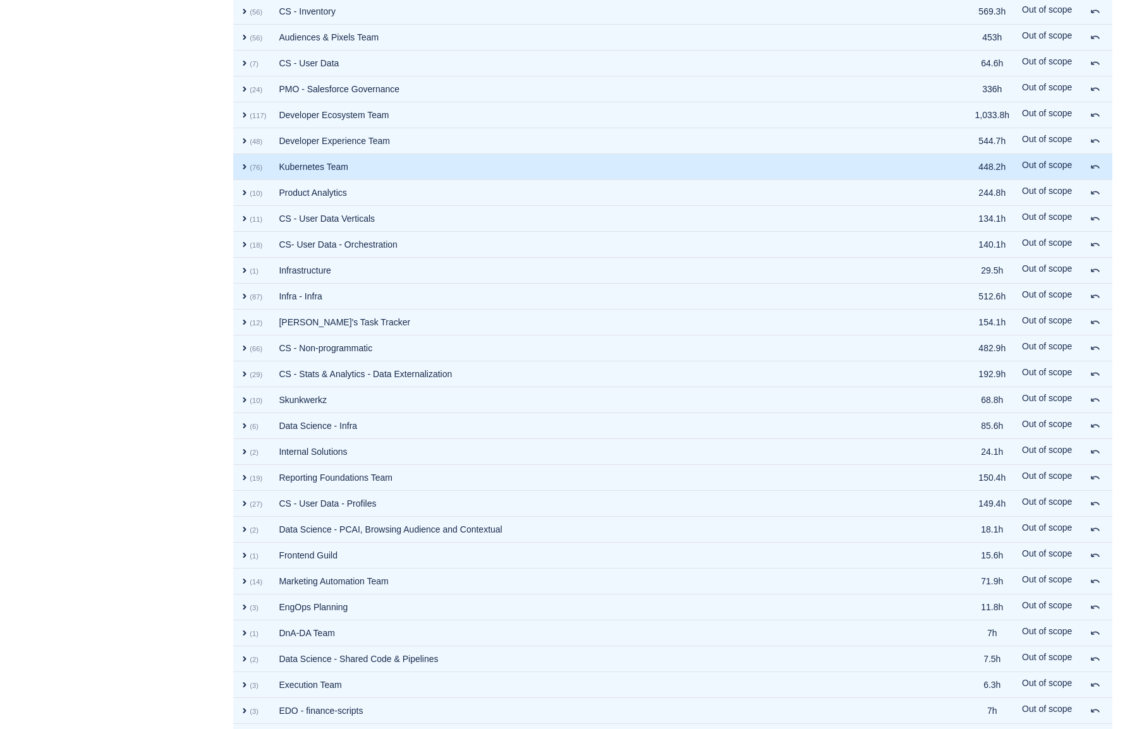
scroll to position [1092, 0]
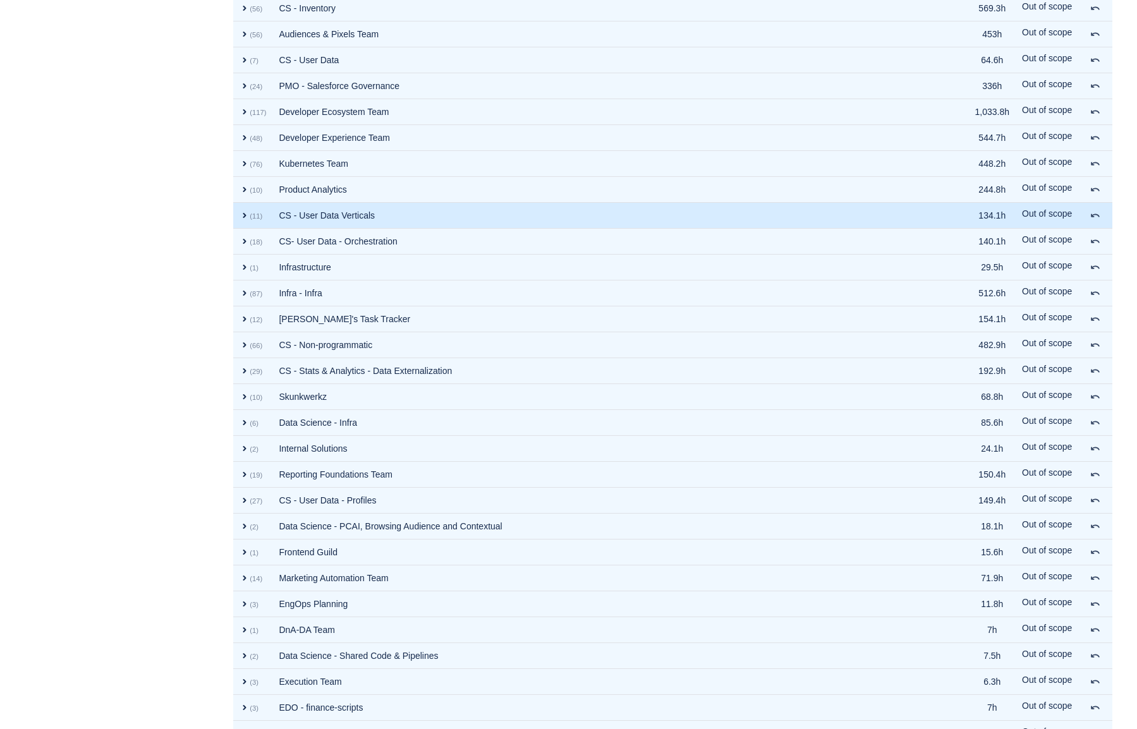
click at [244, 221] on td "expand (11)" at bounding box center [252, 216] width 39 height 26
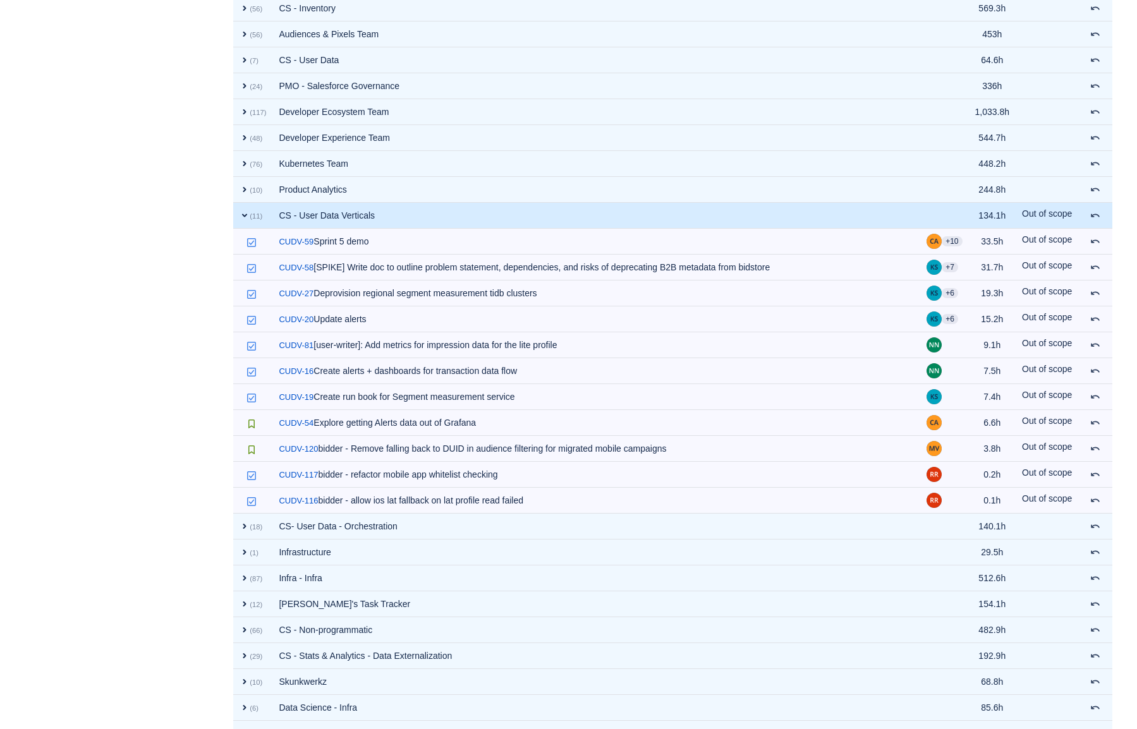
click at [244, 221] on td "expand (11)" at bounding box center [252, 216] width 39 height 26
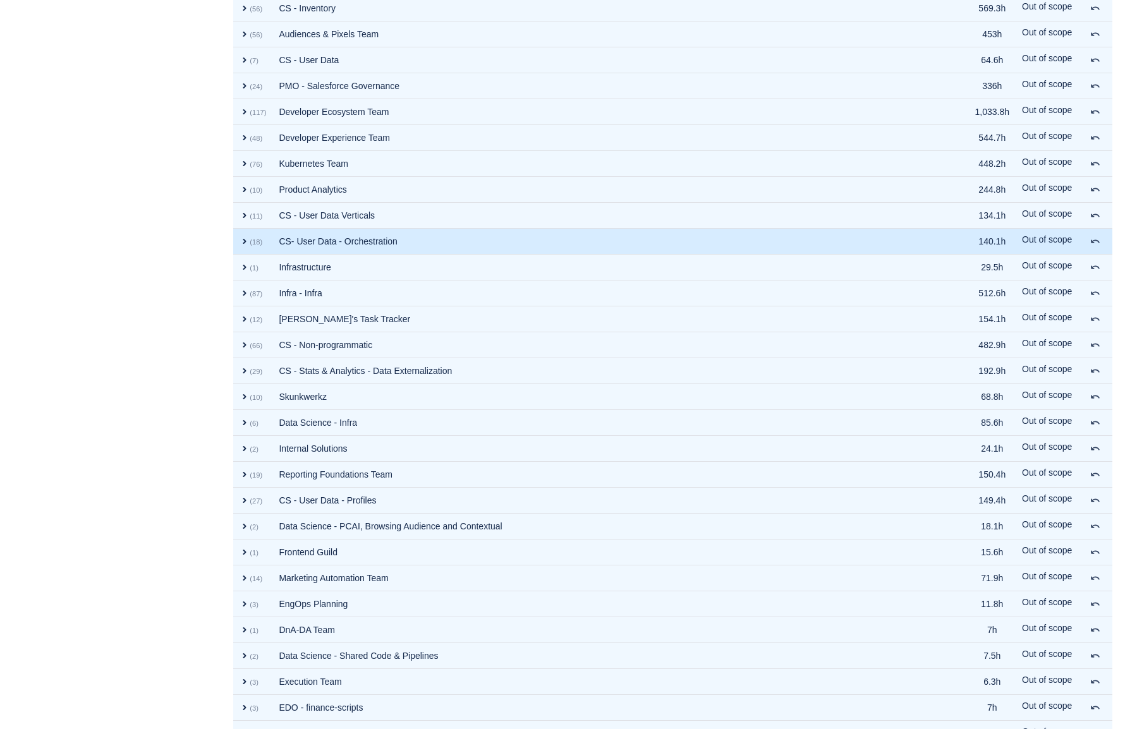
click at [244, 240] on span "expand" at bounding box center [245, 241] width 10 height 10
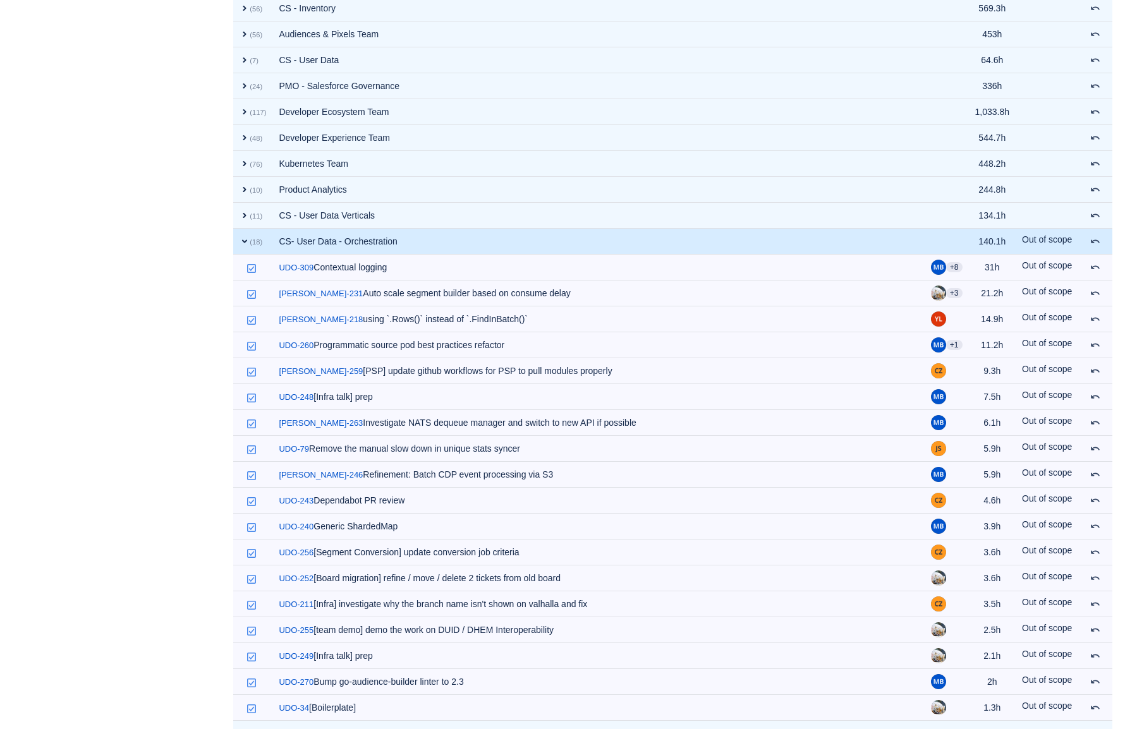
click at [244, 240] on span "expand" at bounding box center [245, 241] width 10 height 10
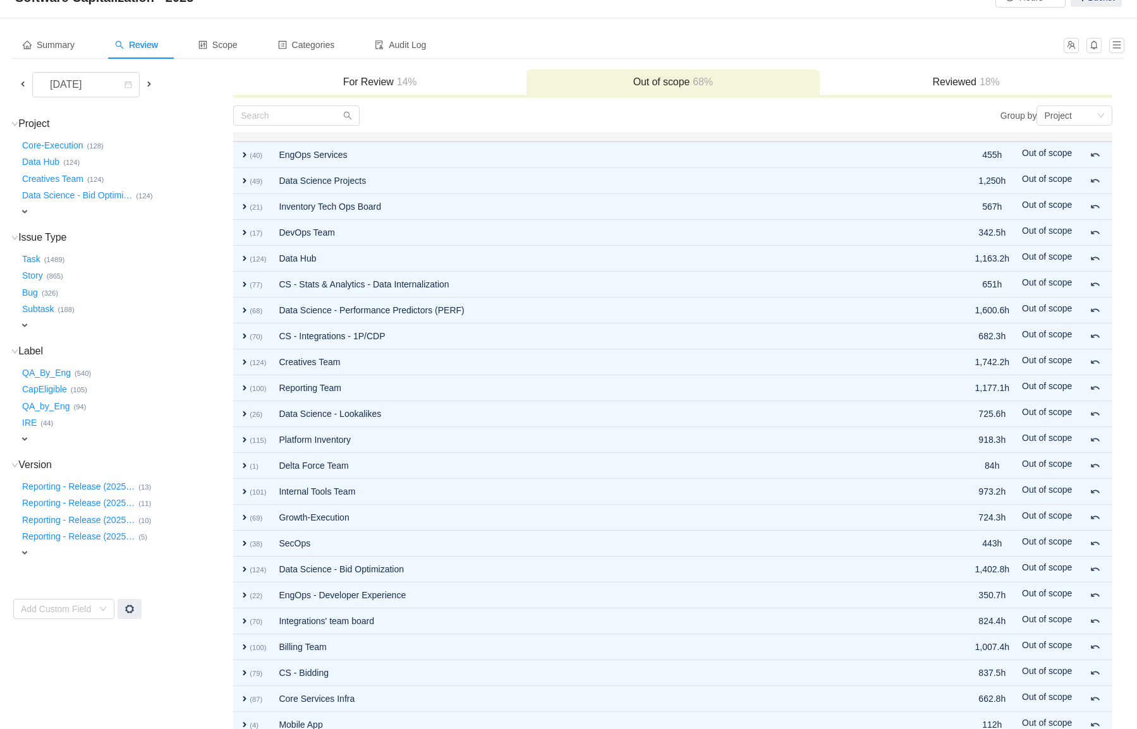
scroll to position [0, 0]
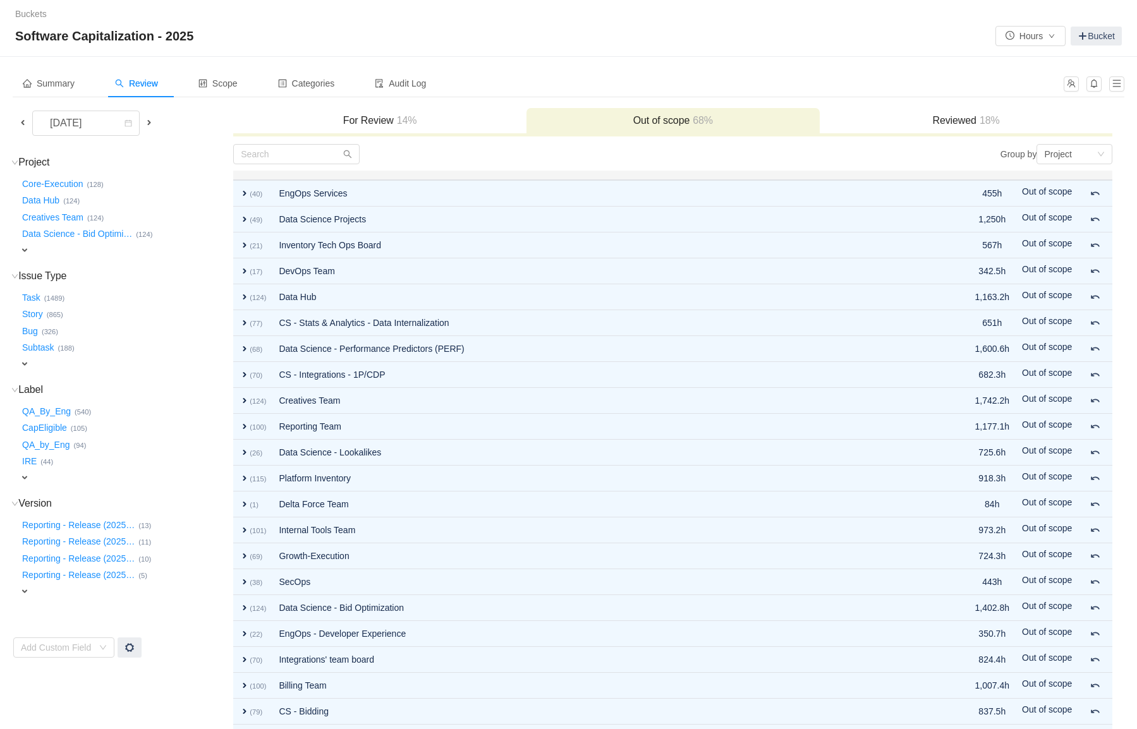
click at [147, 130] on span at bounding box center [149, 123] width 15 height 15
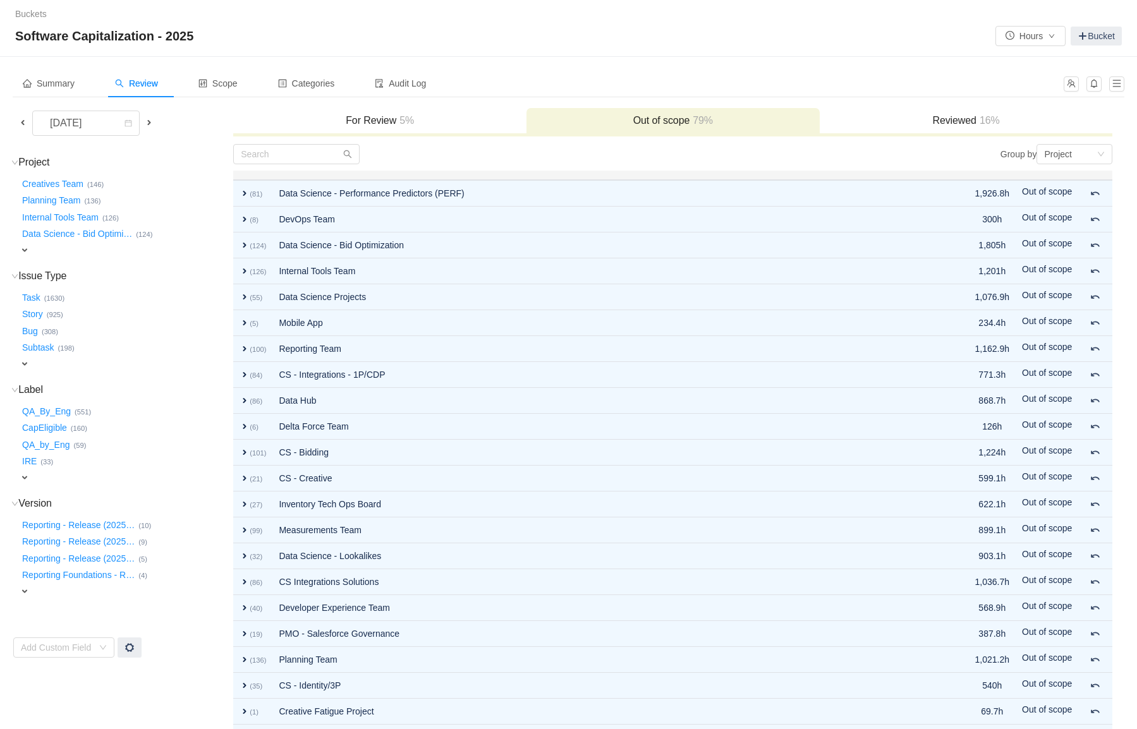
click at [419, 123] on h3 "For Review 5%" at bounding box center [380, 120] width 281 height 13
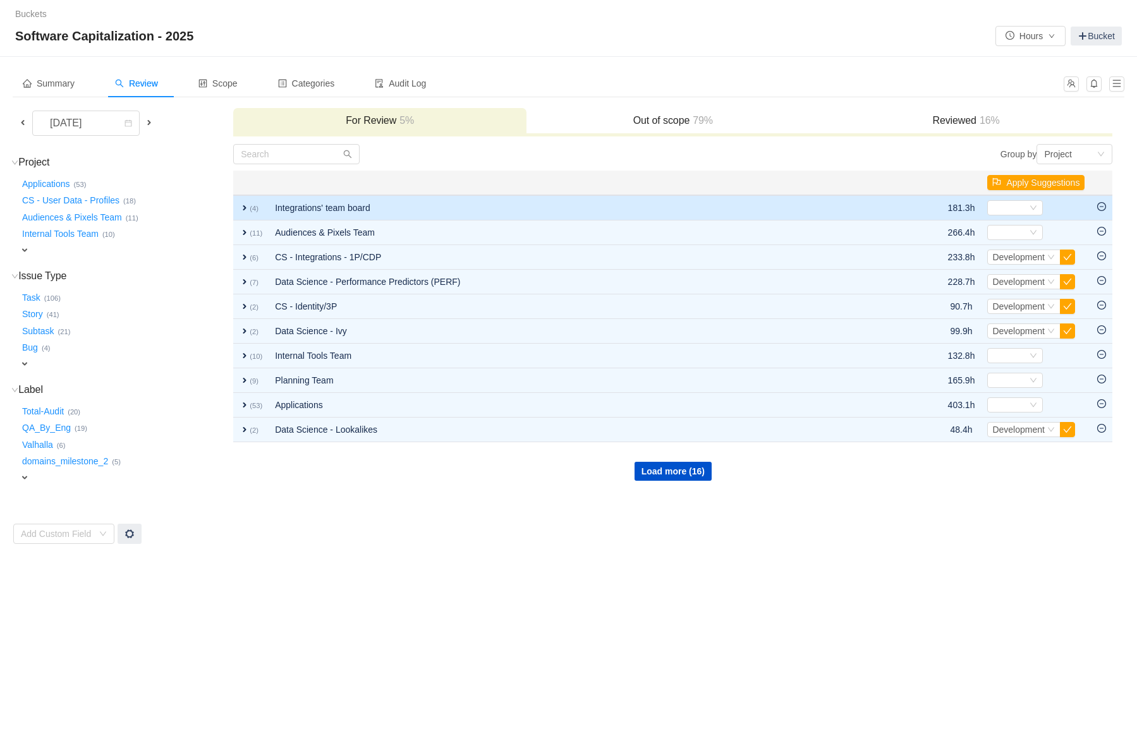
click at [245, 216] on td "expand (4)" at bounding box center [250, 207] width 35 height 25
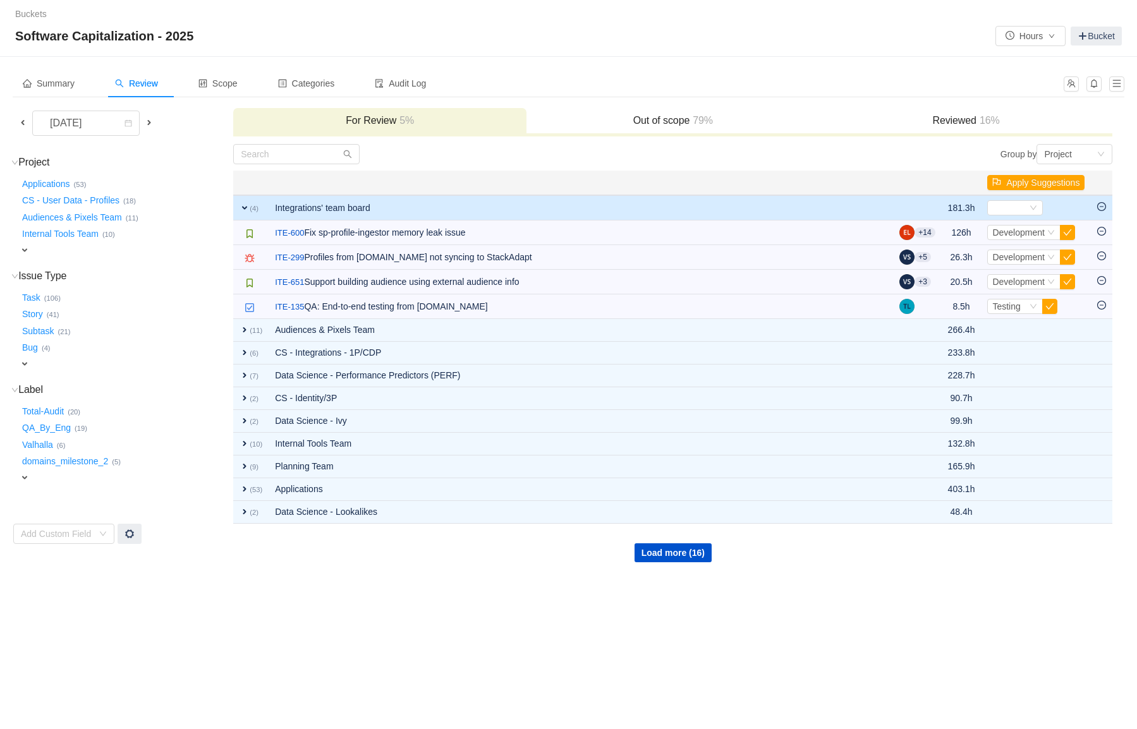
click at [245, 216] on td "expand (4)" at bounding box center [250, 207] width 35 height 25
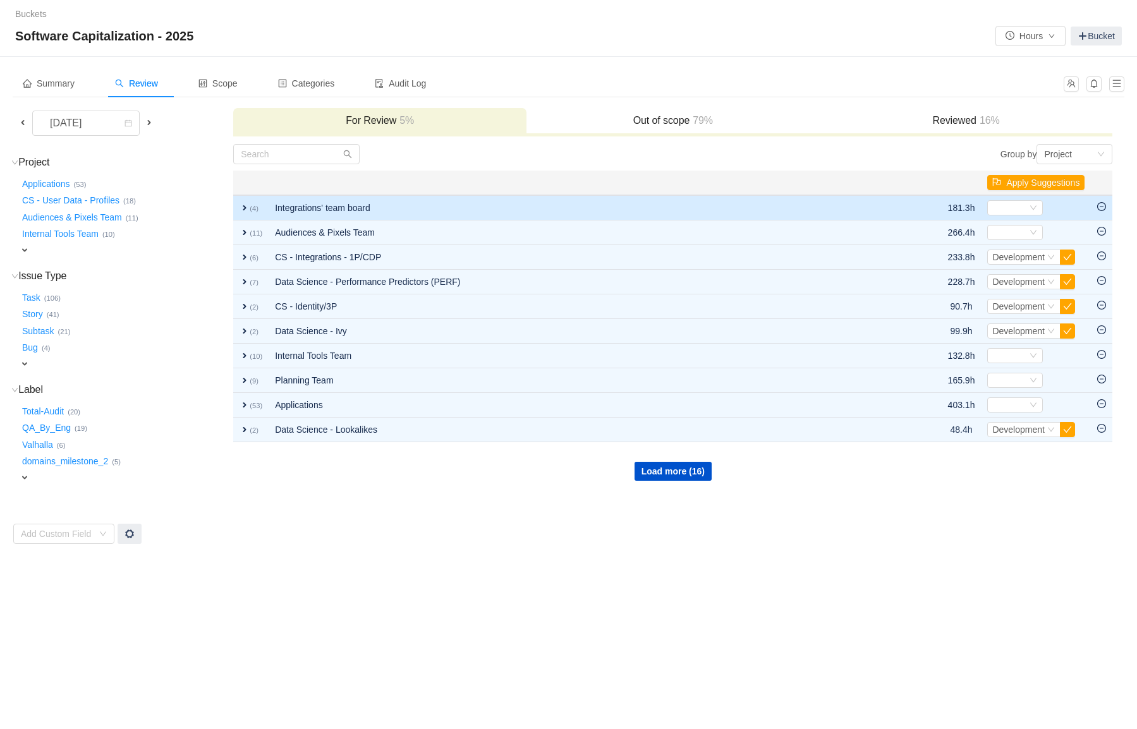
click at [1105, 207] on icon "icon: minus-circle" at bounding box center [1101, 206] width 9 height 9
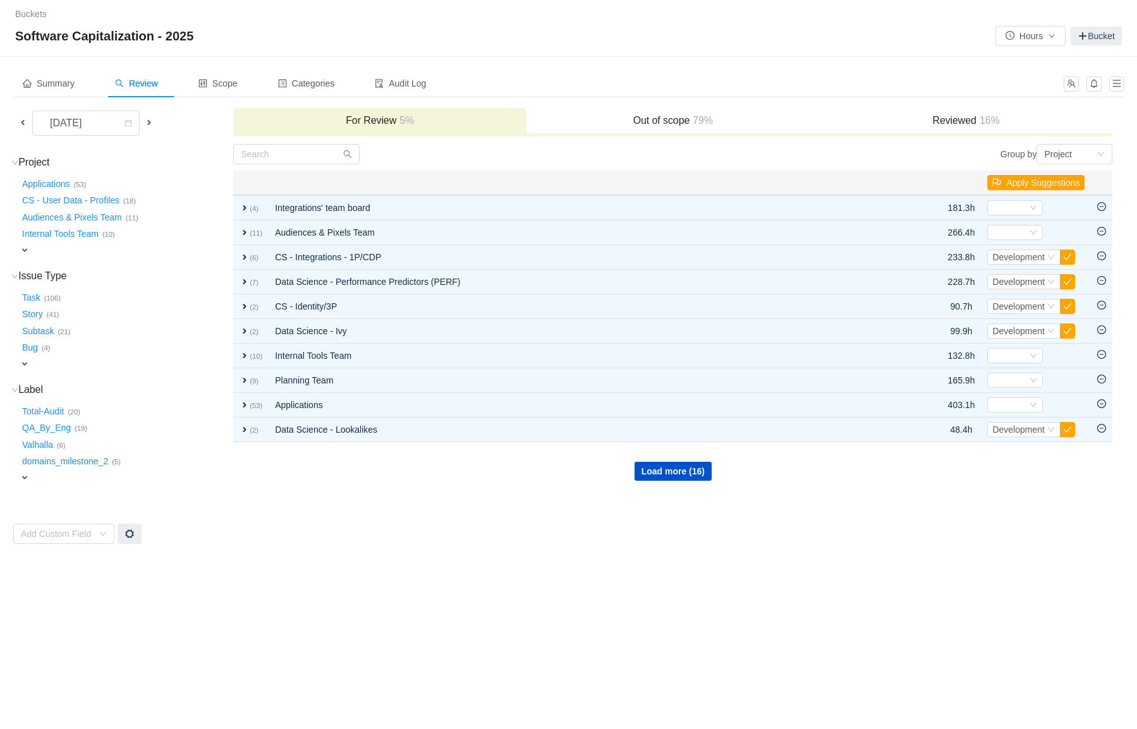
click at [658, 115] on h3 "Out of scope 79%" at bounding box center [673, 120] width 281 height 13
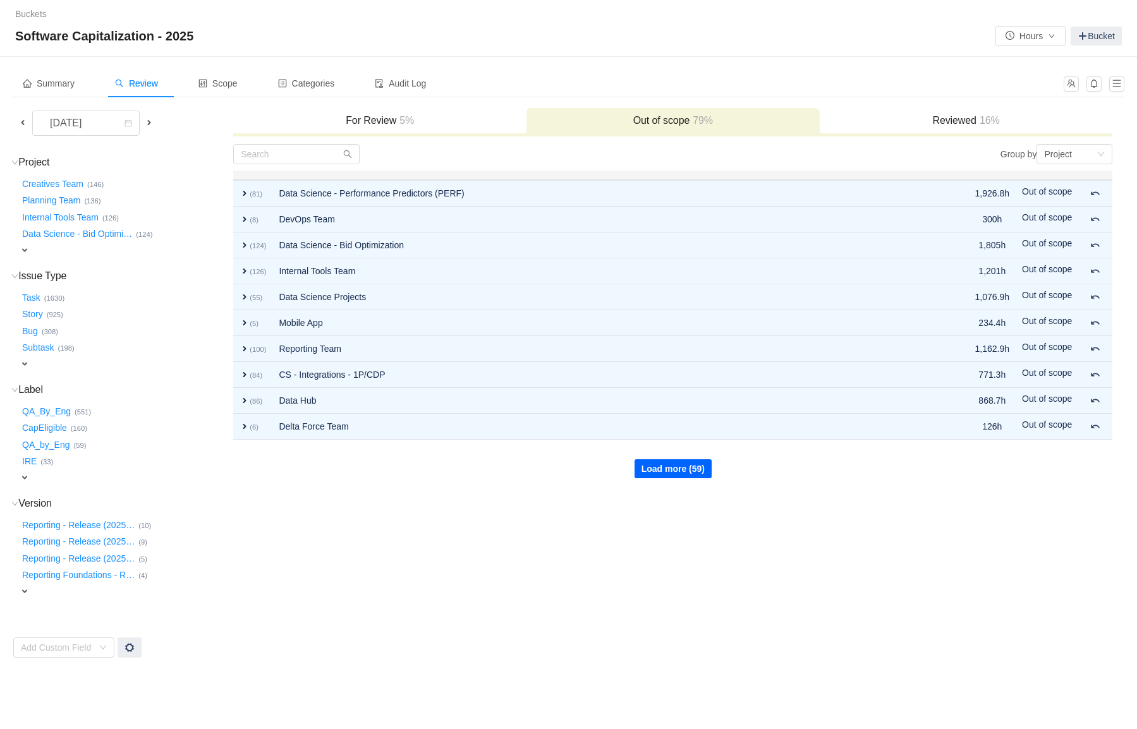
click at [683, 466] on button "Load more (59)" at bounding box center [673, 469] width 77 height 19
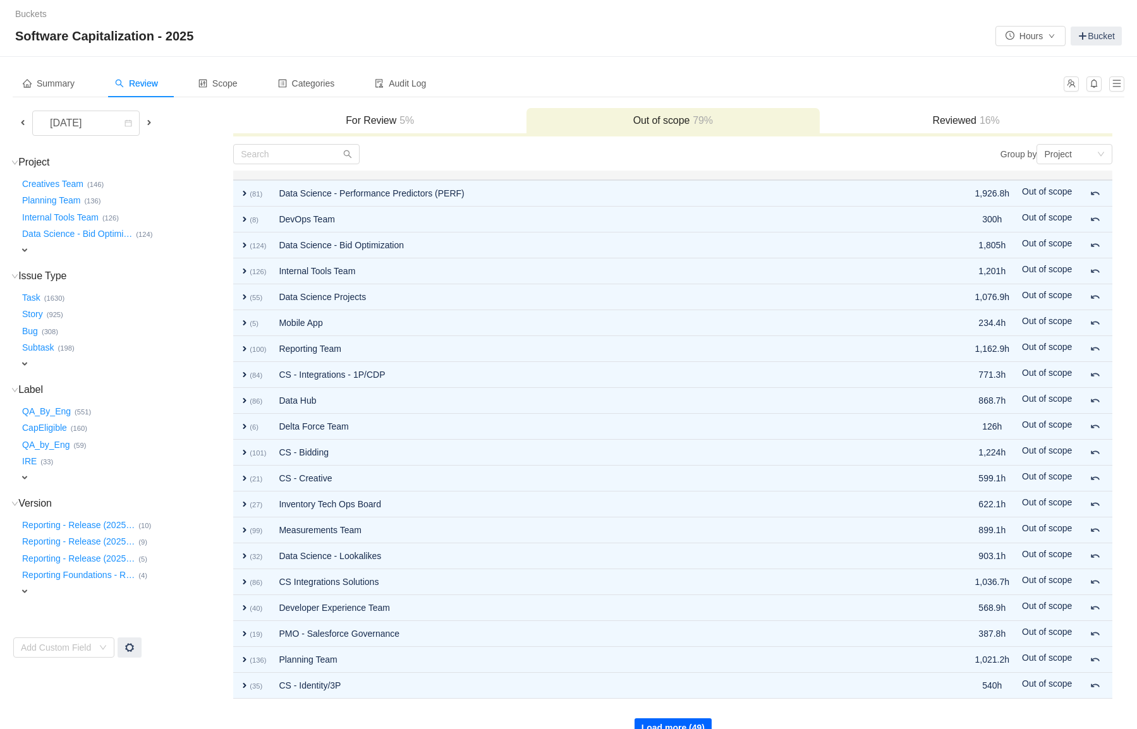
scroll to position [22, 0]
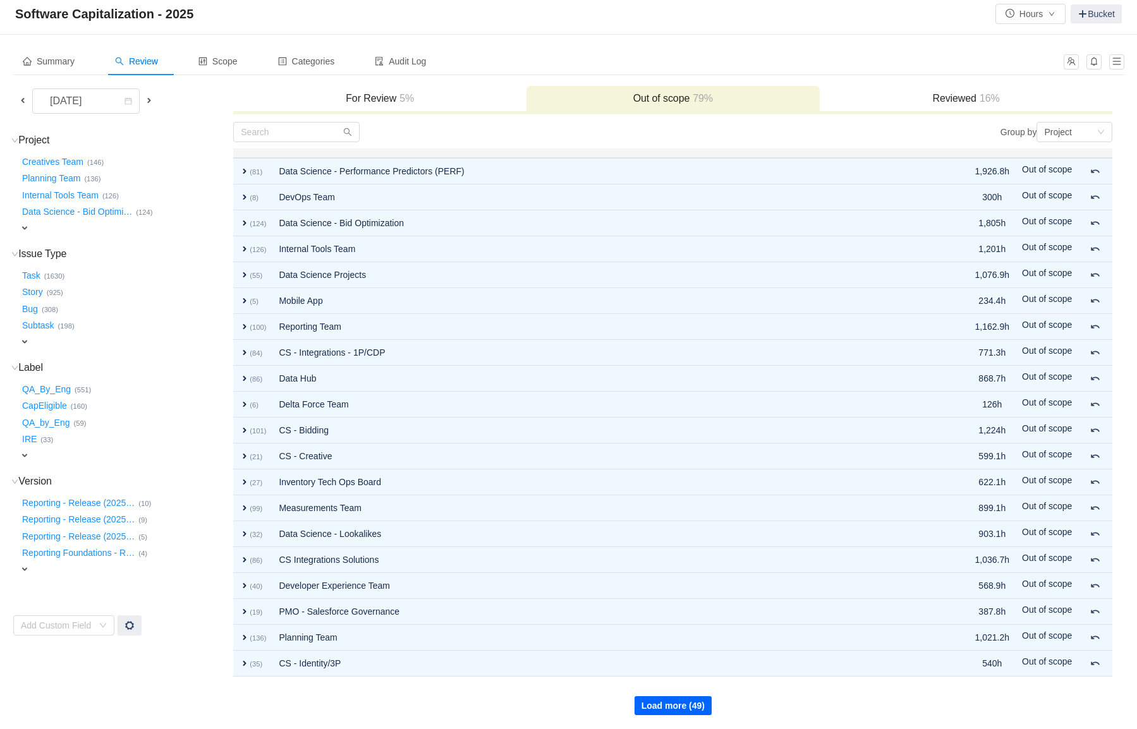
click at [695, 704] on button "Load more (49)" at bounding box center [673, 706] width 77 height 19
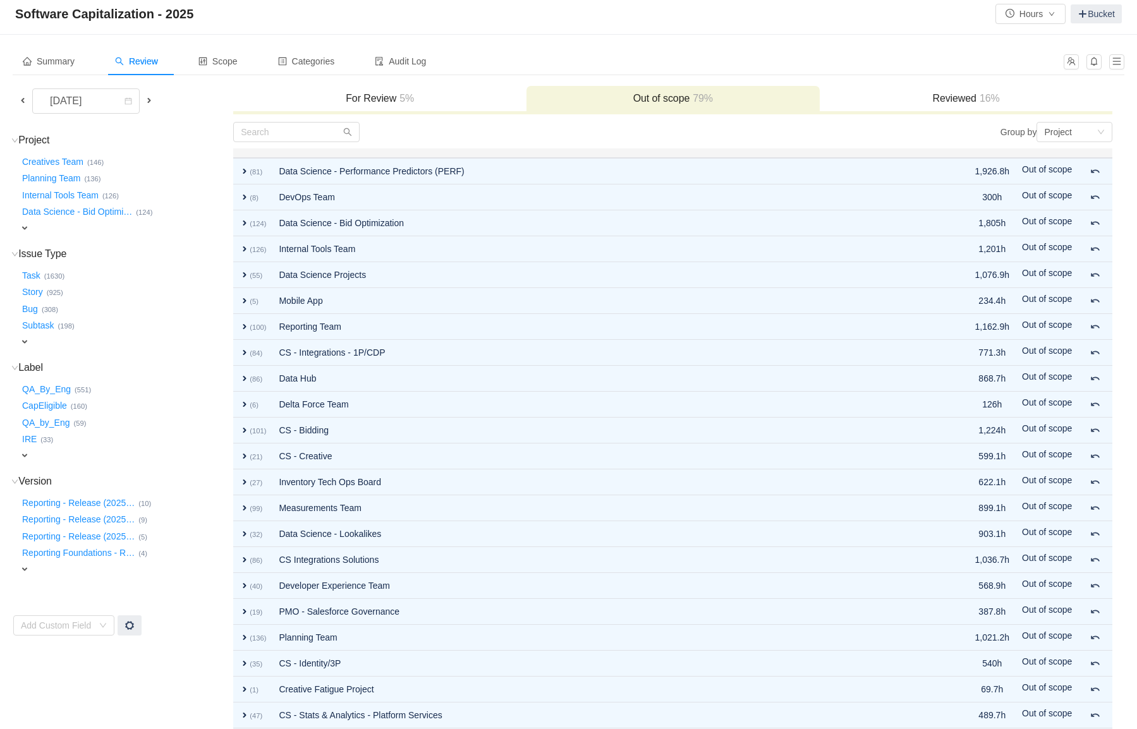
scroll to position [281, 0]
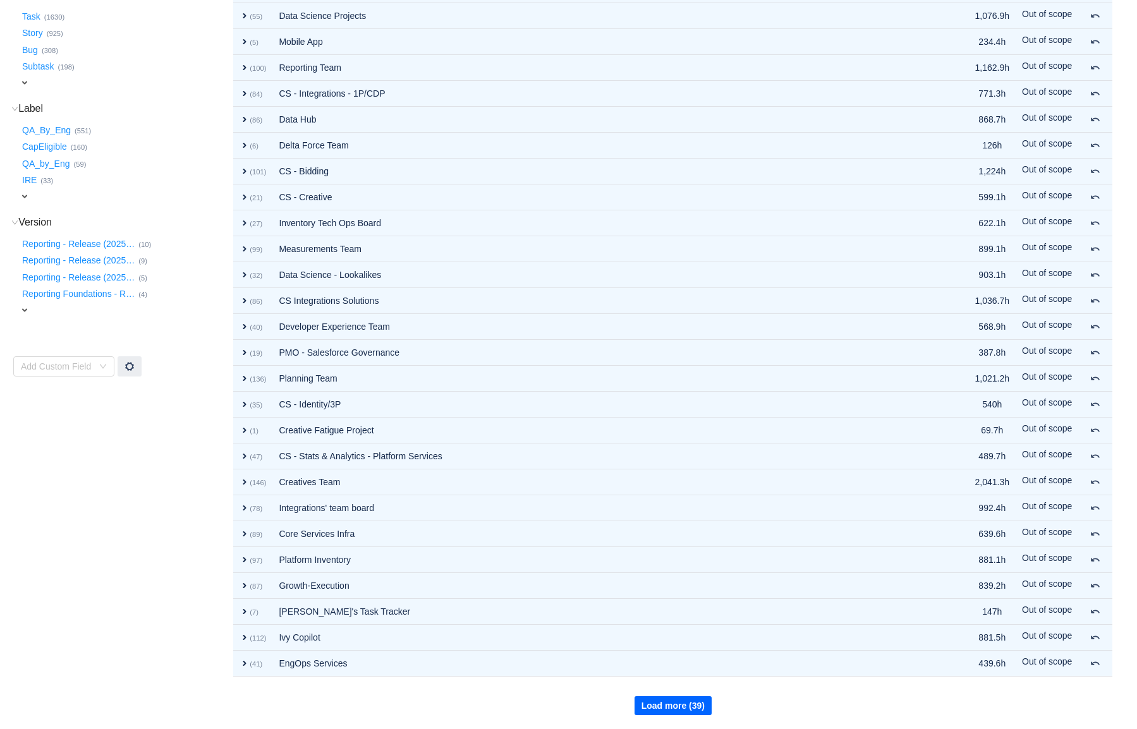
click at [693, 707] on button "Load more (39)" at bounding box center [673, 706] width 77 height 19
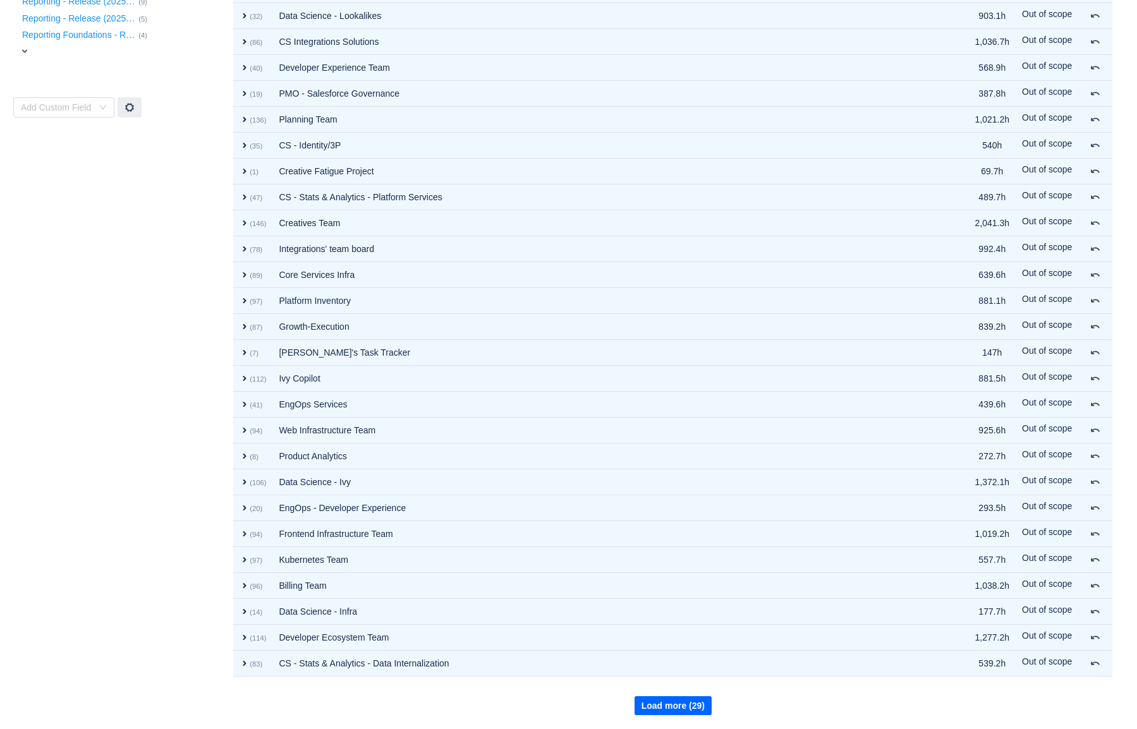
click at [693, 707] on button "Load more (29)" at bounding box center [673, 706] width 77 height 19
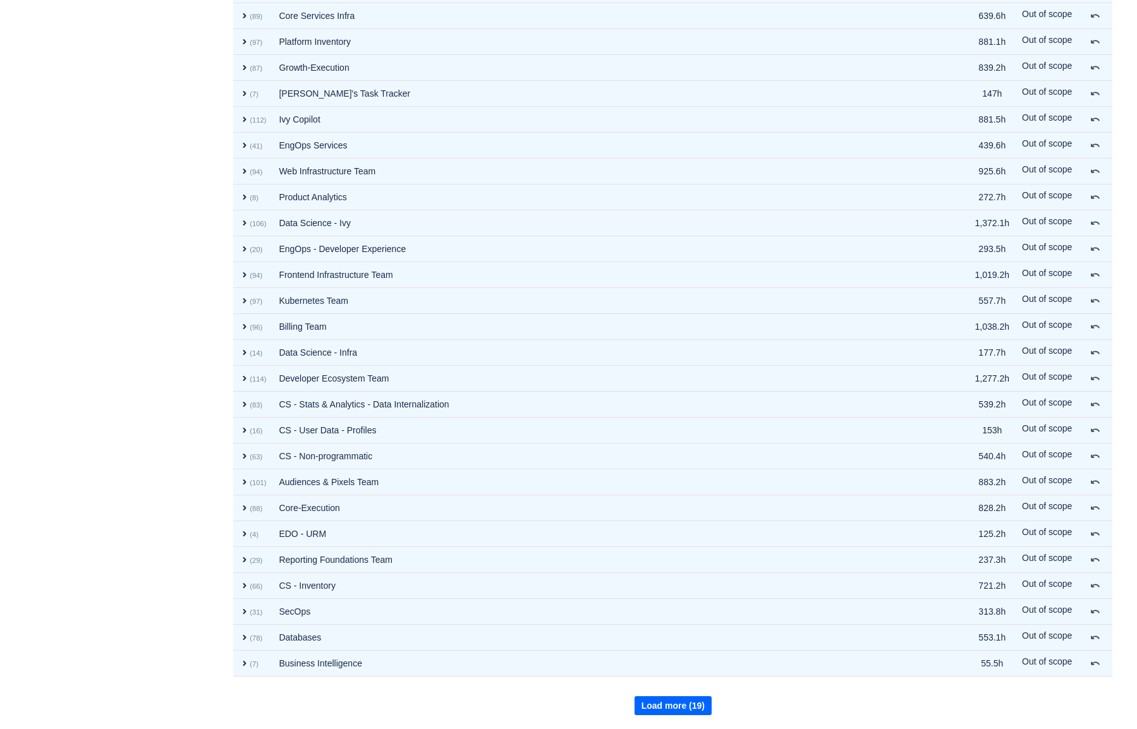
click at [693, 707] on button "Load more (19)" at bounding box center [673, 706] width 77 height 19
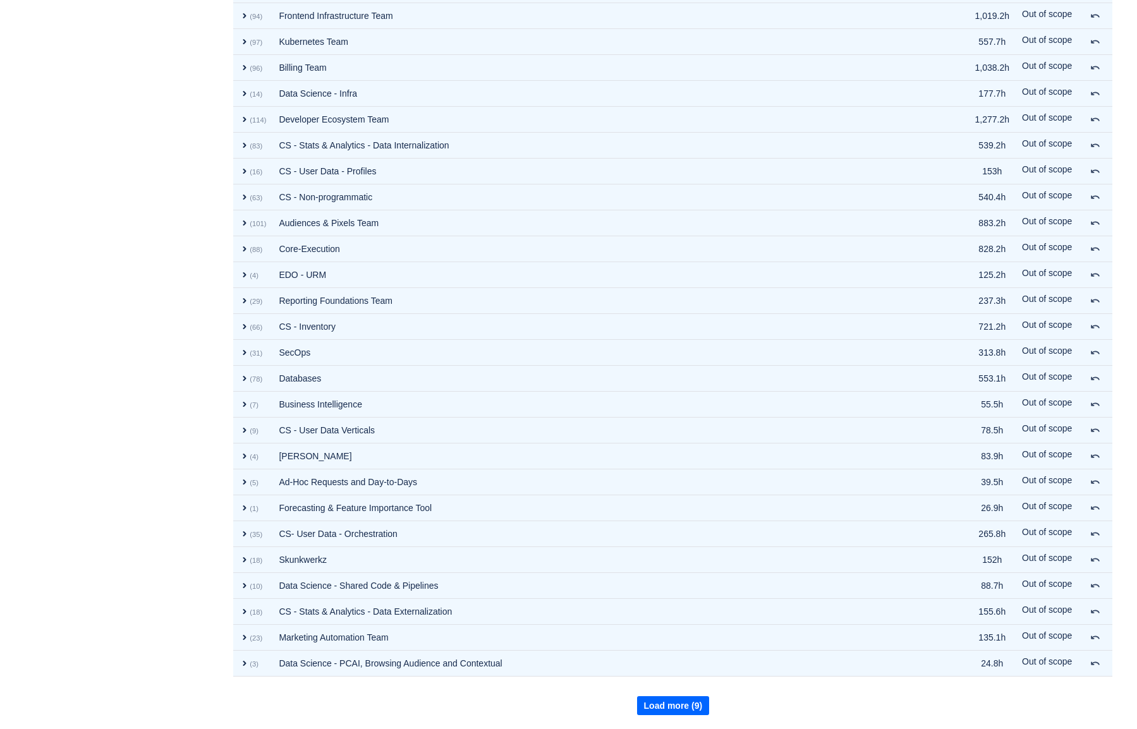
click at [693, 707] on button "Load more (9)" at bounding box center [673, 706] width 73 height 19
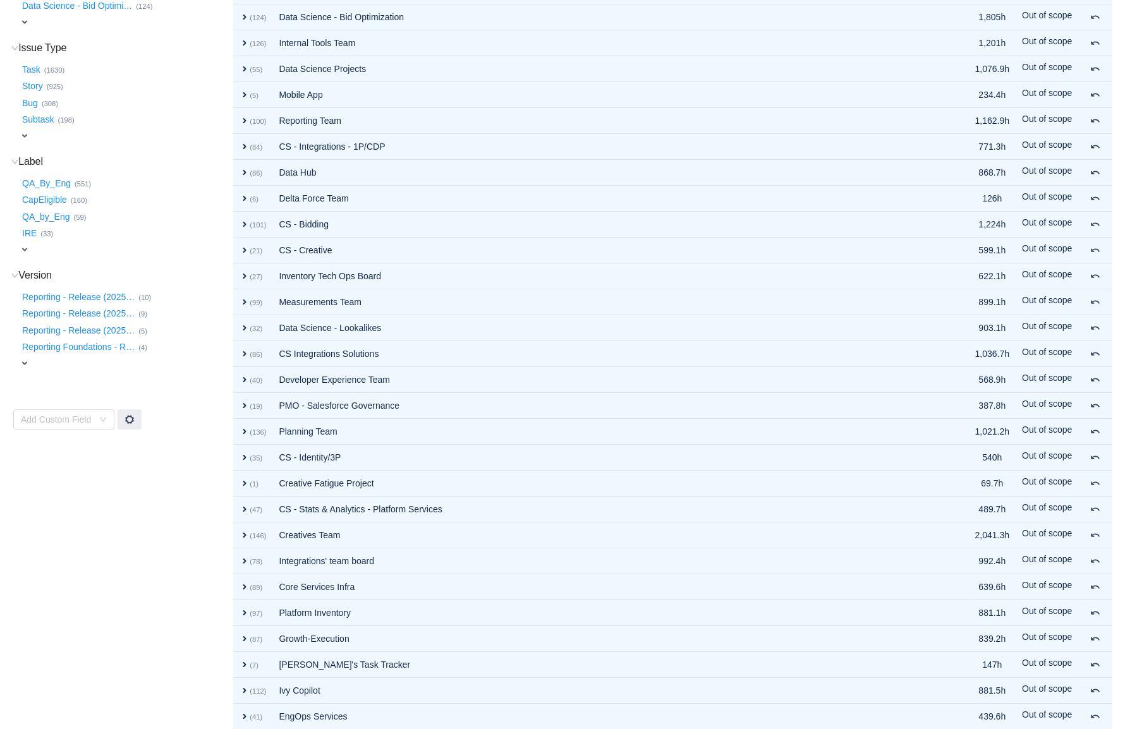
scroll to position [0, 0]
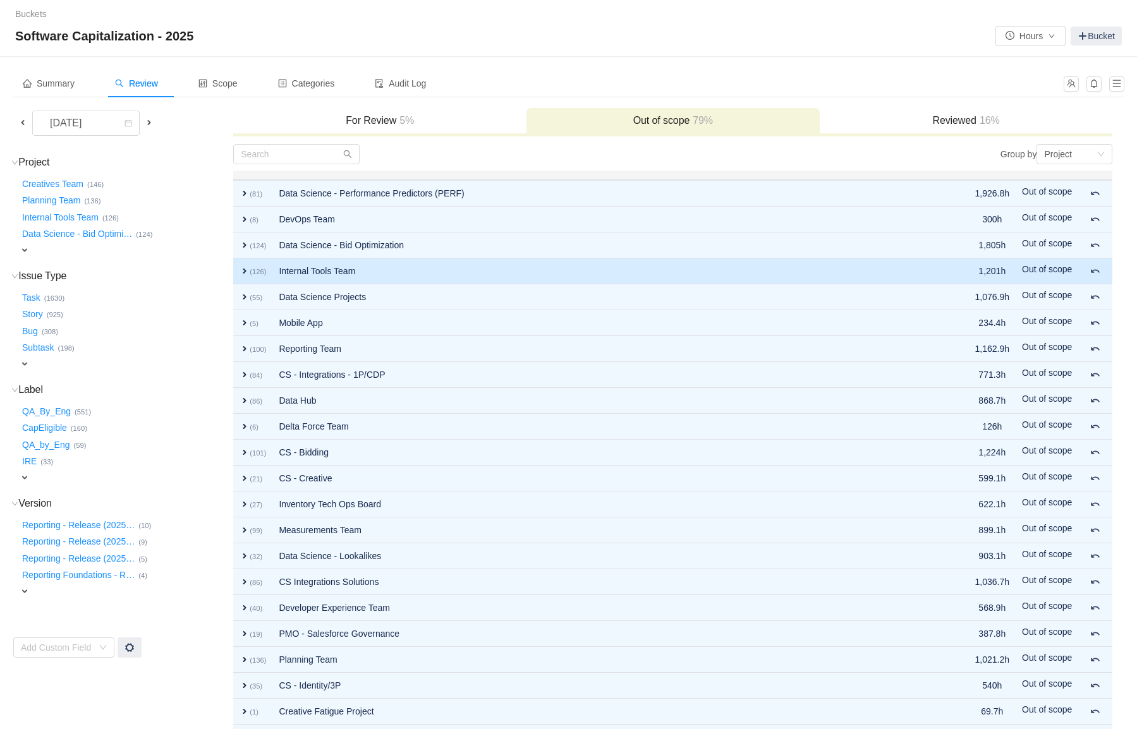
click at [245, 272] on span "expand" at bounding box center [245, 271] width 10 height 10
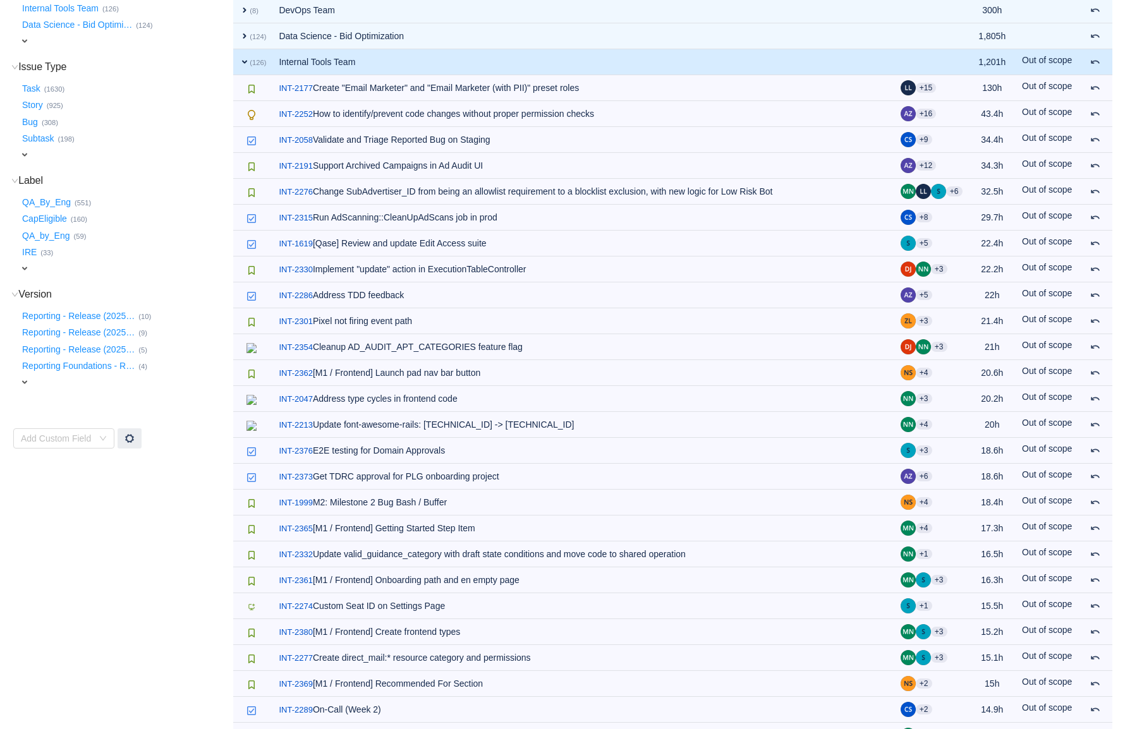
scroll to position [205, 0]
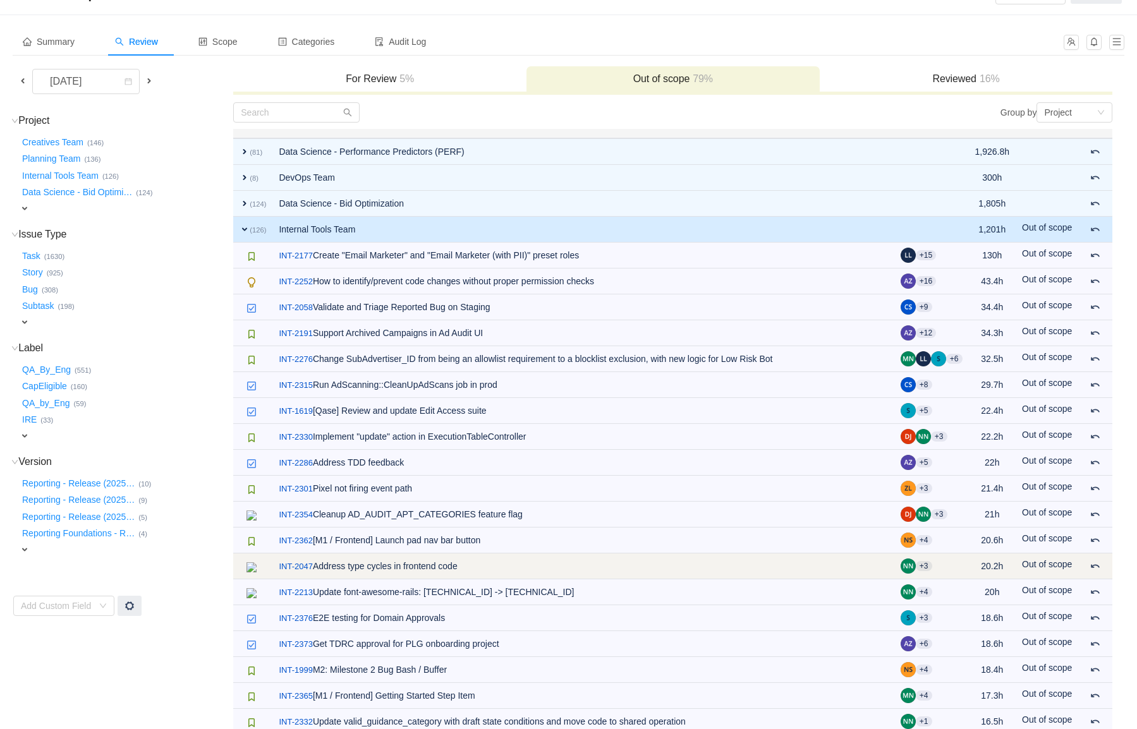
scroll to position [7, 0]
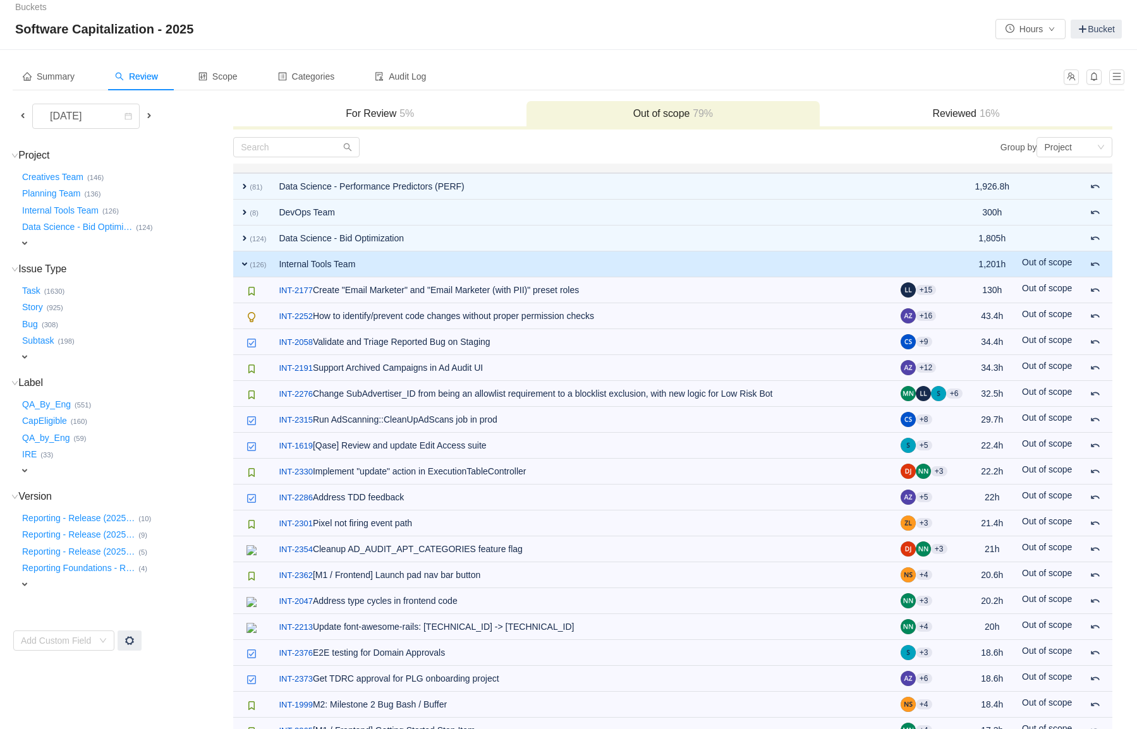
click at [244, 264] on span "expand" at bounding box center [245, 264] width 10 height 10
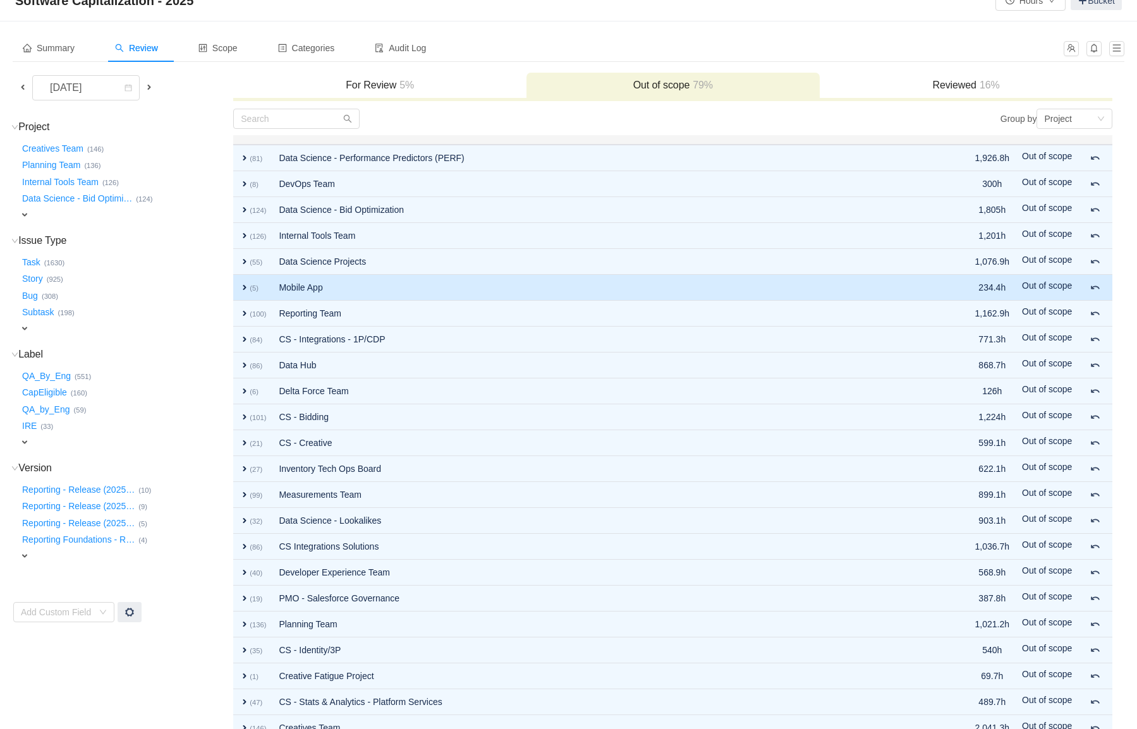
scroll to position [38, 0]
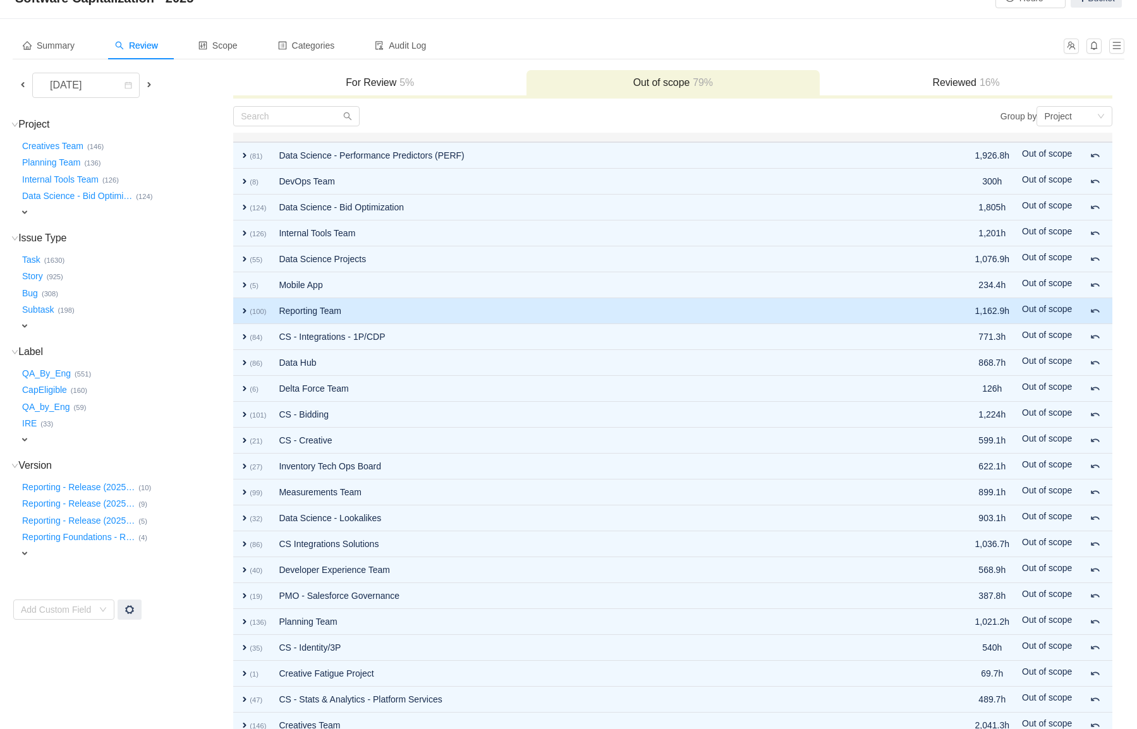
click at [245, 315] on span "expand" at bounding box center [245, 311] width 10 height 10
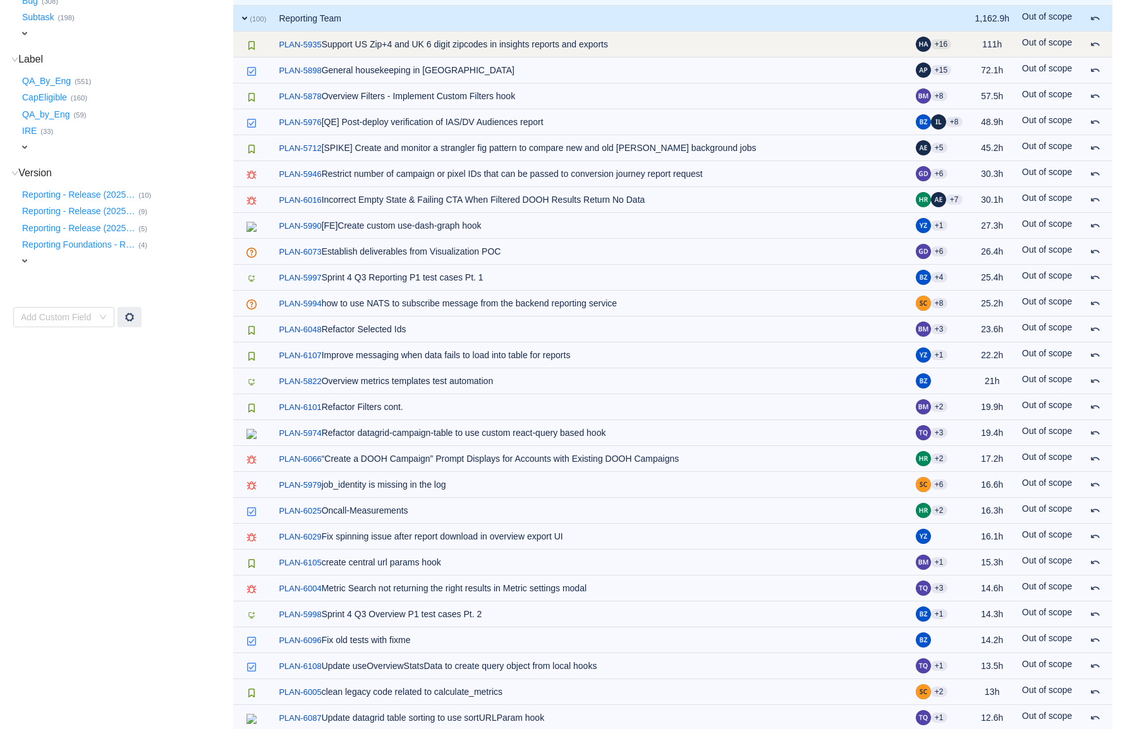
scroll to position [332, 0]
click at [315, 46] on link "PLAN-5935" at bounding box center [300, 43] width 42 height 13
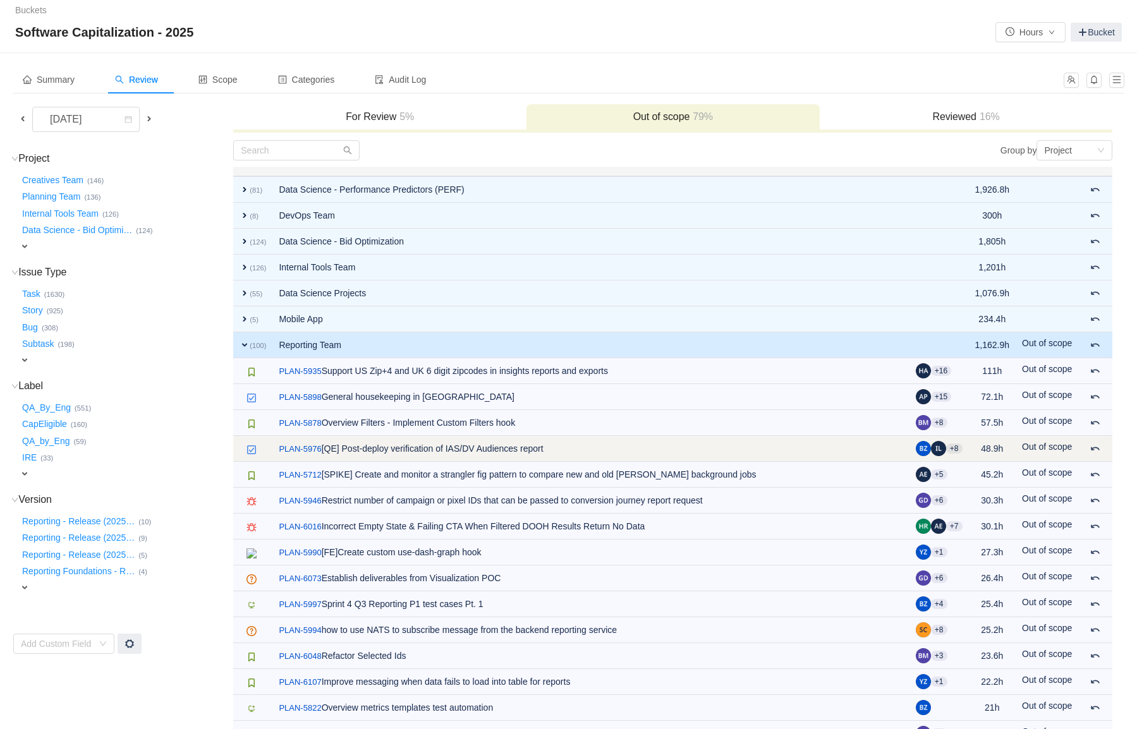
scroll to position [0, 0]
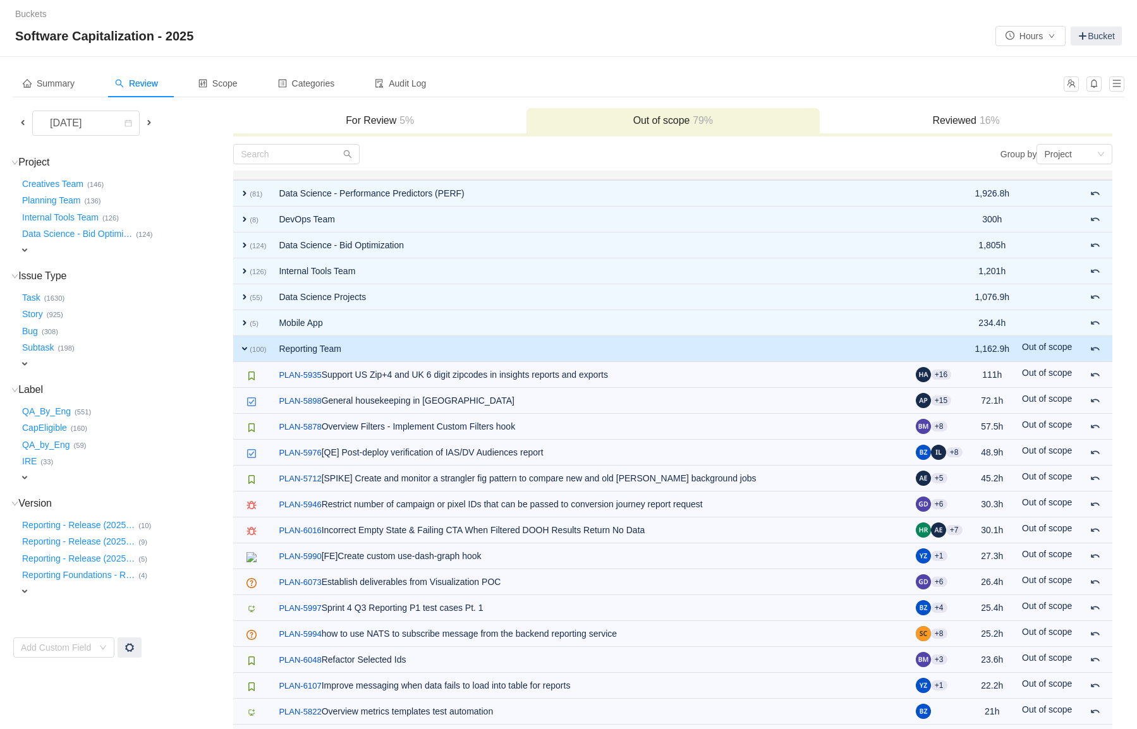
click at [246, 351] on span "expand" at bounding box center [245, 349] width 10 height 10
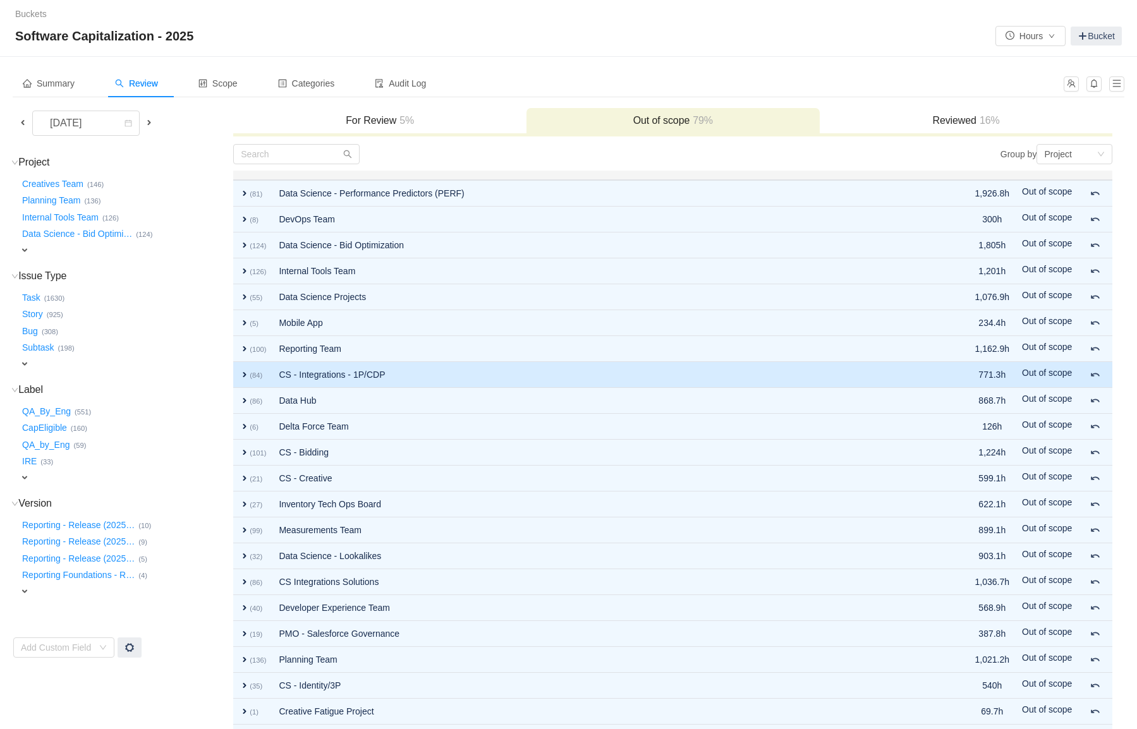
click at [249, 373] on span "expand" at bounding box center [245, 375] width 10 height 10
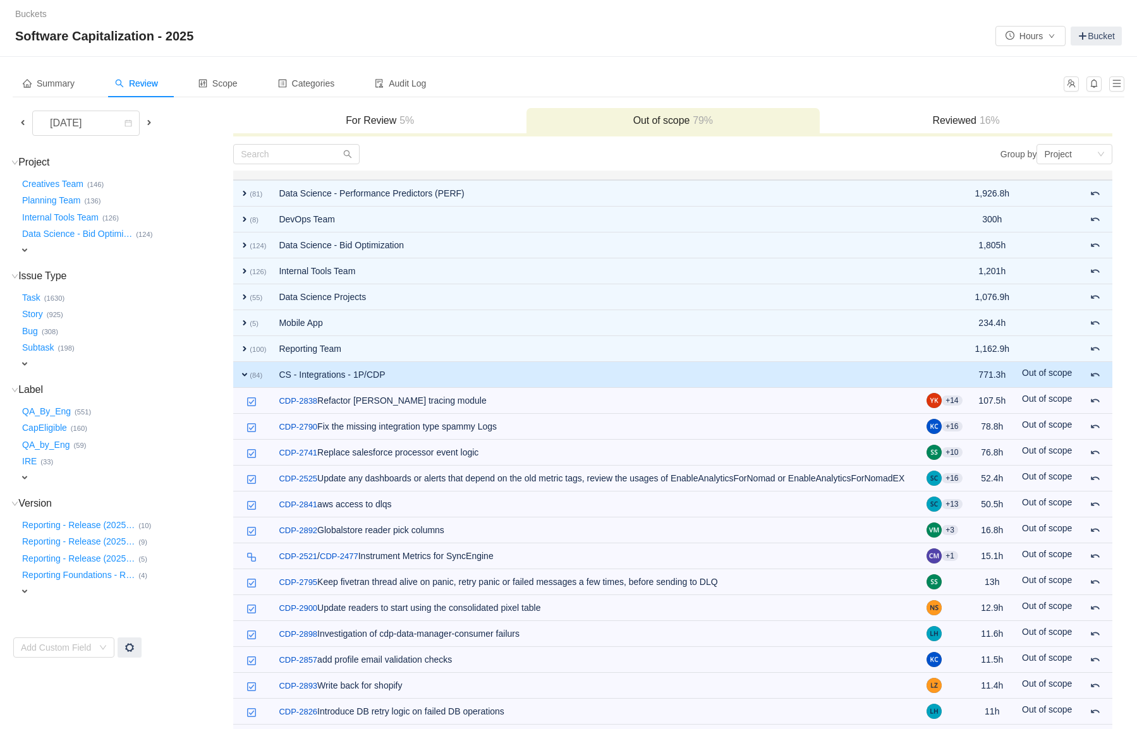
click at [249, 372] on span "expand" at bounding box center [245, 375] width 10 height 10
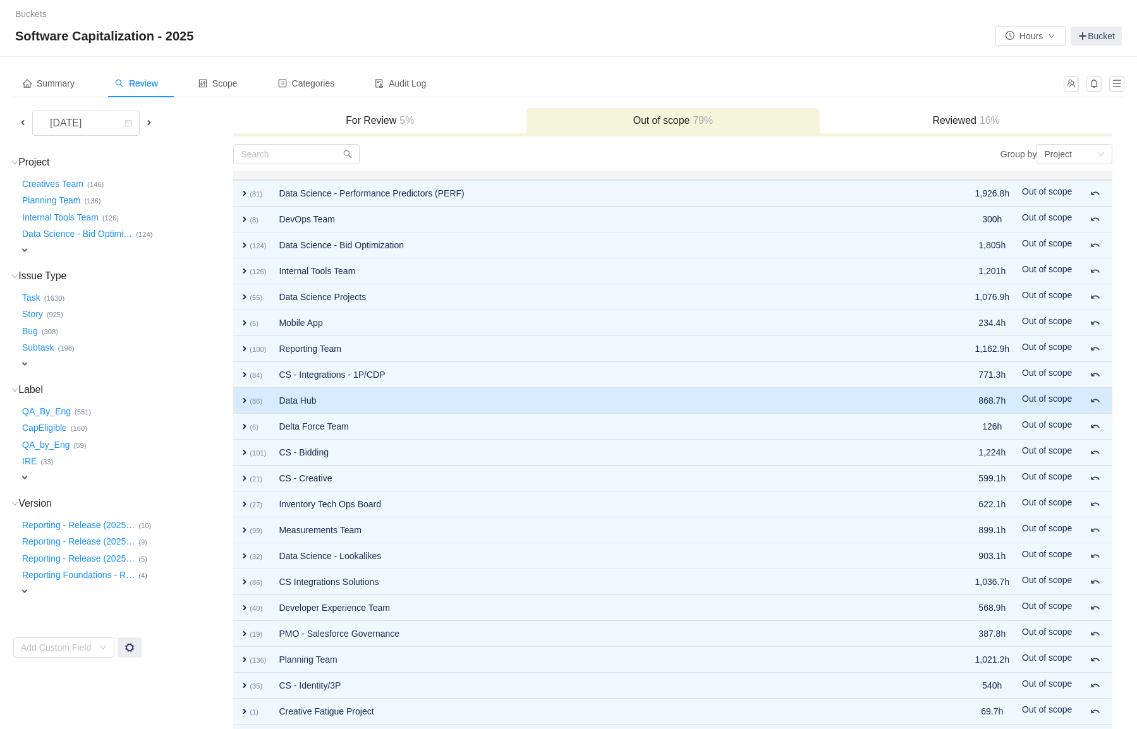
click at [253, 401] on small "(86)" at bounding box center [256, 402] width 13 height 8
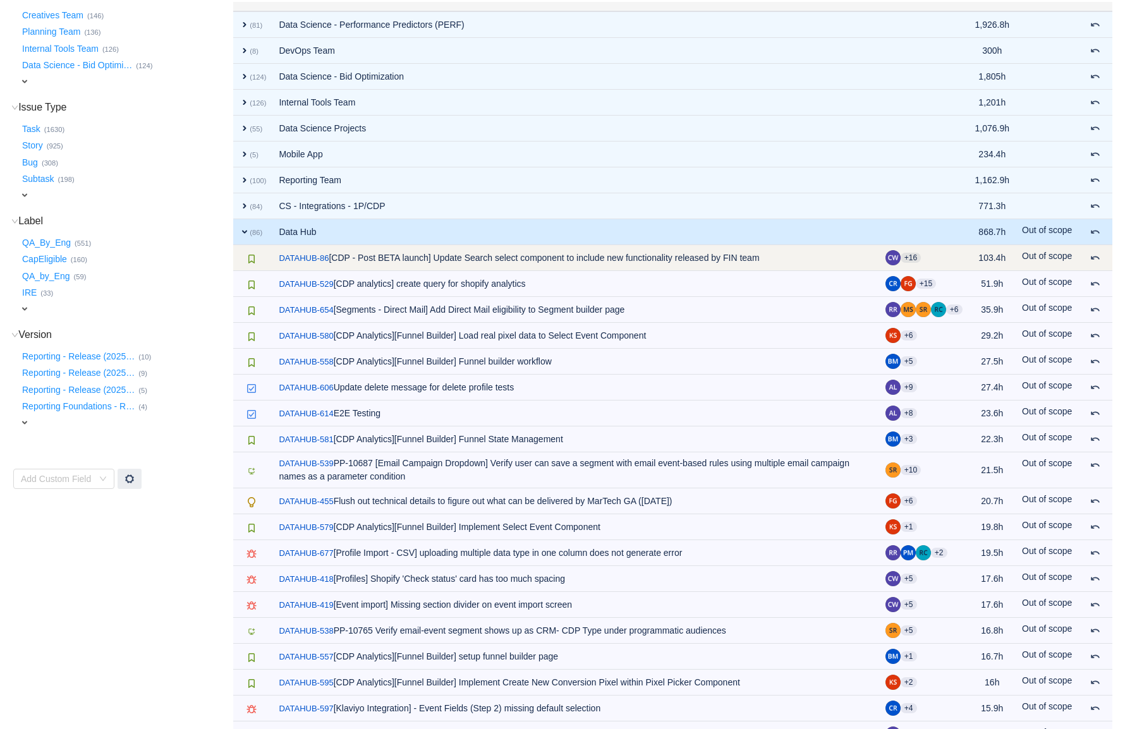
scroll to position [107, 0]
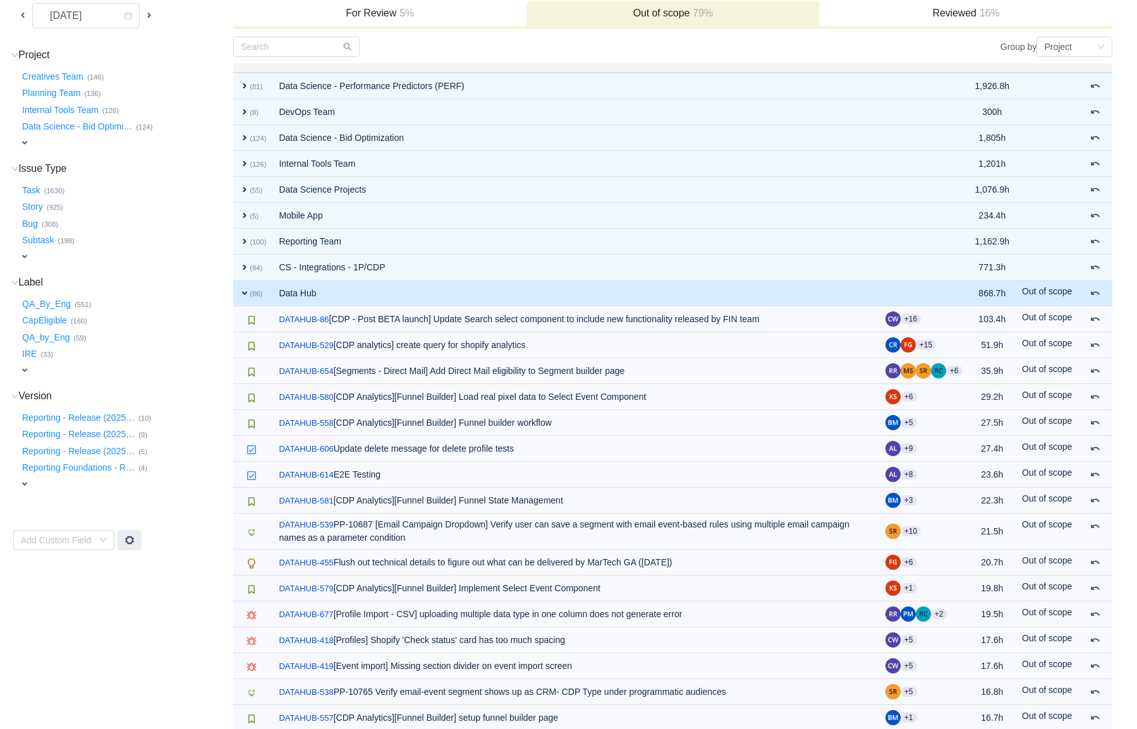
click at [246, 288] on span "expand" at bounding box center [245, 293] width 10 height 10
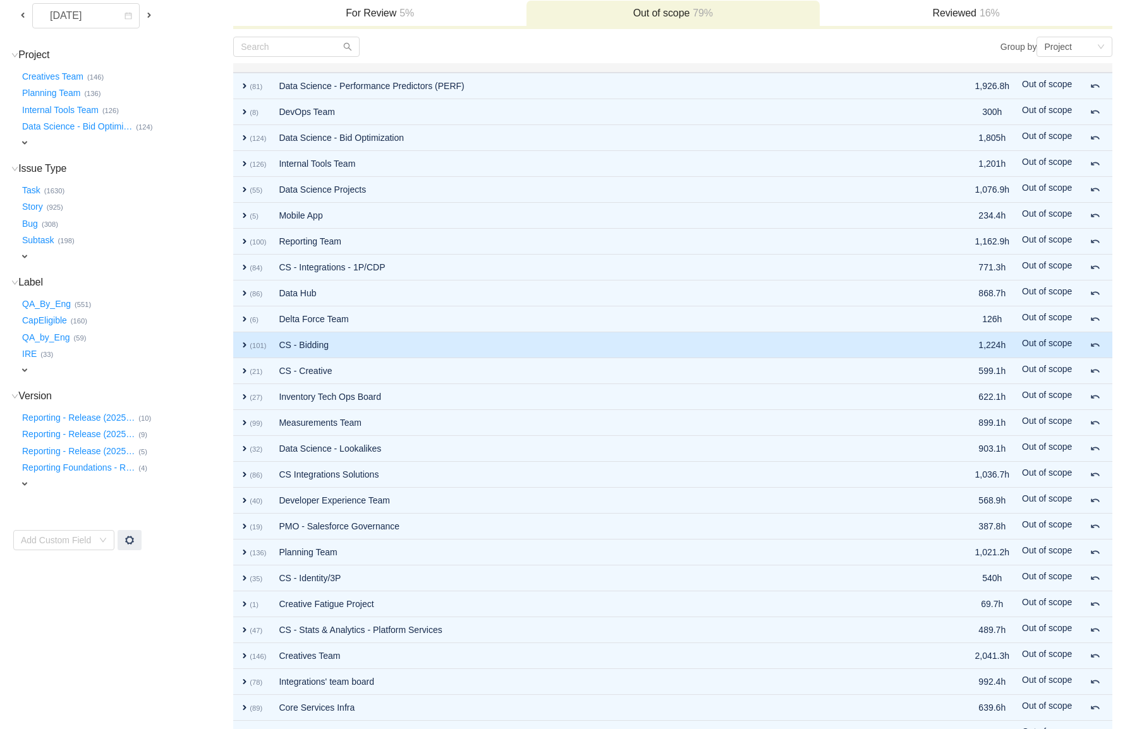
click at [239, 346] on td "expand (101)" at bounding box center [252, 345] width 39 height 26
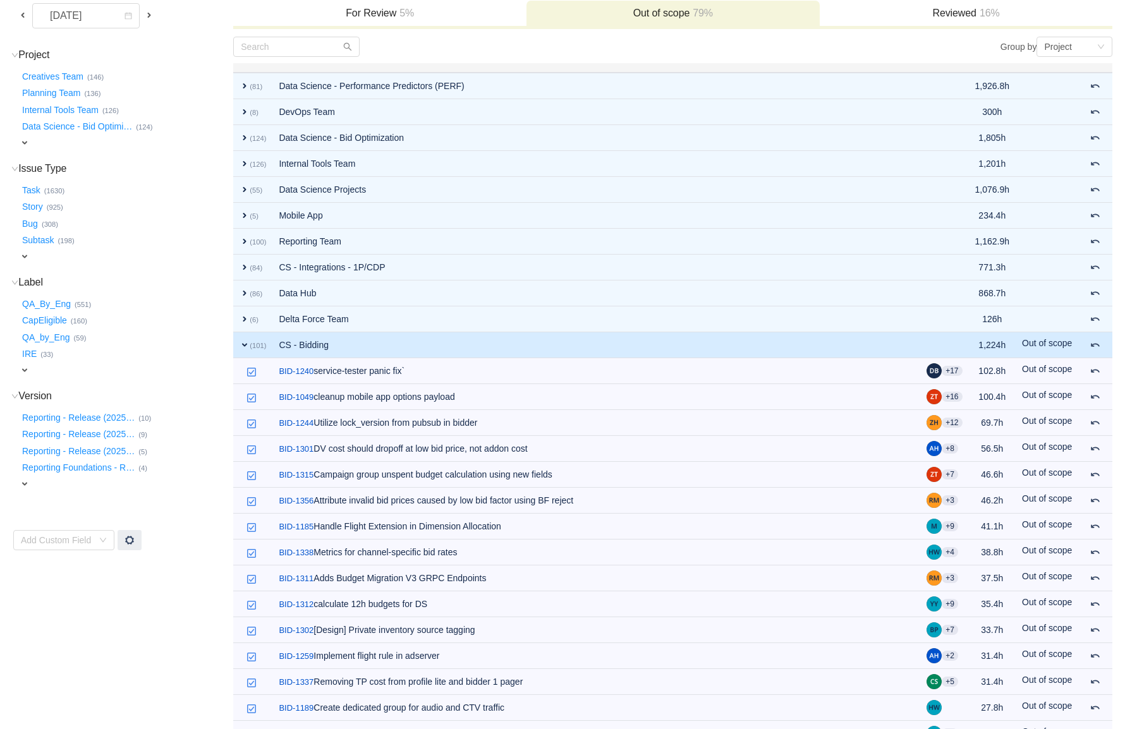
click at [239, 346] on td "expand (101)" at bounding box center [252, 345] width 39 height 26
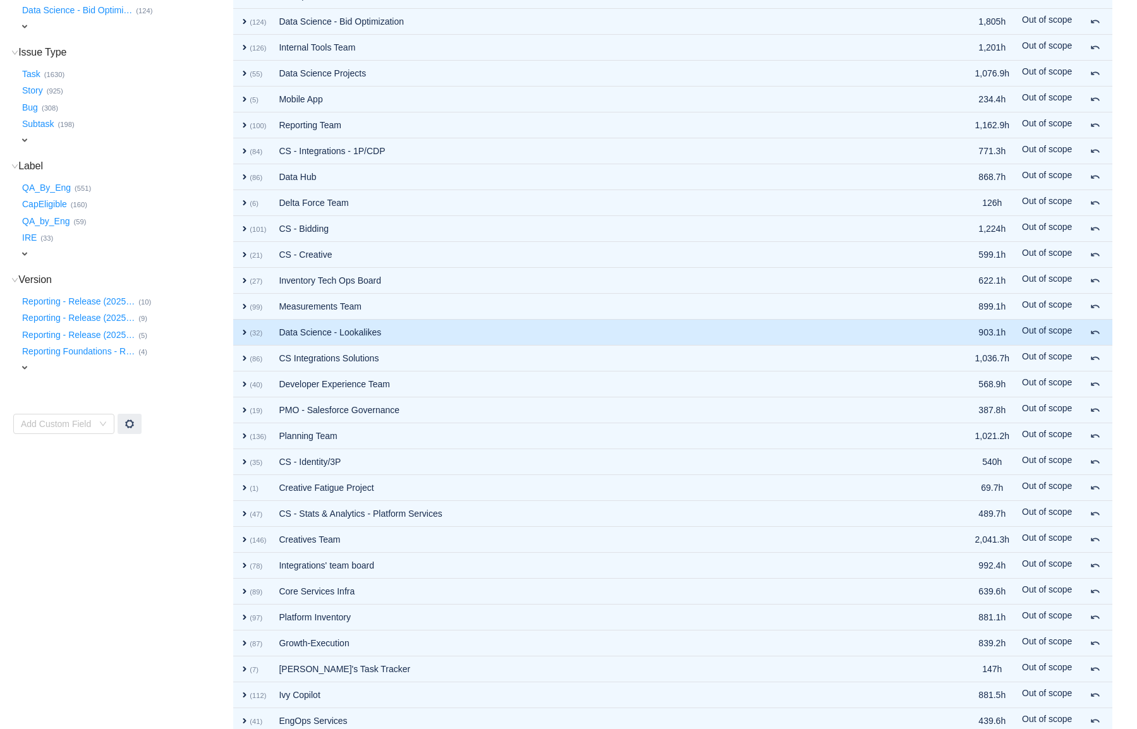
scroll to position [229, 0]
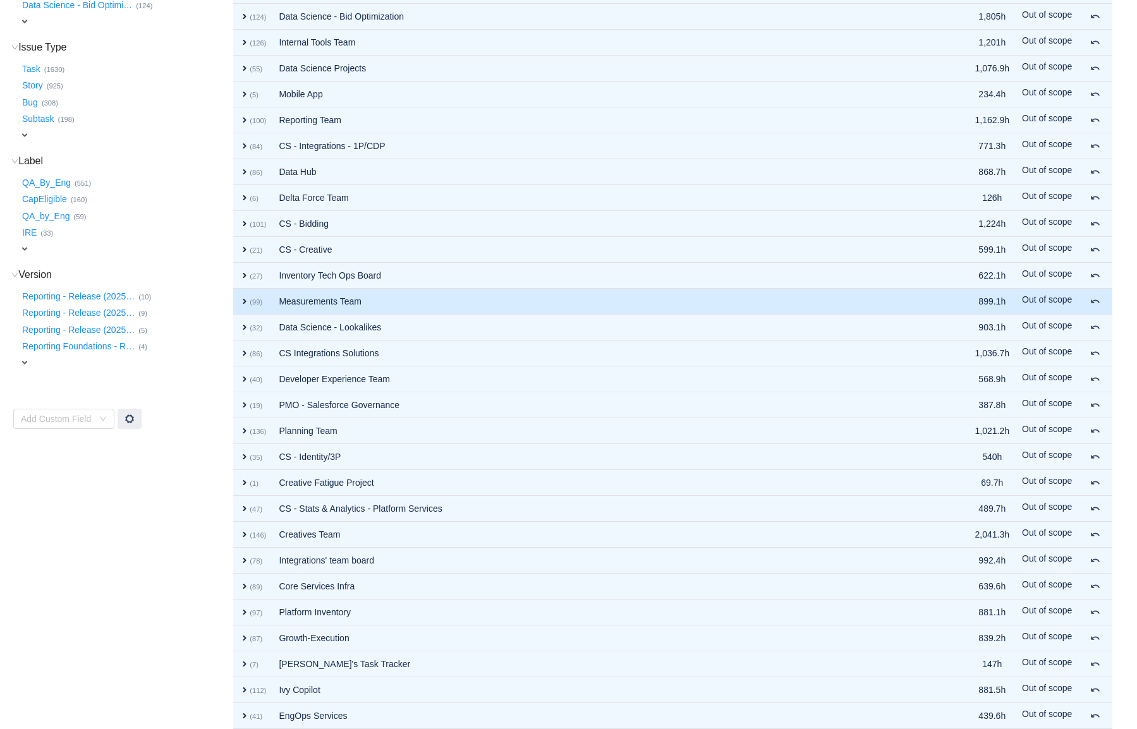
click at [248, 298] on span "expand" at bounding box center [245, 301] width 10 height 10
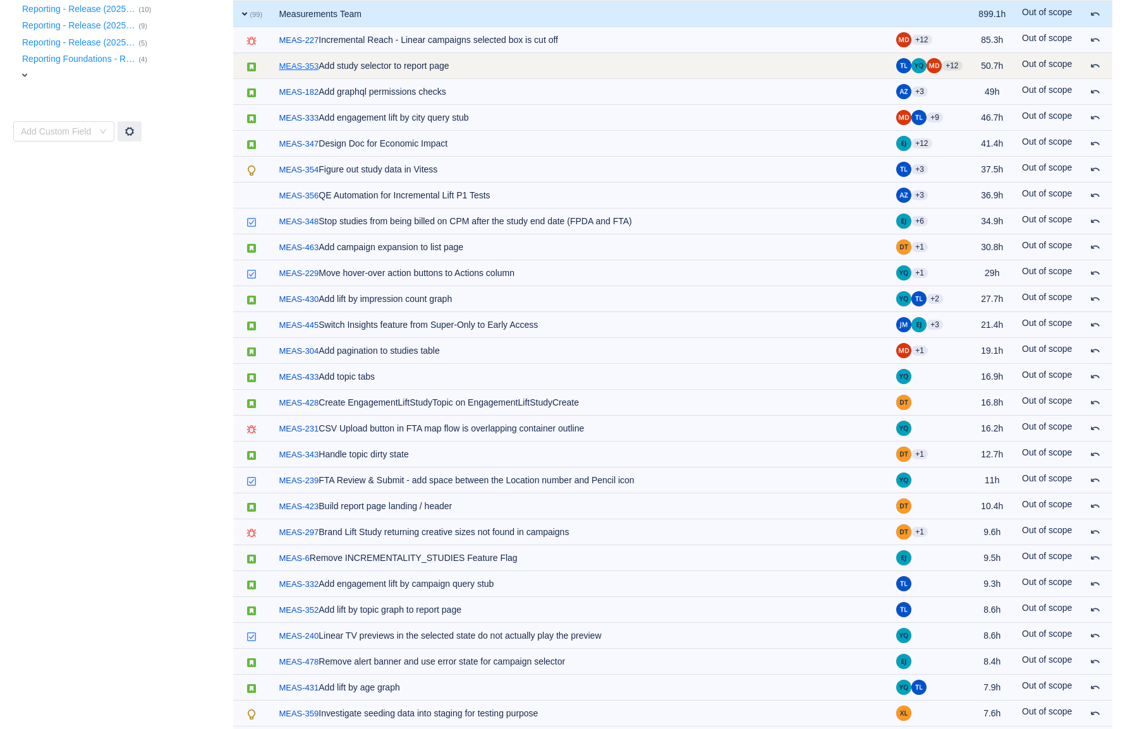
scroll to position [518, 0]
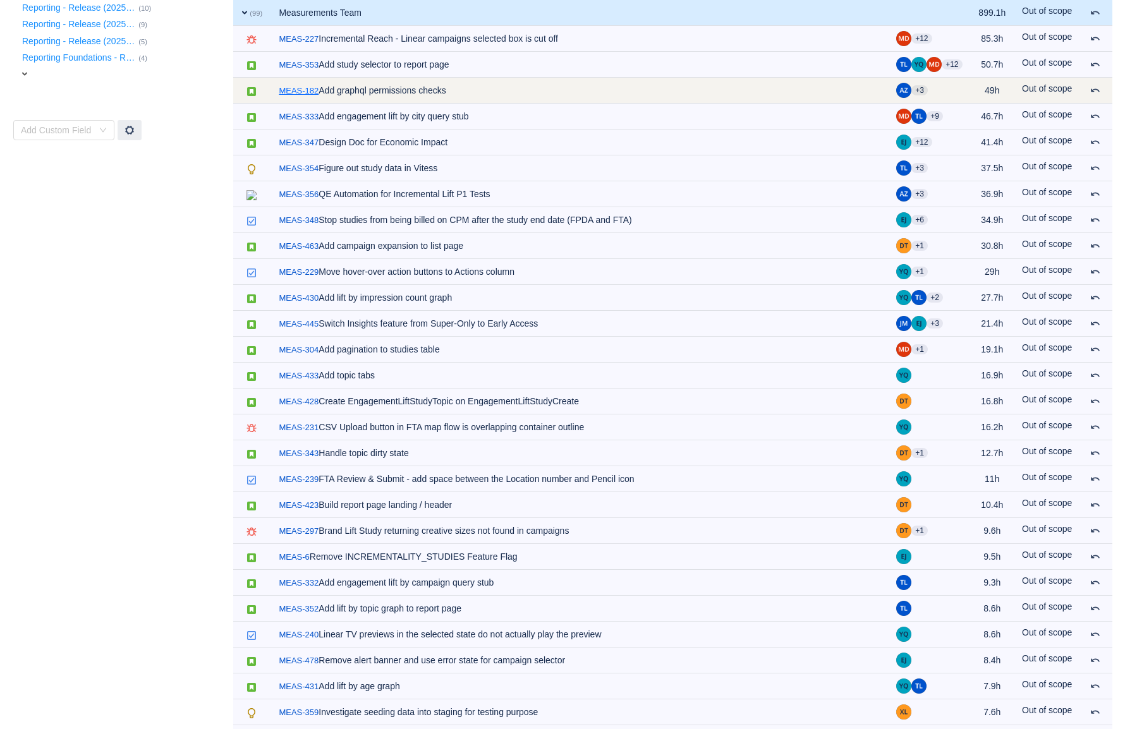
click at [298, 93] on link "MEAS-182" at bounding box center [299, 91] width 40 height 13
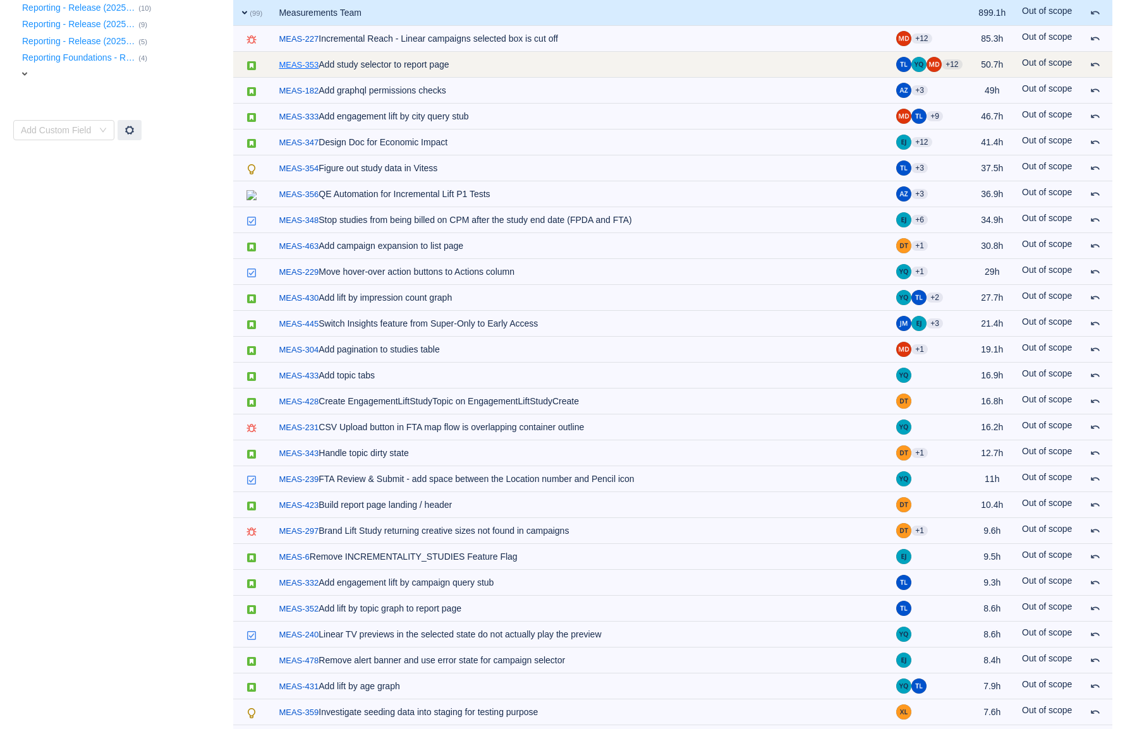
click at [293, 61] on link "MEAS-353" at bounding box center [299, 65] width 40 height 13
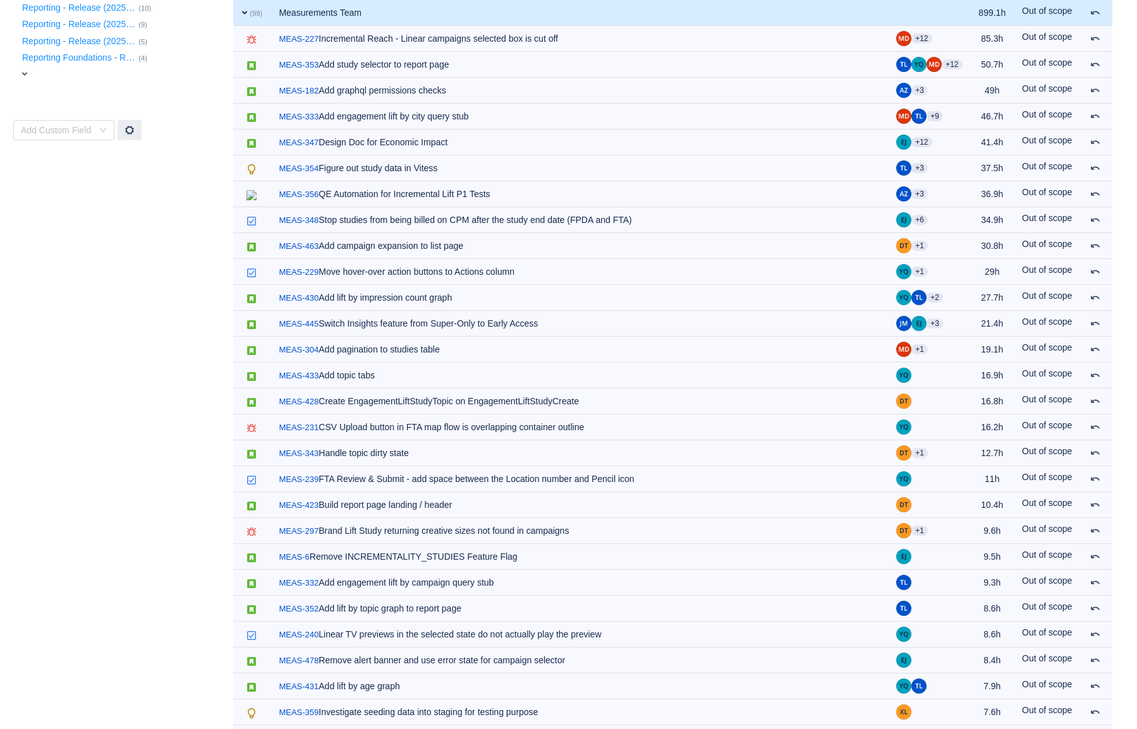
click at [245, 13] on span "expand" at bounding box center [245, 13] width 10 height 10
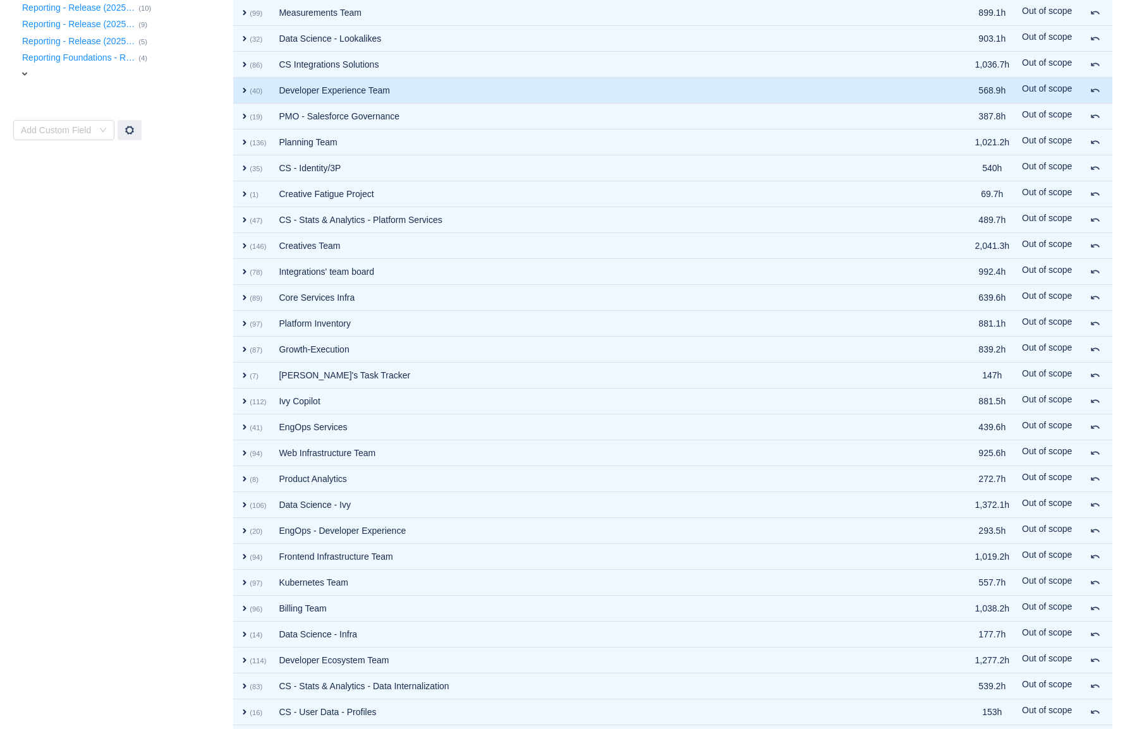
click at [243, 93] on span "expand" at bounding box center [245, 90] width 10 height 10
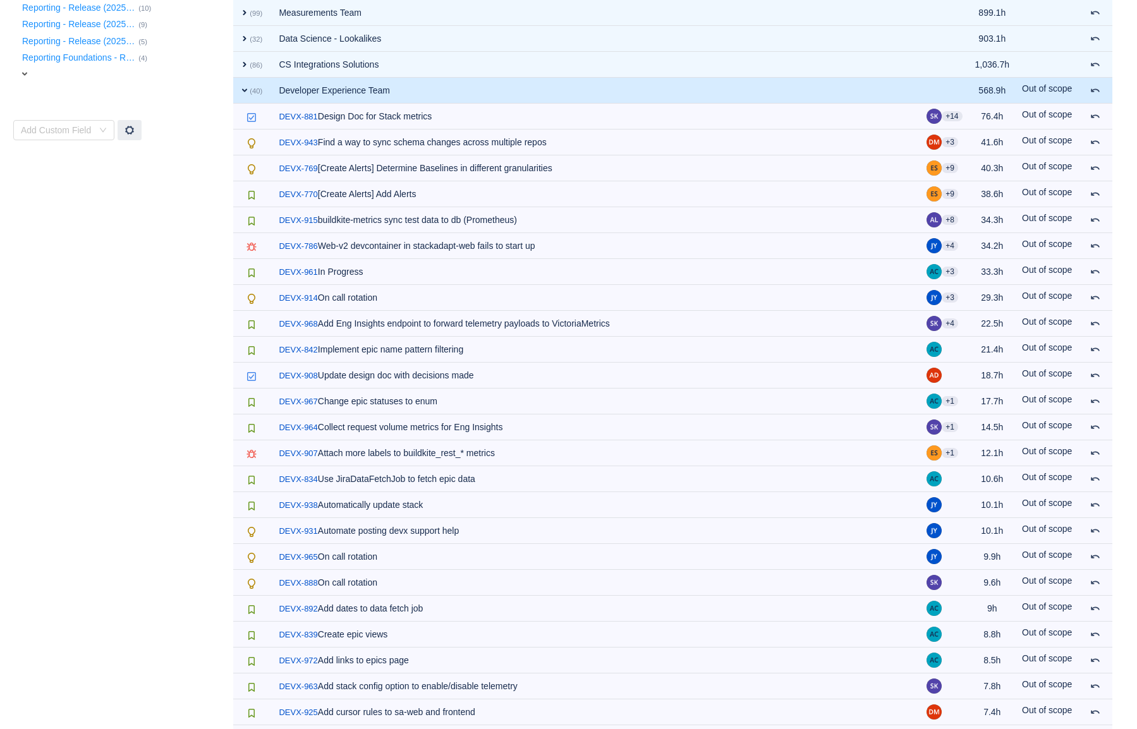
click at [243, 93] on span "expand" at bounding box center [245, 90] width 10 height 10
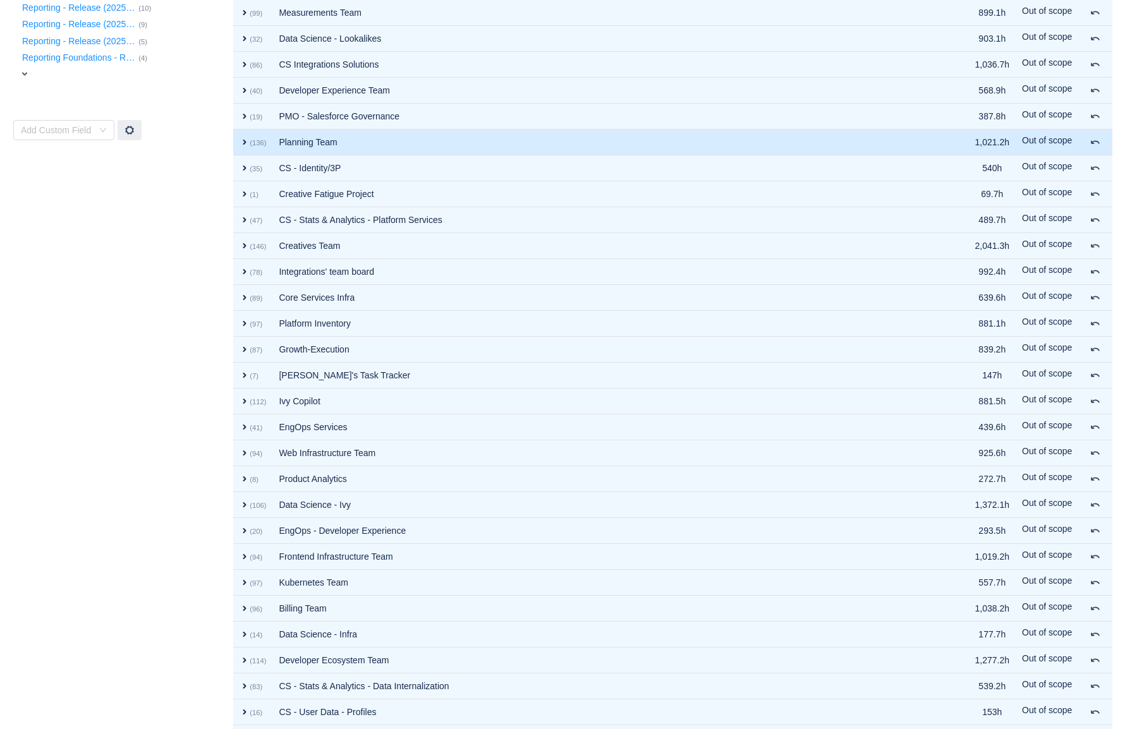
click at [244, 142] on span "expand" at bounding box center [245, 142] width 10 height 10
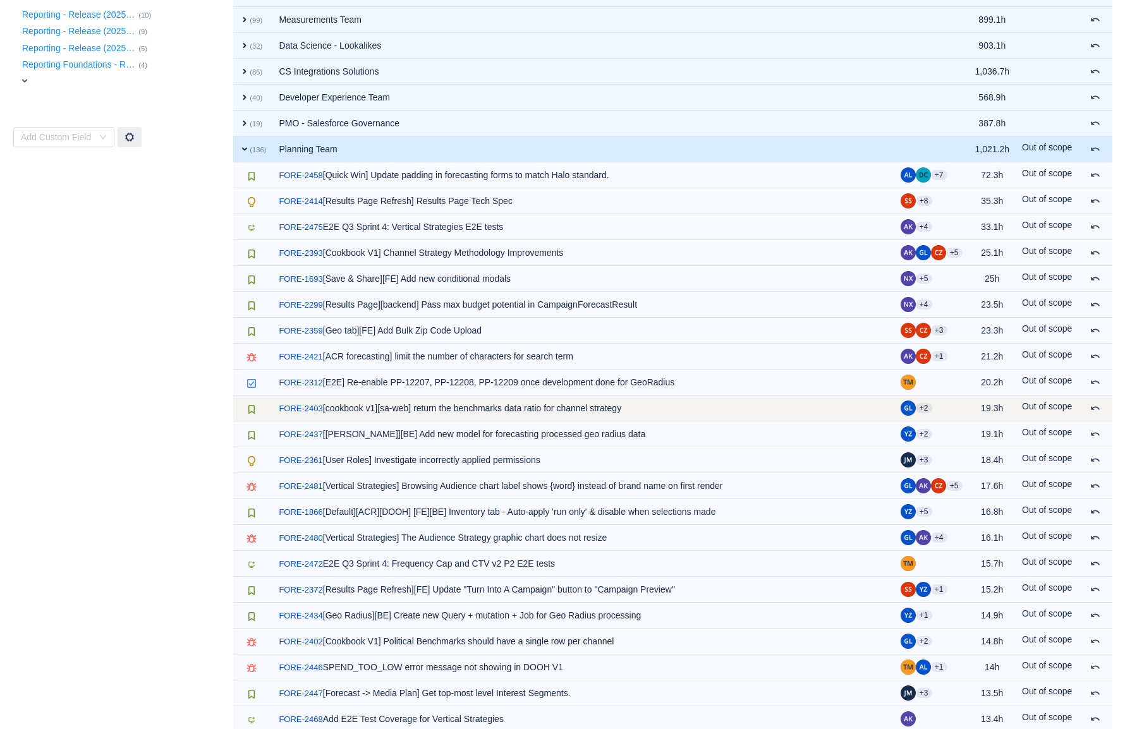
scroll to position [461, 0]
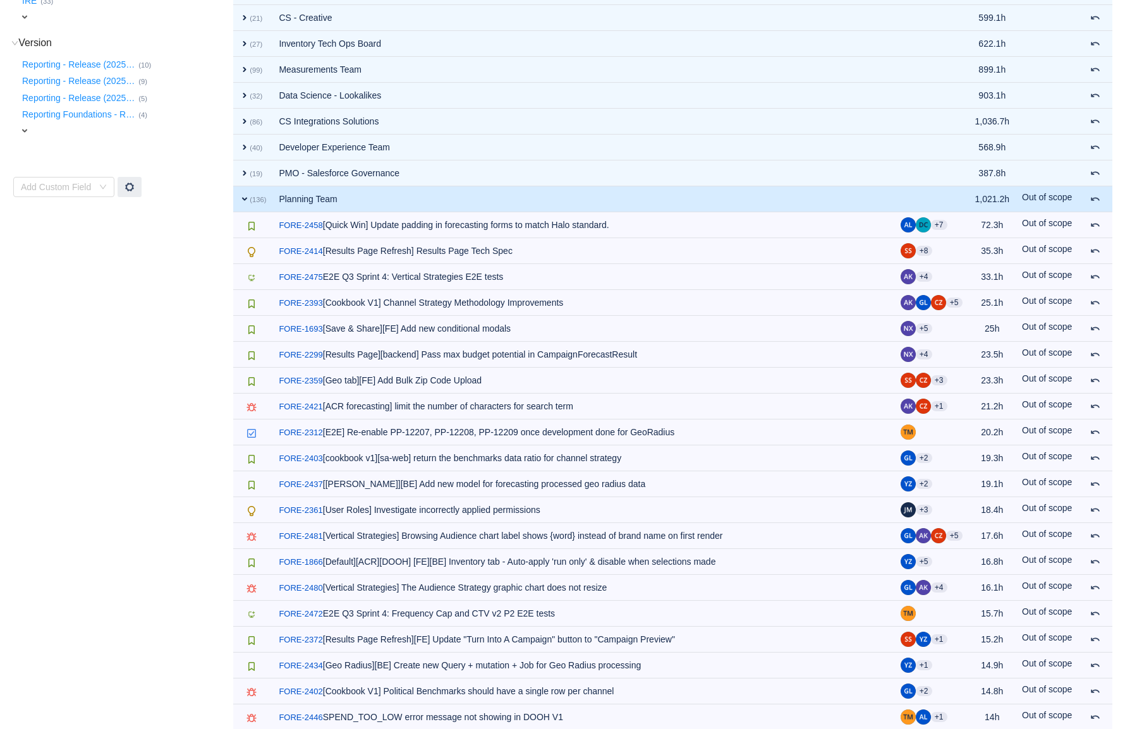
click at [257, 206] on td "expand (136)" at bounding box center [252, 199] width 39 height 26
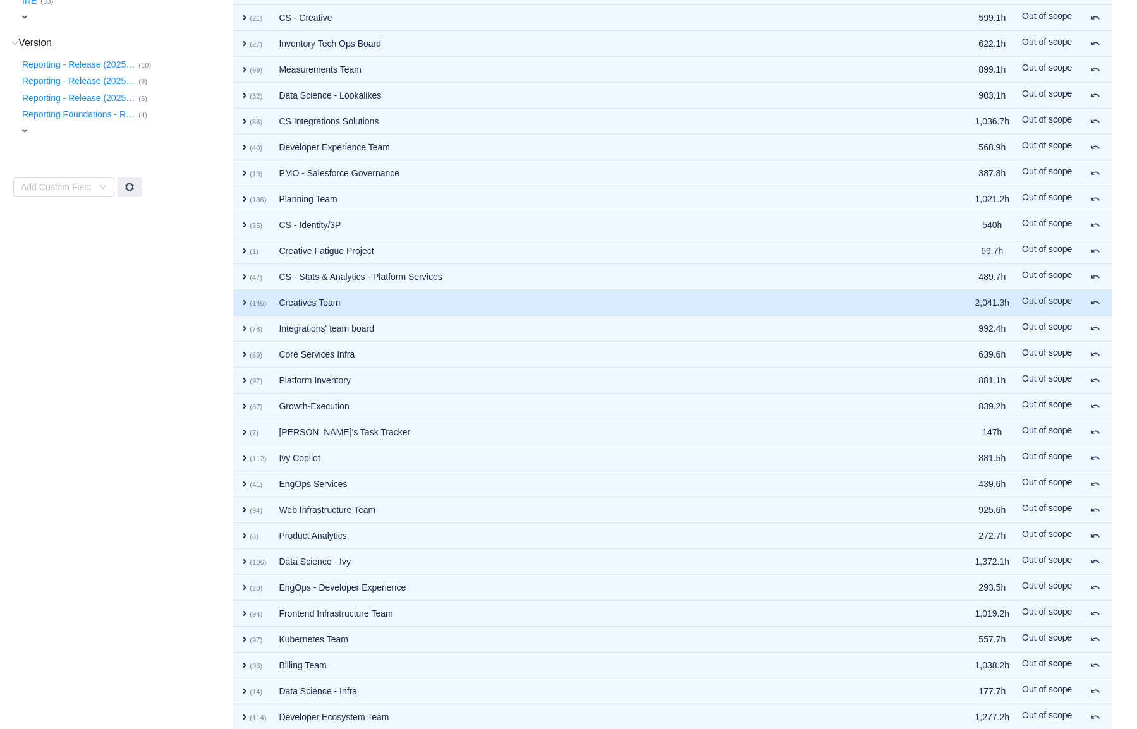
click at [249, 306] on span "expand" at bounding box center [245, 303] width 10 height 10
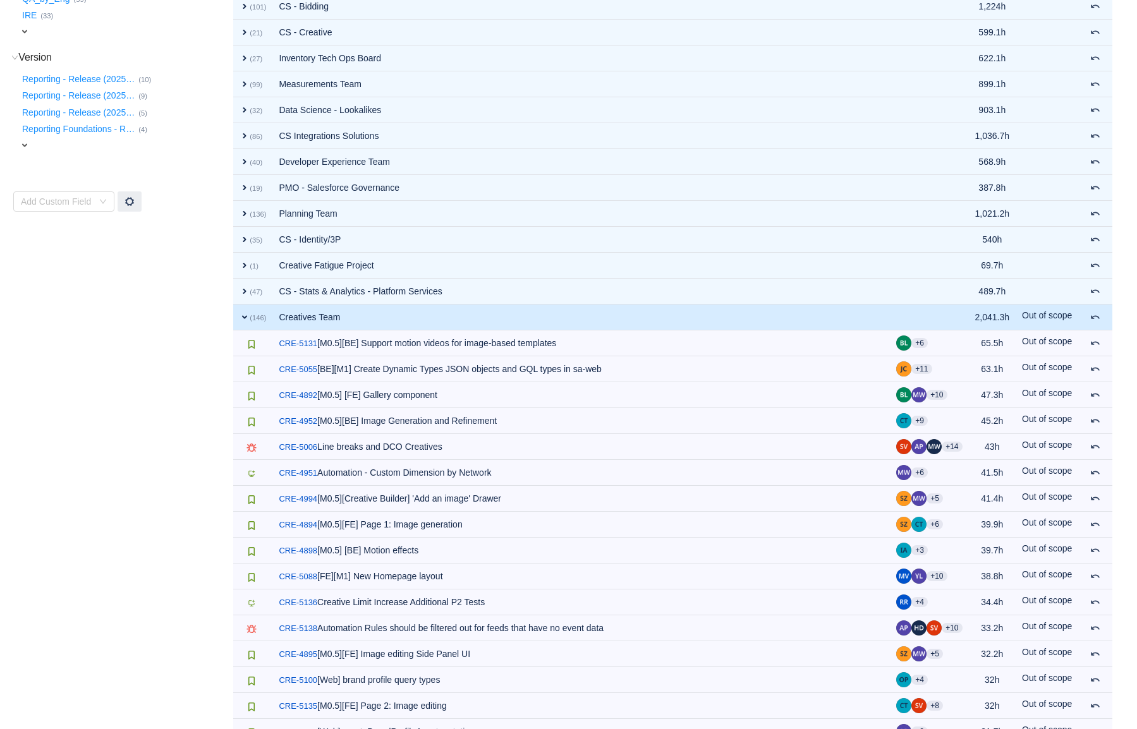
scroll to position [0, 0]
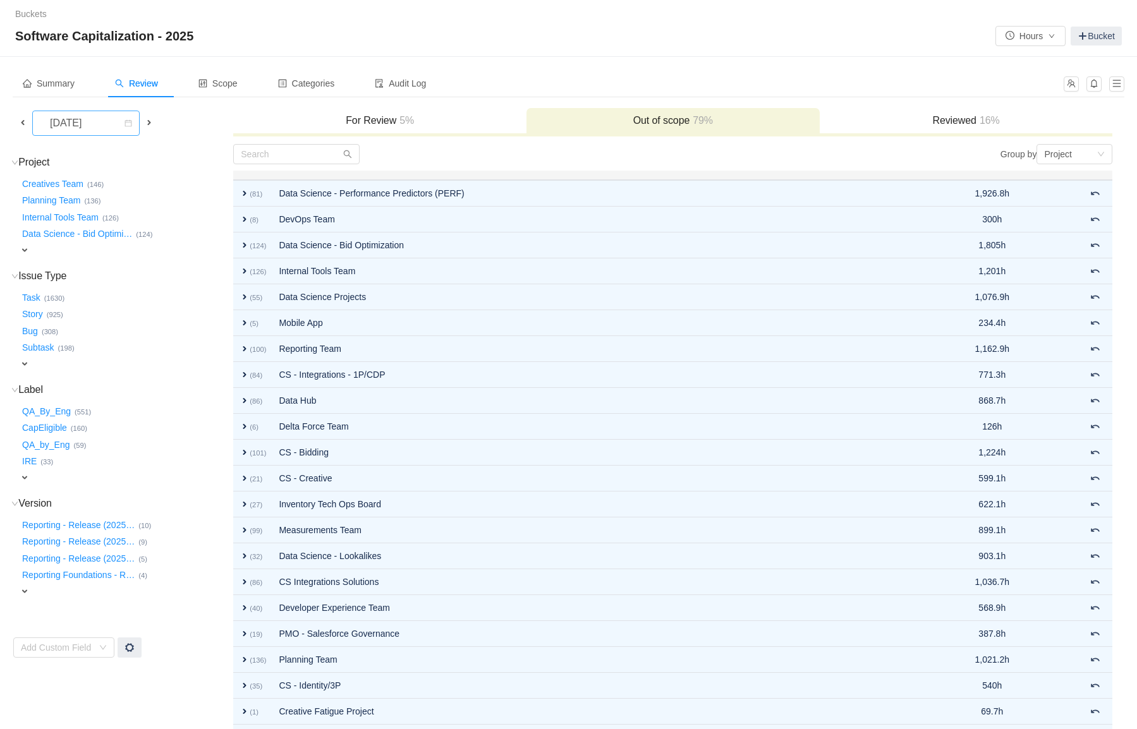
click at [68, 131] on div "[DATE]" at bounding box center [67, 123] width 54 height 24
click at [92, 214] on li "[DATE]" at bounding box center [86, 209] width 108 height 20
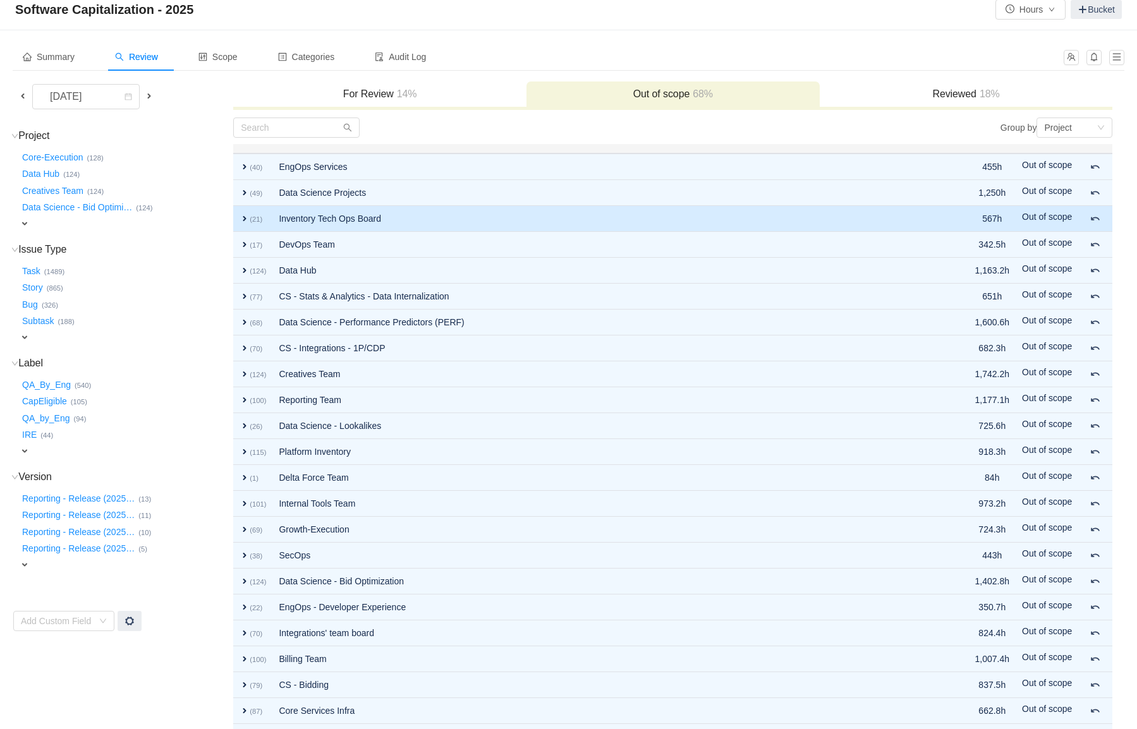
scroll to position [44, 0]
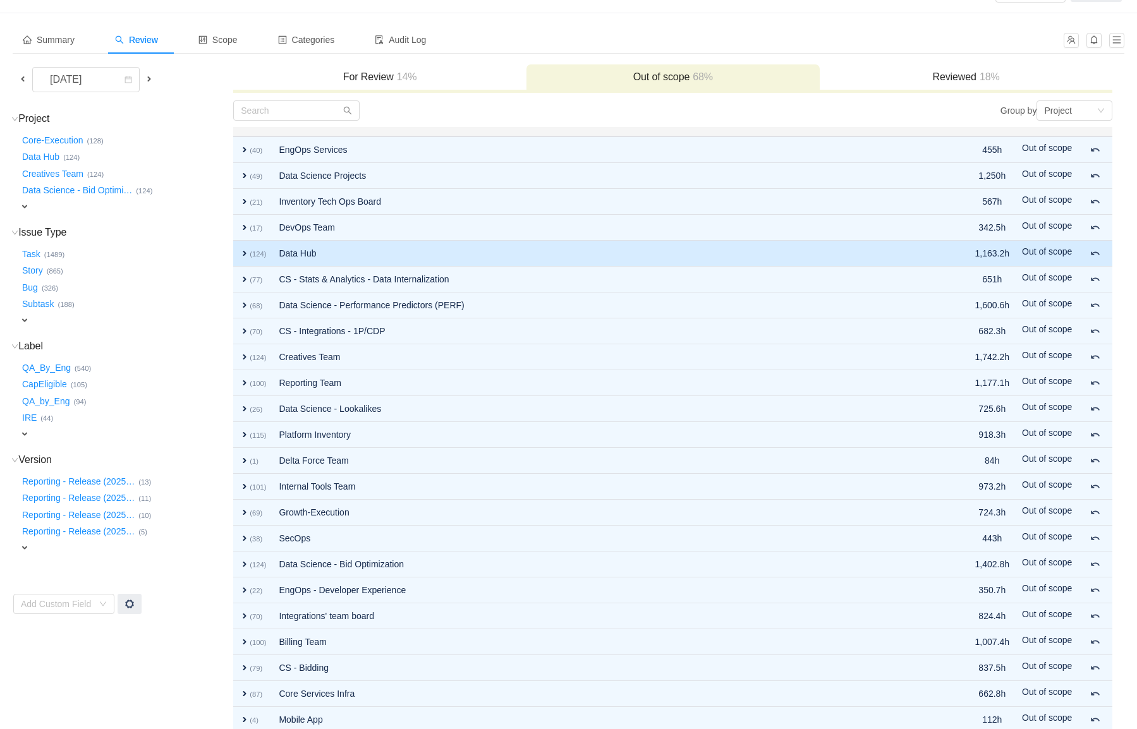
click at [251, 252] on small "(124)" at bounding box center [258, 254] width 16 height 8
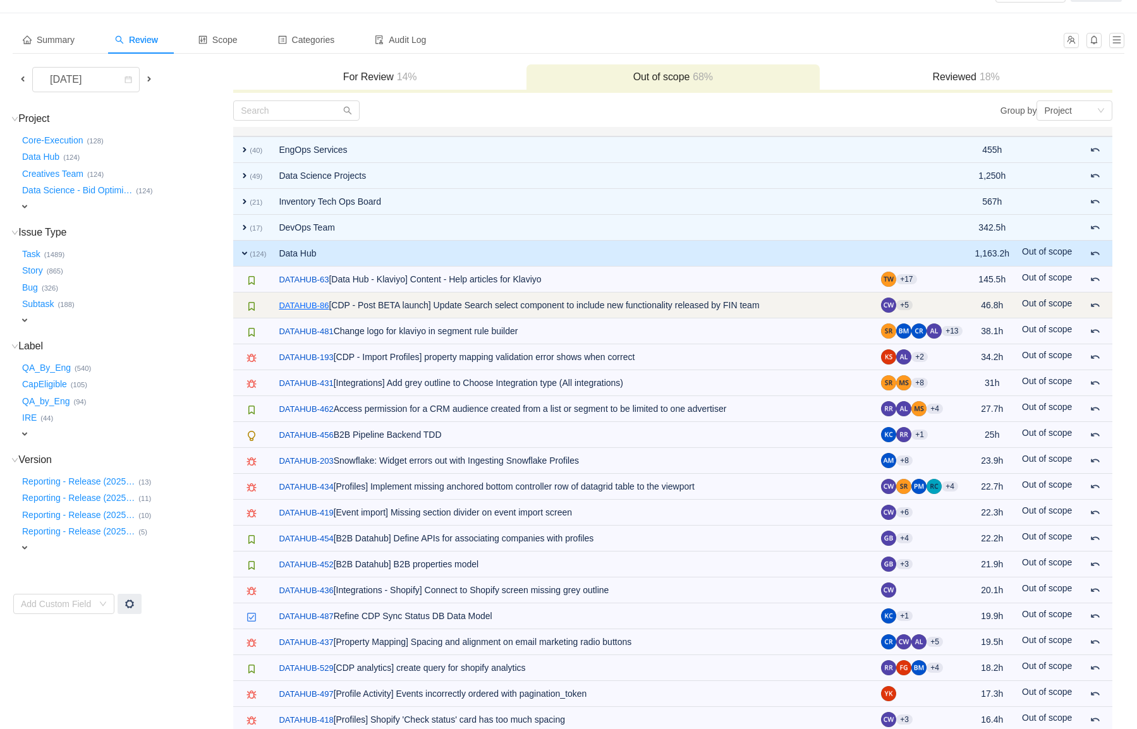
click at [289, 310] on link "DATAHUB-86" at bounding box center [304, 306] width 50 height 13
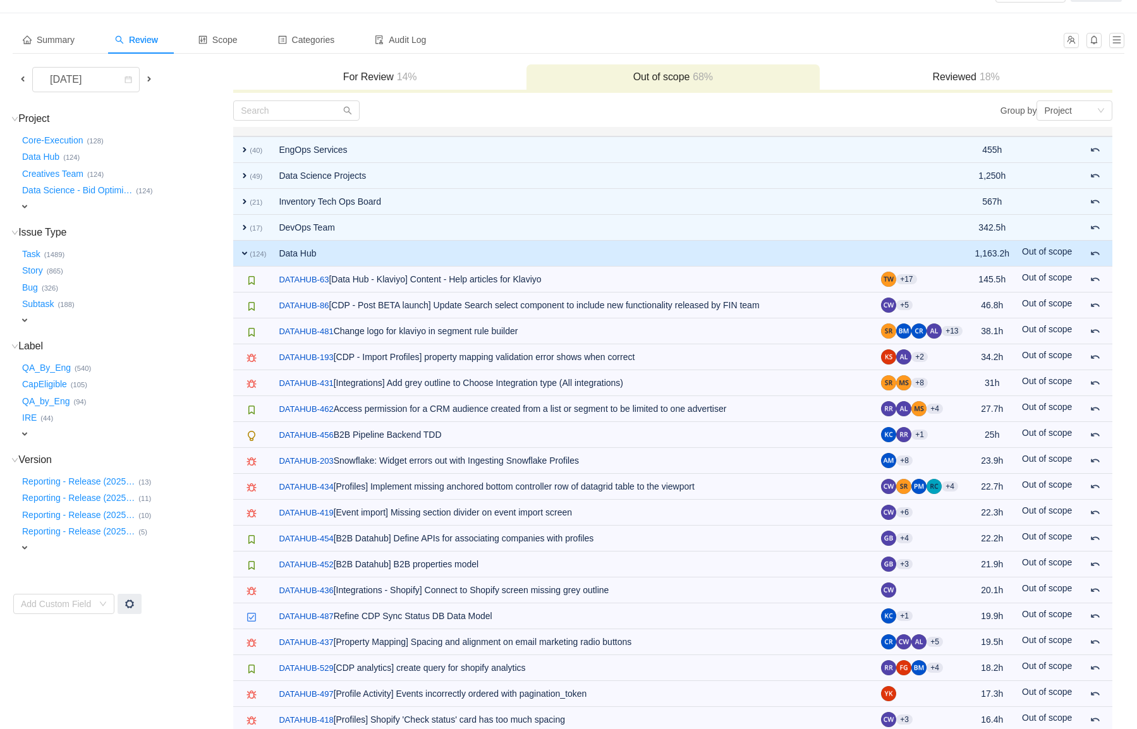
click at [211, 300] on div "Subtask … (188)" at bounding box center [126, 303] width 212 height 17
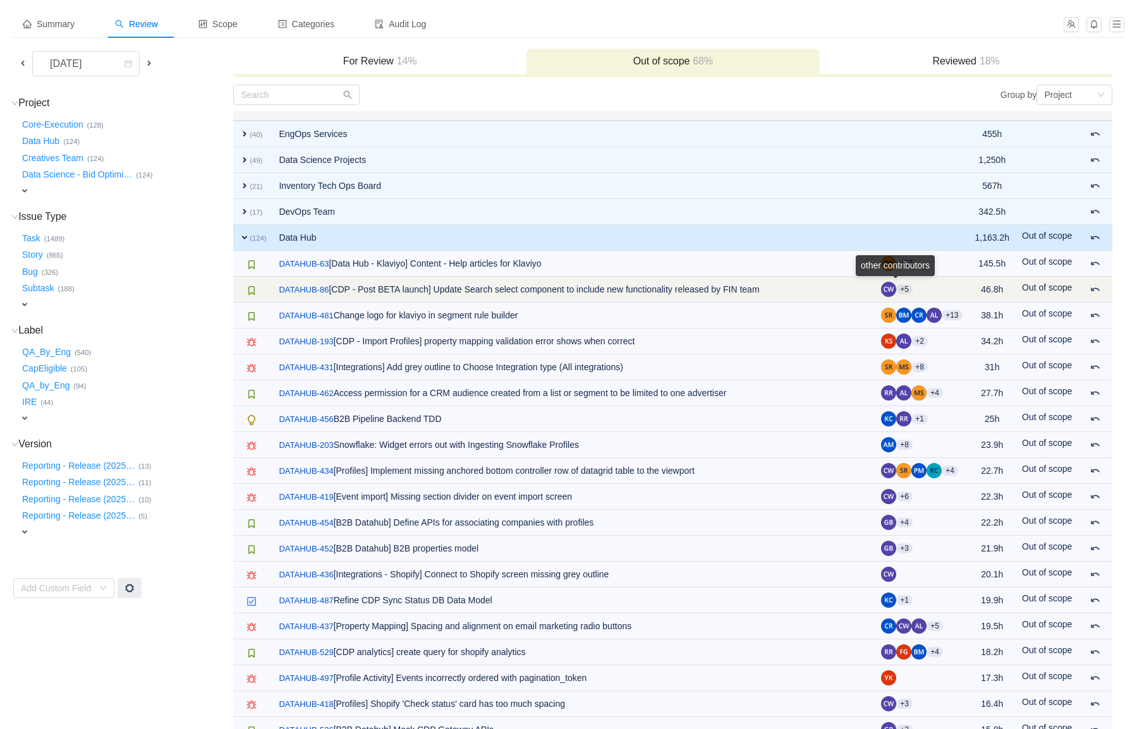
click at [896, 286] on aui-badge "+5" at bounding box center [904, 289] width 16 height 10
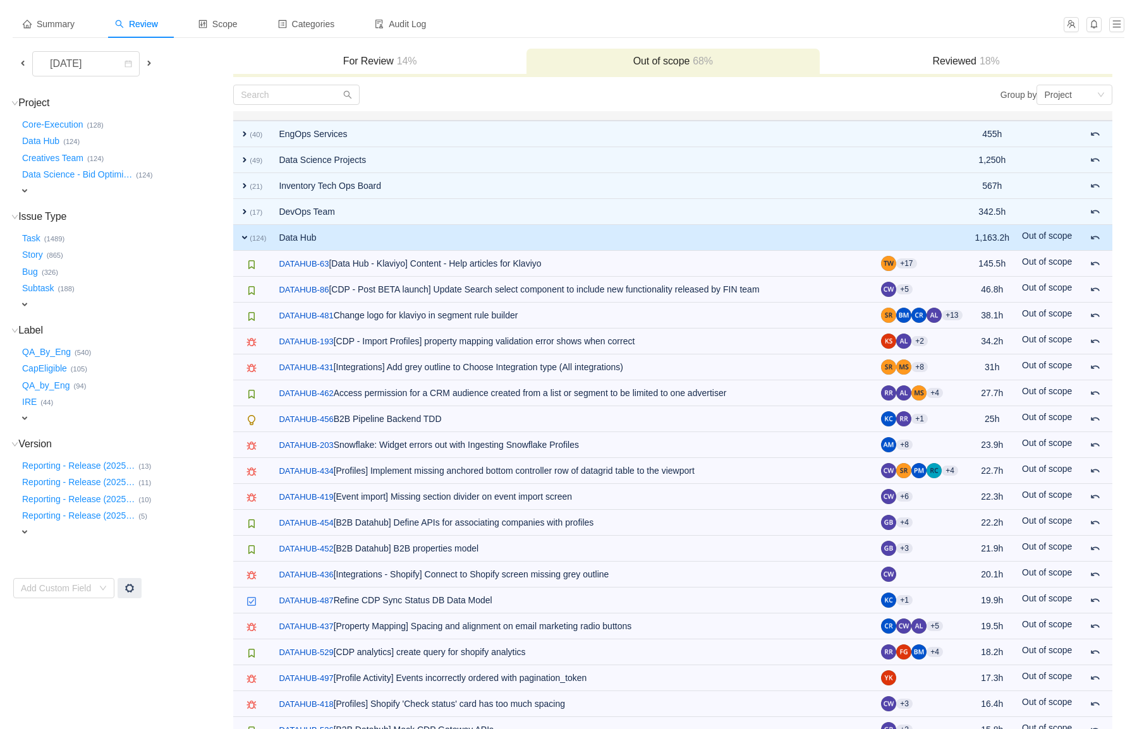
click at [192, 283] on div "Subtask … (188)" at bounding box center [126, 287] width 212 height 17
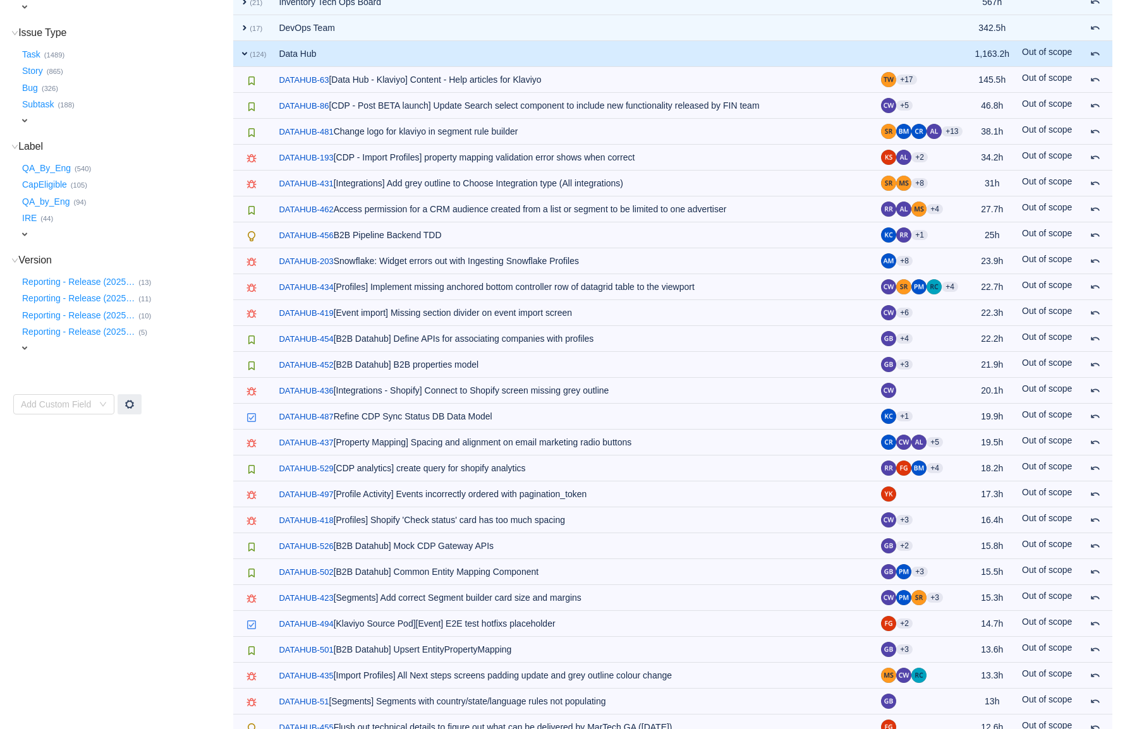
scroll to position [246, 0]
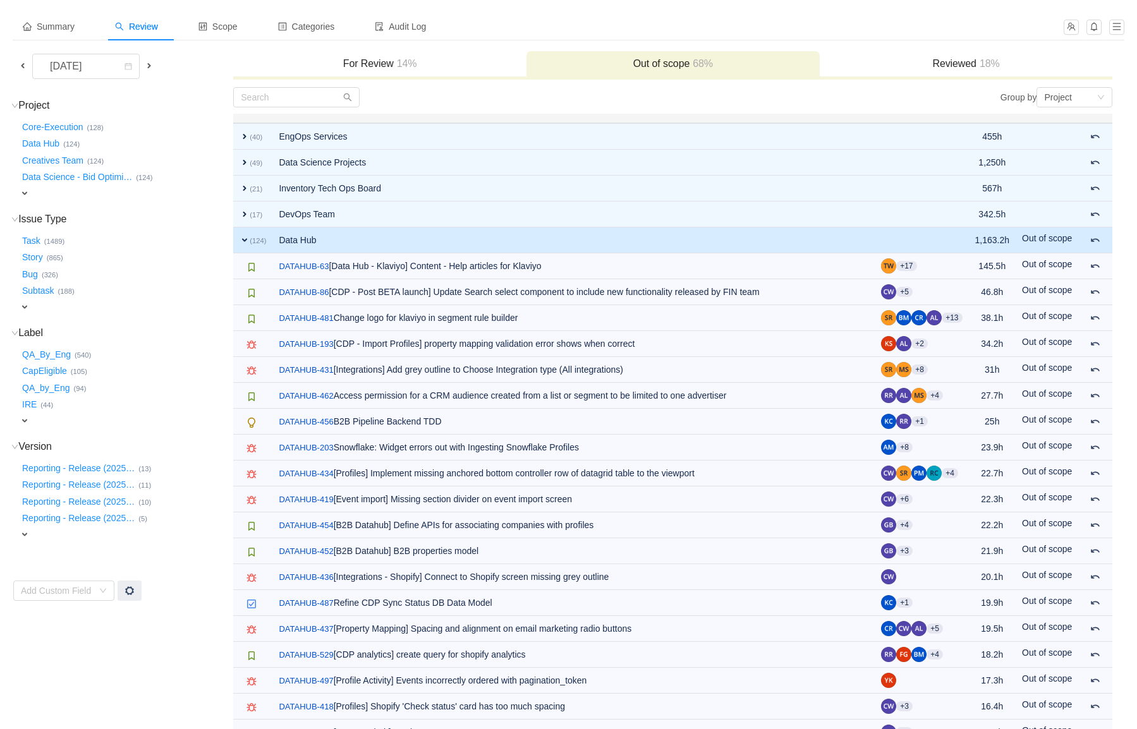
scroll to position [58, 0]
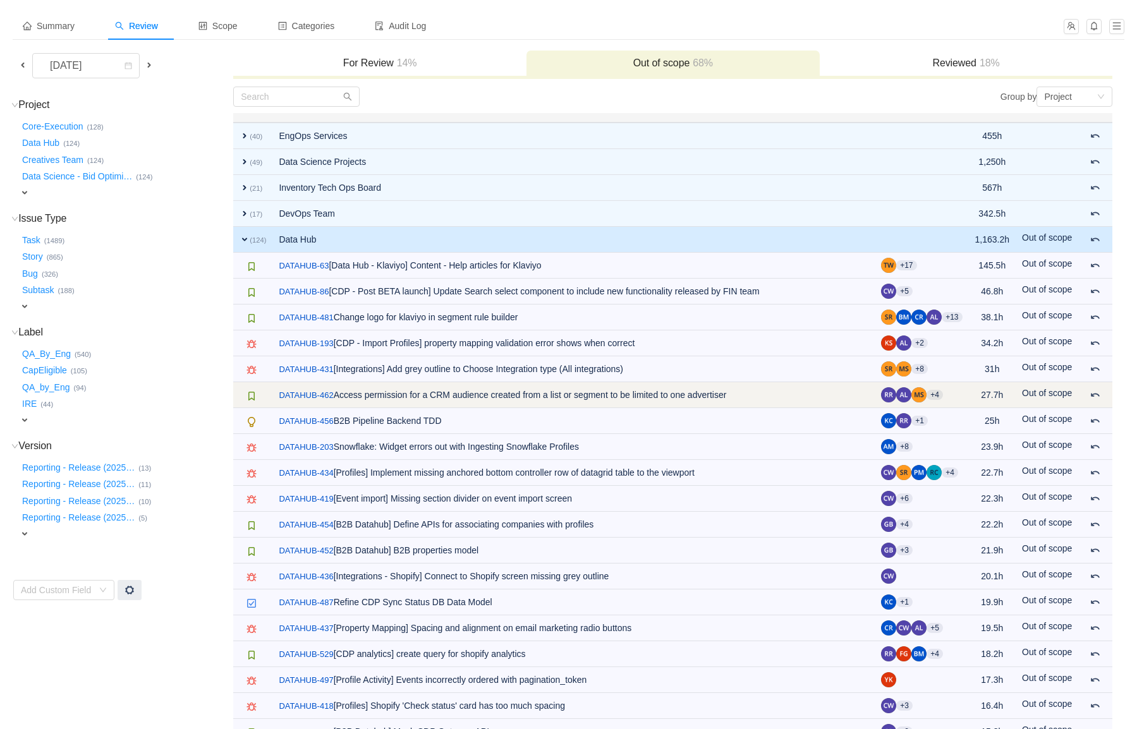
click at [442, 398] on td "/ DATAHUB-462 Access permission for a CRM audience created from a list or segme…" at bounding box center [573, 395] width 602 height 26
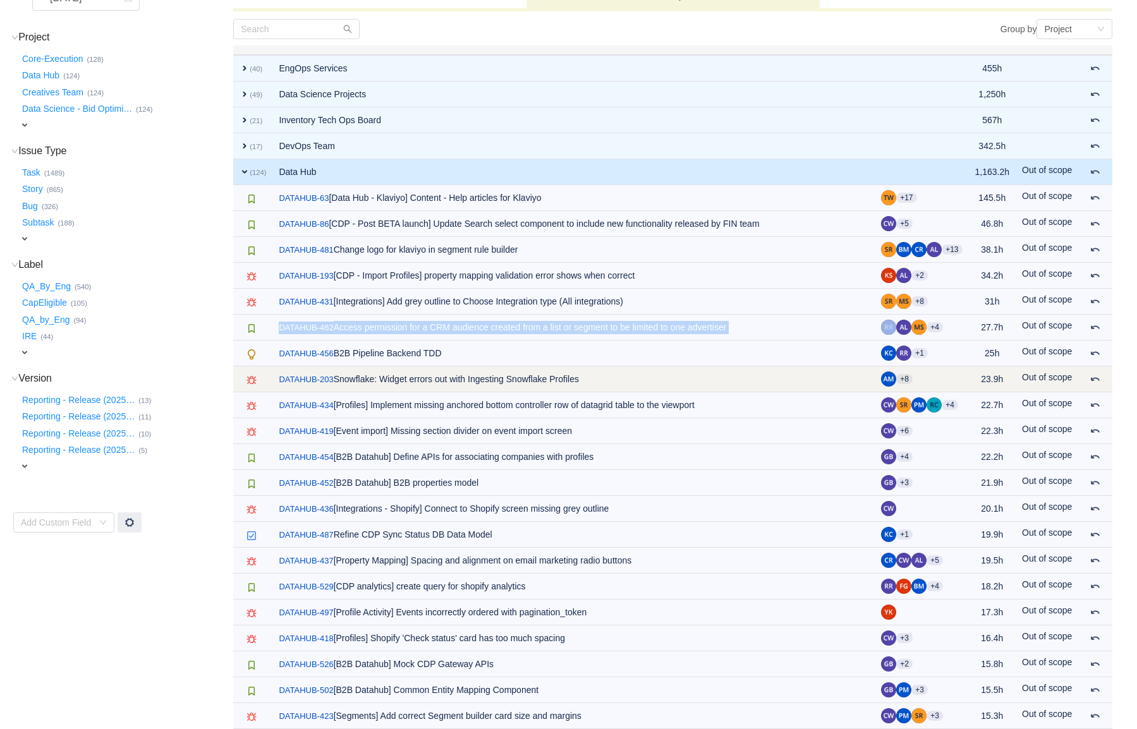
scroll to position [190, 0]
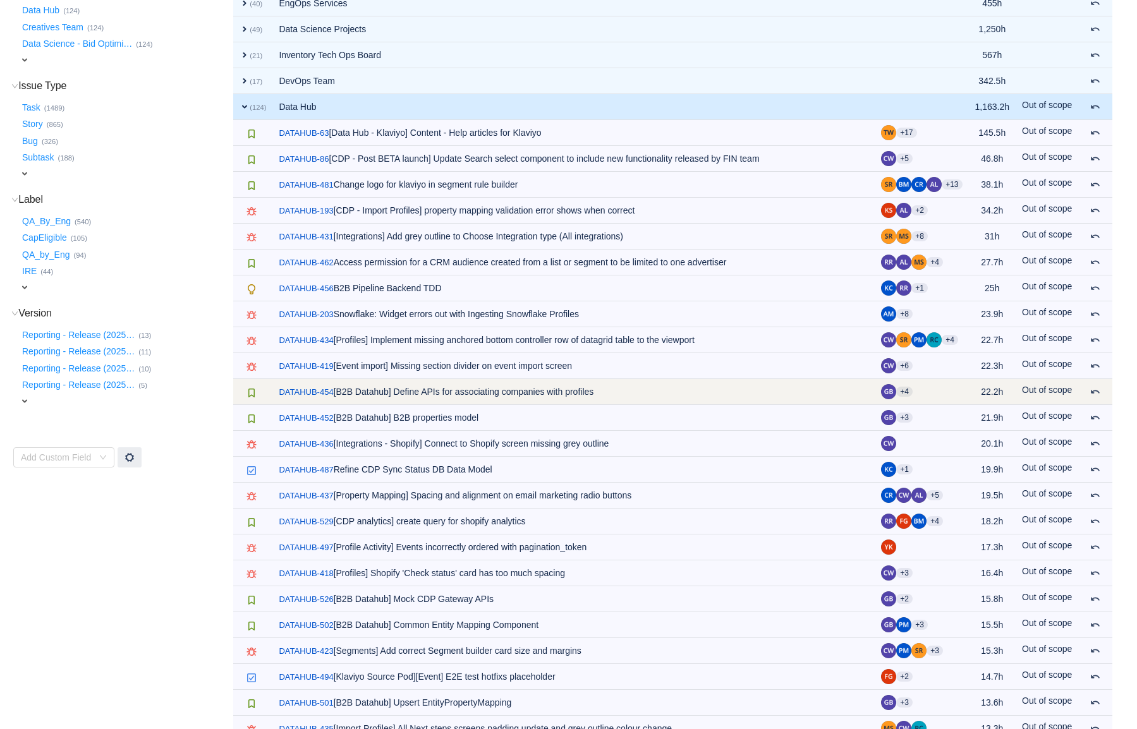
click at [427, 394] on td "/ DATAHUB-454 [B2B Datahub] Define APIs for associating companies with profiles" at bounding box center [573, 392] width 602 height 26
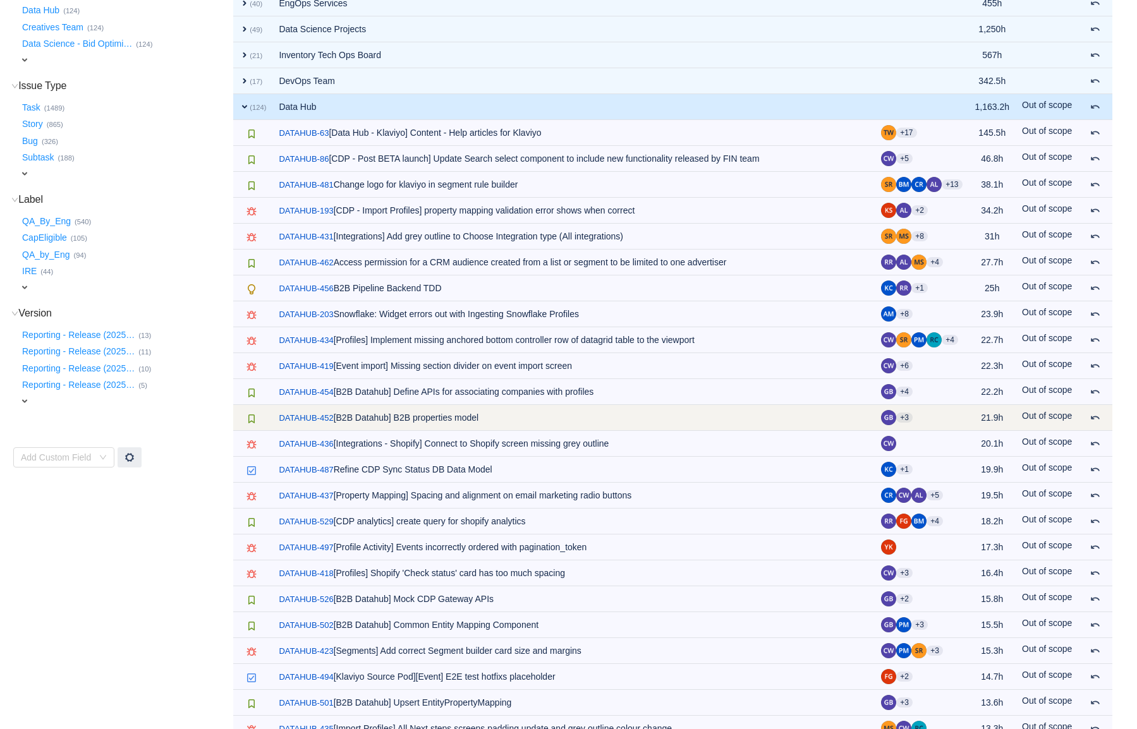
click at [424, 415] on td "/ DATAHUB-452 [B2B Datahub] B2B properties model" at bounding box center [573, 418] width 602 height 26
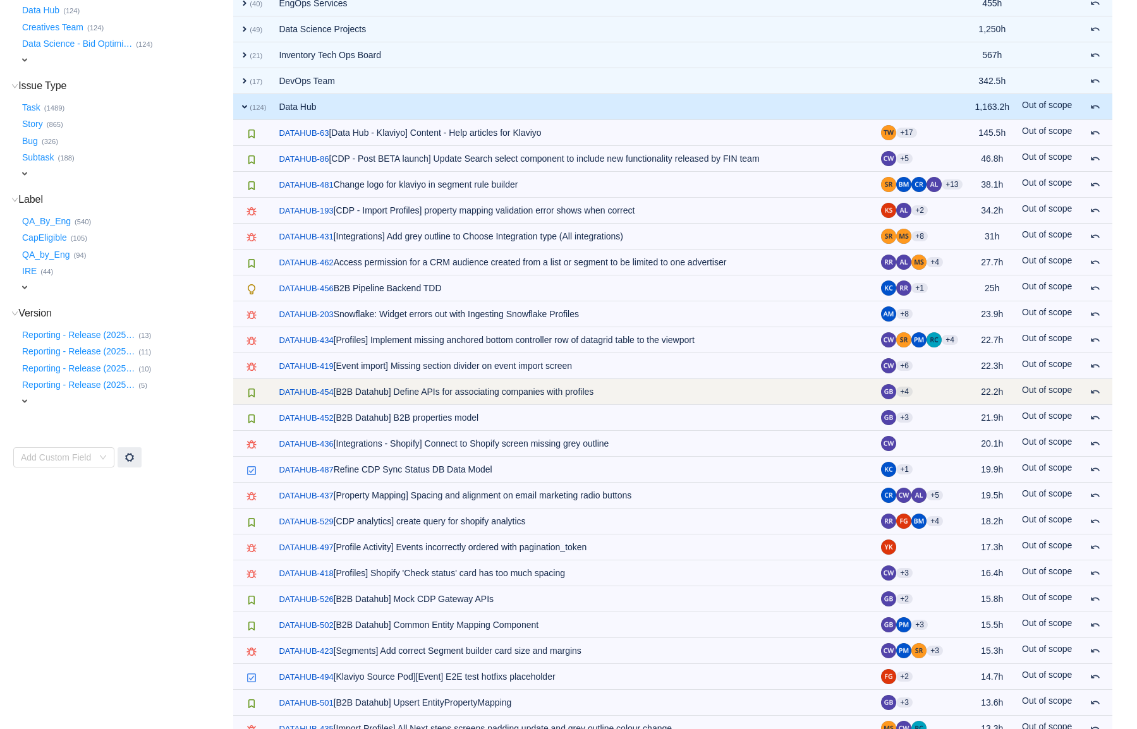
click at [447, 397] on td "/ DATAHUB-454 [B2B Datahub] Define APIs for associating companies with profiles" at bounding box center [573, 392] width 602 height 26
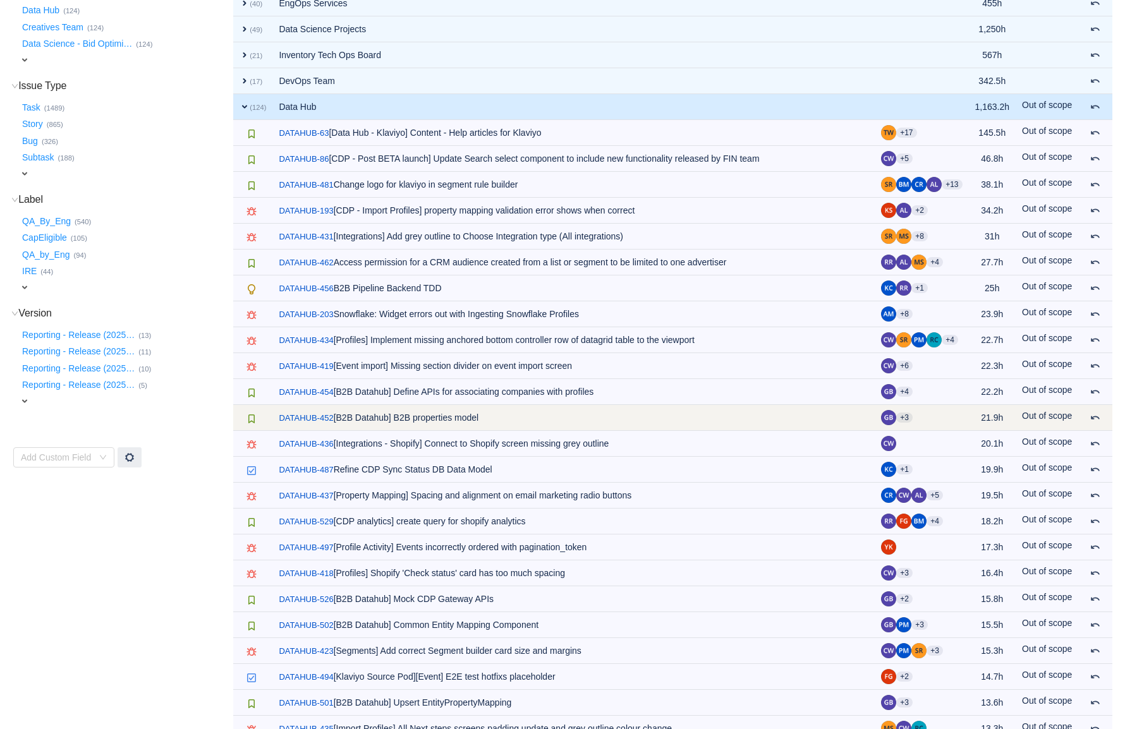
click at [433, 418] on td "/ DATAHUB-452 [B2B Datahub] B2B properties model" at bounding box center [573, 418] width 602 height 26
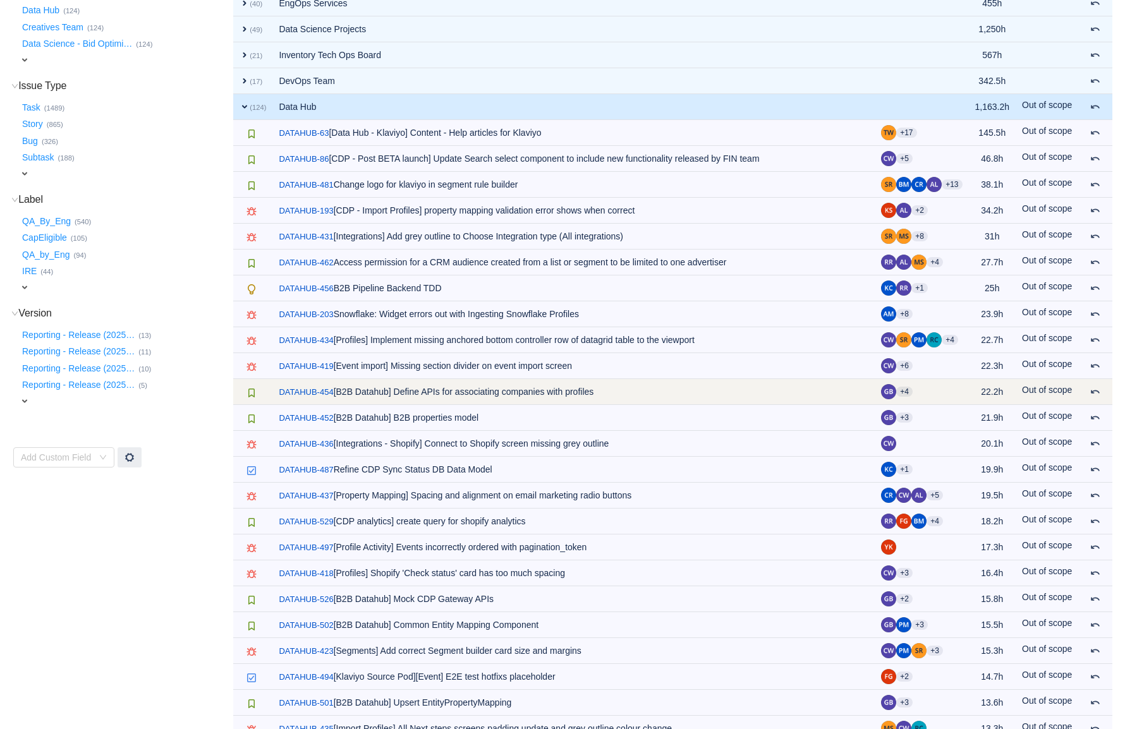
click at [437, 396] on td "/ DATAHUB-454 [B2B Datahub] Define APIs for associating companies with profiles" at bounding box center [573, 392] width 602 height 26
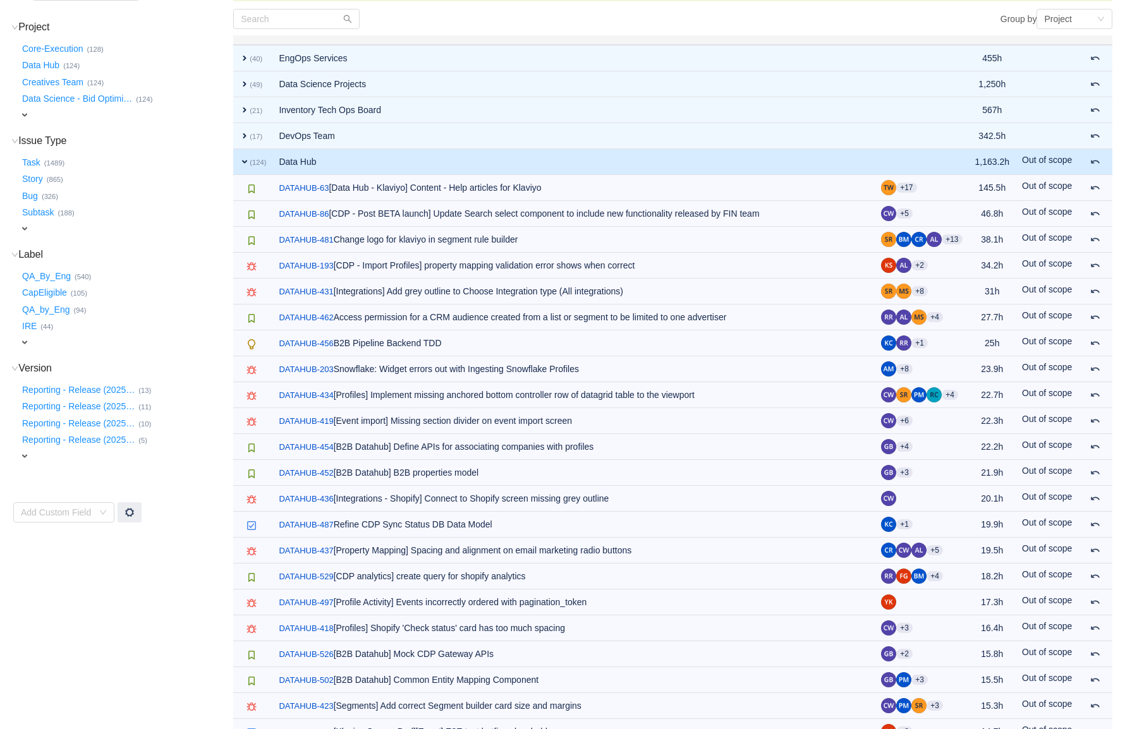
scroll to position [133, 0]
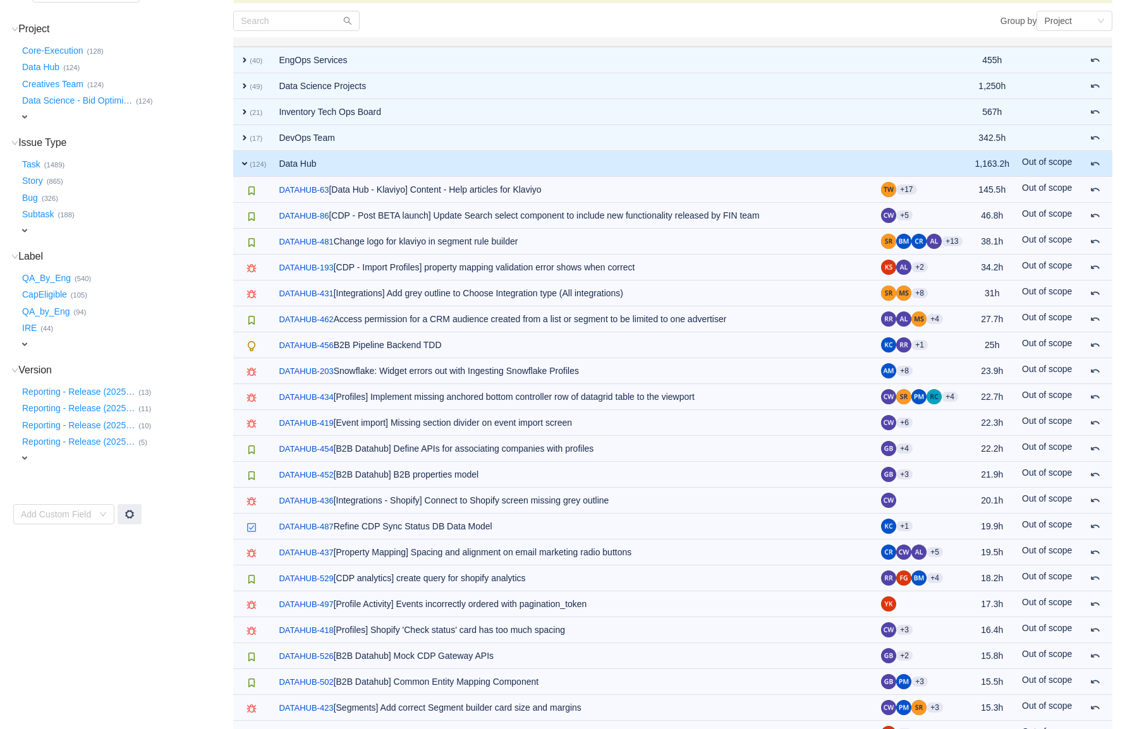
click at [248, 165] on span "expand" at bounding box center [245, 164] width 10 height 10
